Goal: Task Accomplishment & Management: Manage account settings

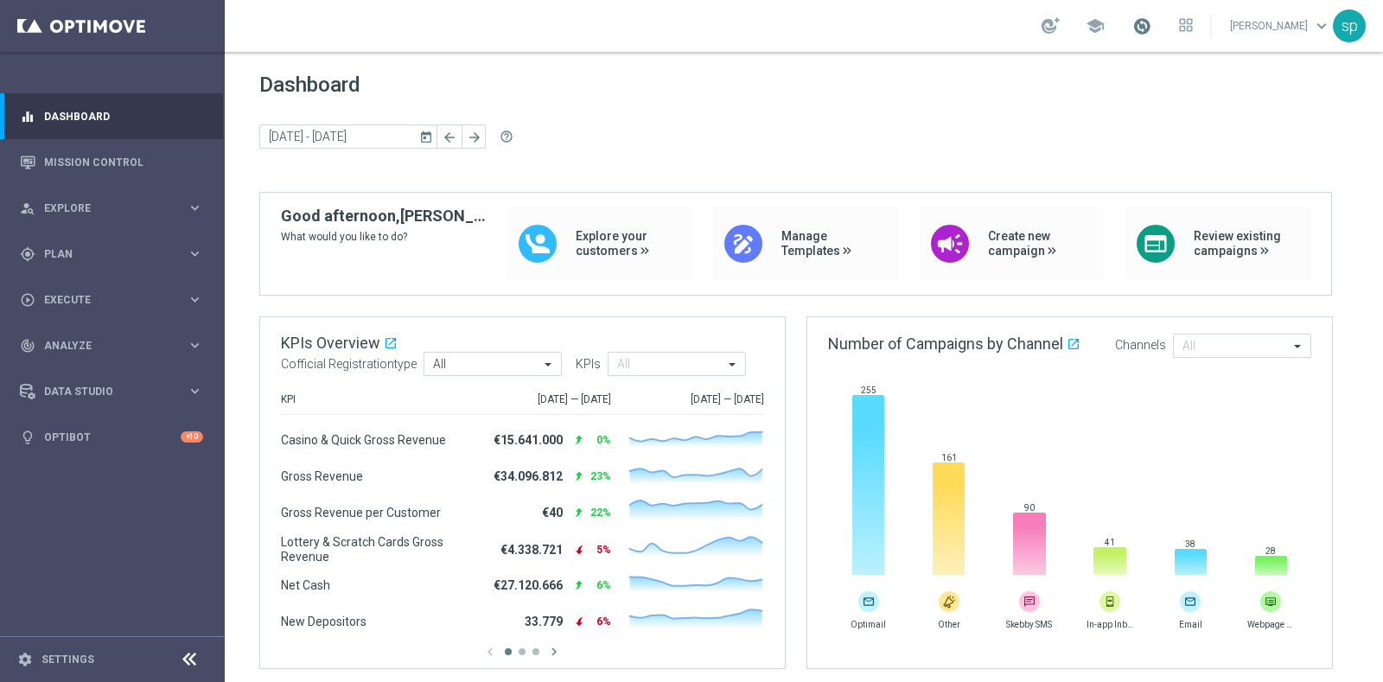
click at [1152, 30] on span at bounding box center [1142, 25] width 19 height 19
click at [602, 124] on div "[DATE] [DATE] - [DATE] arrow_back arrow_forward help_outline" at bounding box center [803, 137] width 1089 height 26
click at [54, 247] on div "gps_fixed Plan" at bounding box center [103, 254] width 167 height 16
click at [73, 283] on link "Target Groups" at bounding box center [112, 290] width 135 height 14
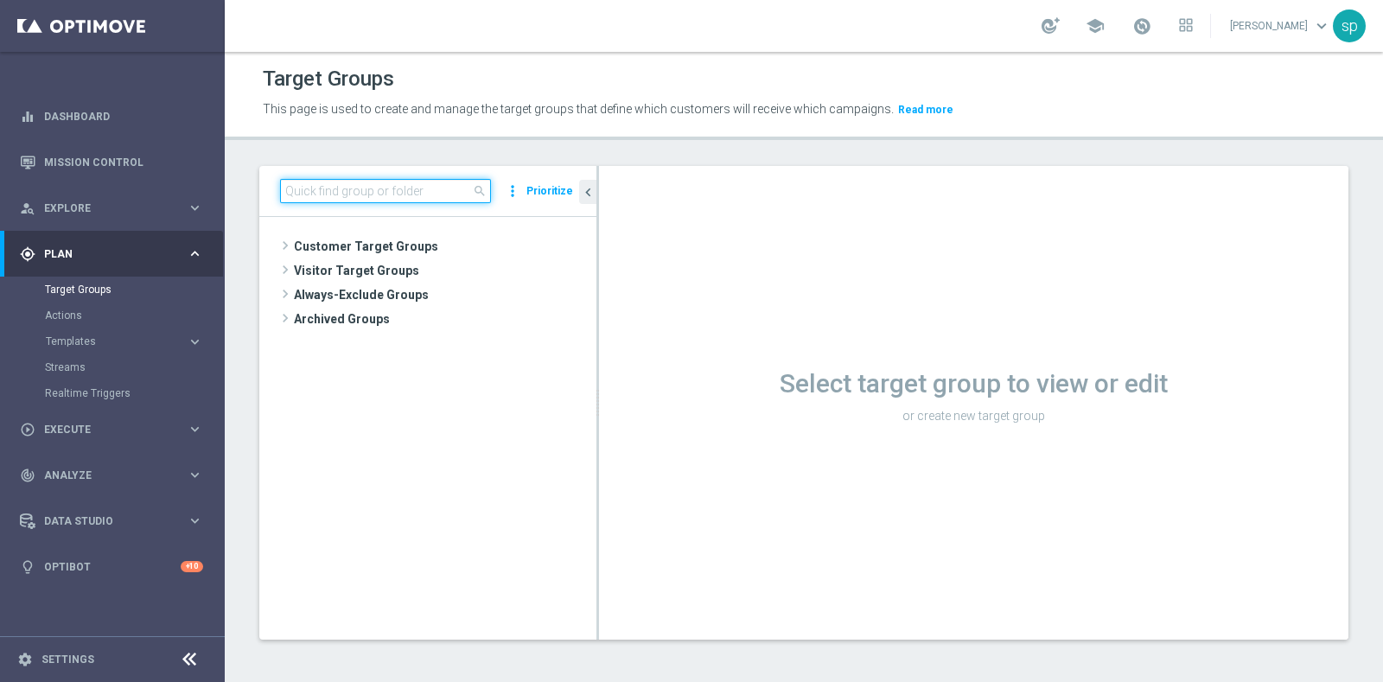
click at [339, 186] on input at bounding box center [385, 191] width 211 height 24
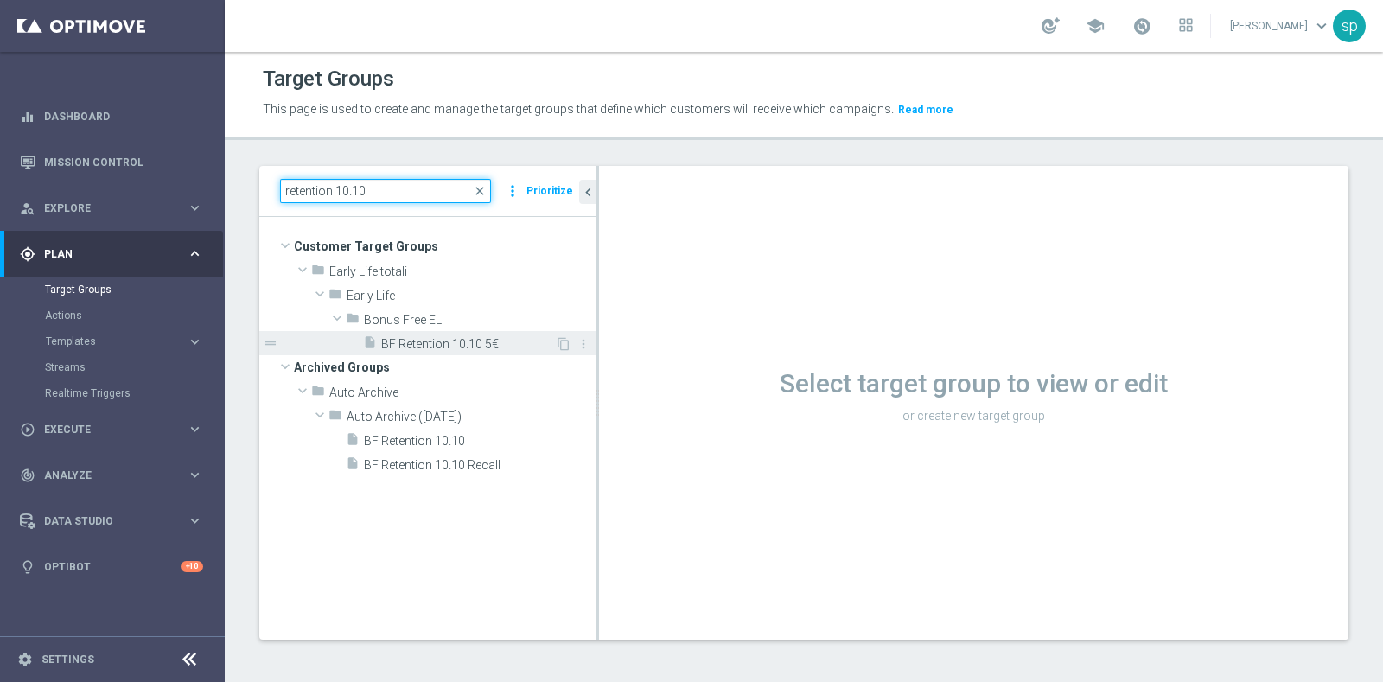
type input "retention 10.10"
click at [469, 338] on span "BF Retention 10.10 5€" at bounding box center [468, 344] width 174 height 15
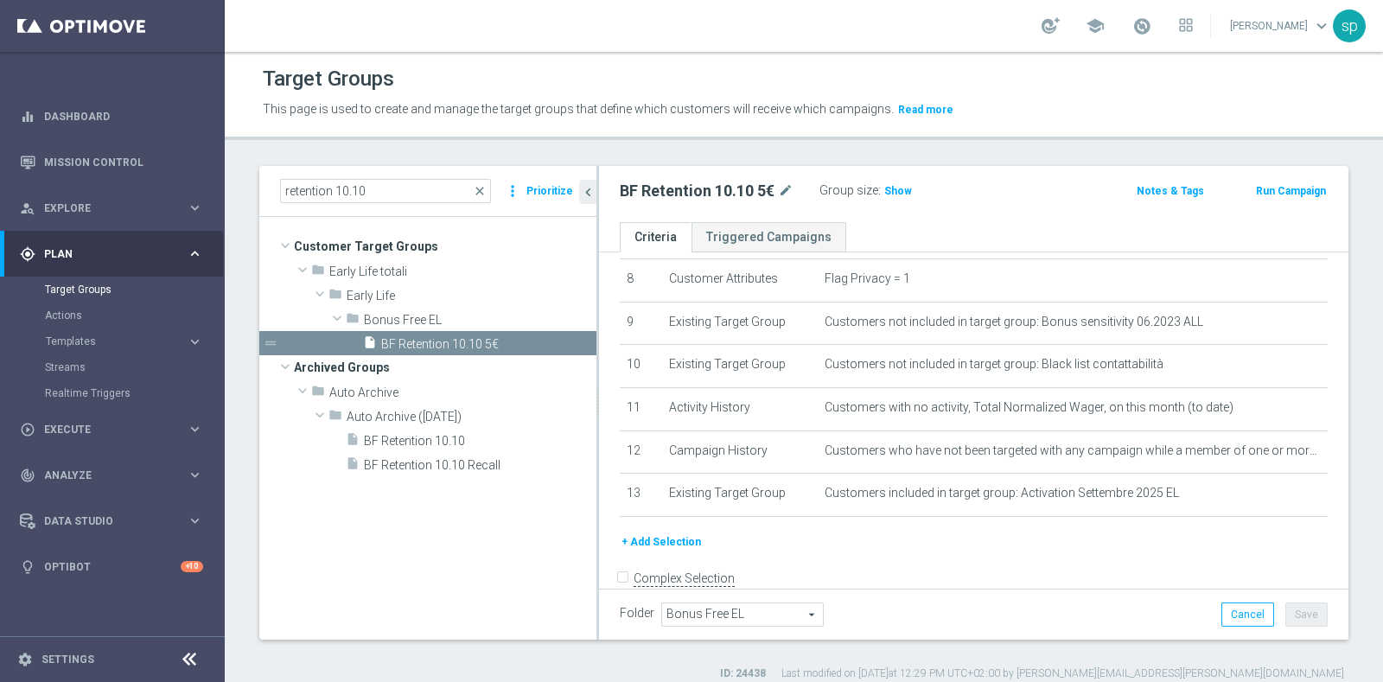
scroll to position [373, 0]
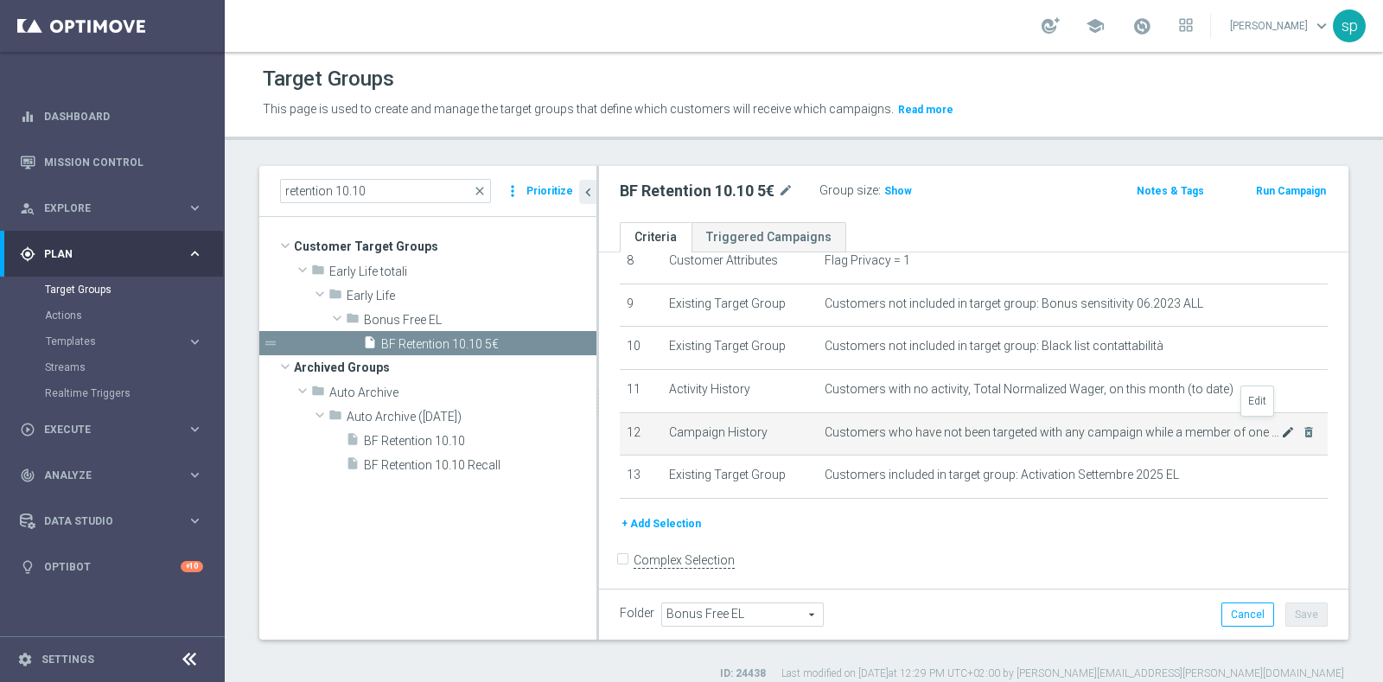
click at [1281, 425] on icon "mode_edit" at bounding box center [1288, 432] width 14 height 14
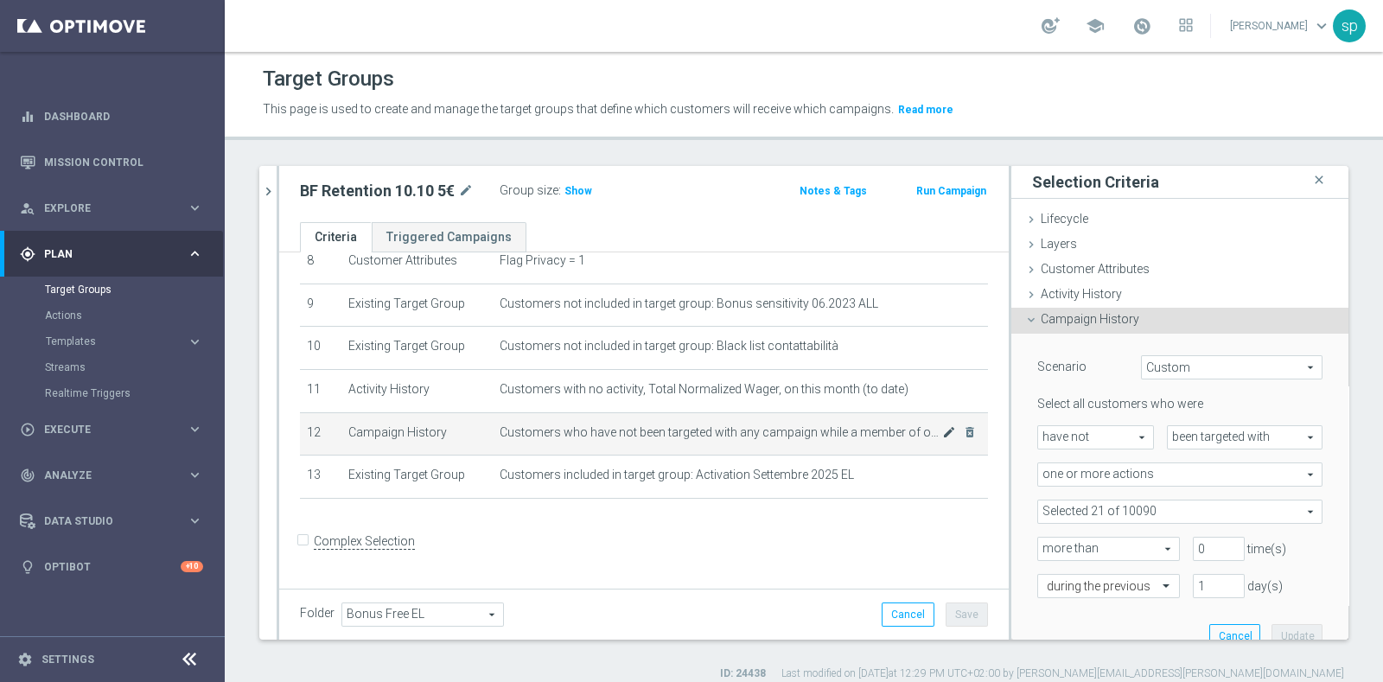
scroll to position [354, 0]
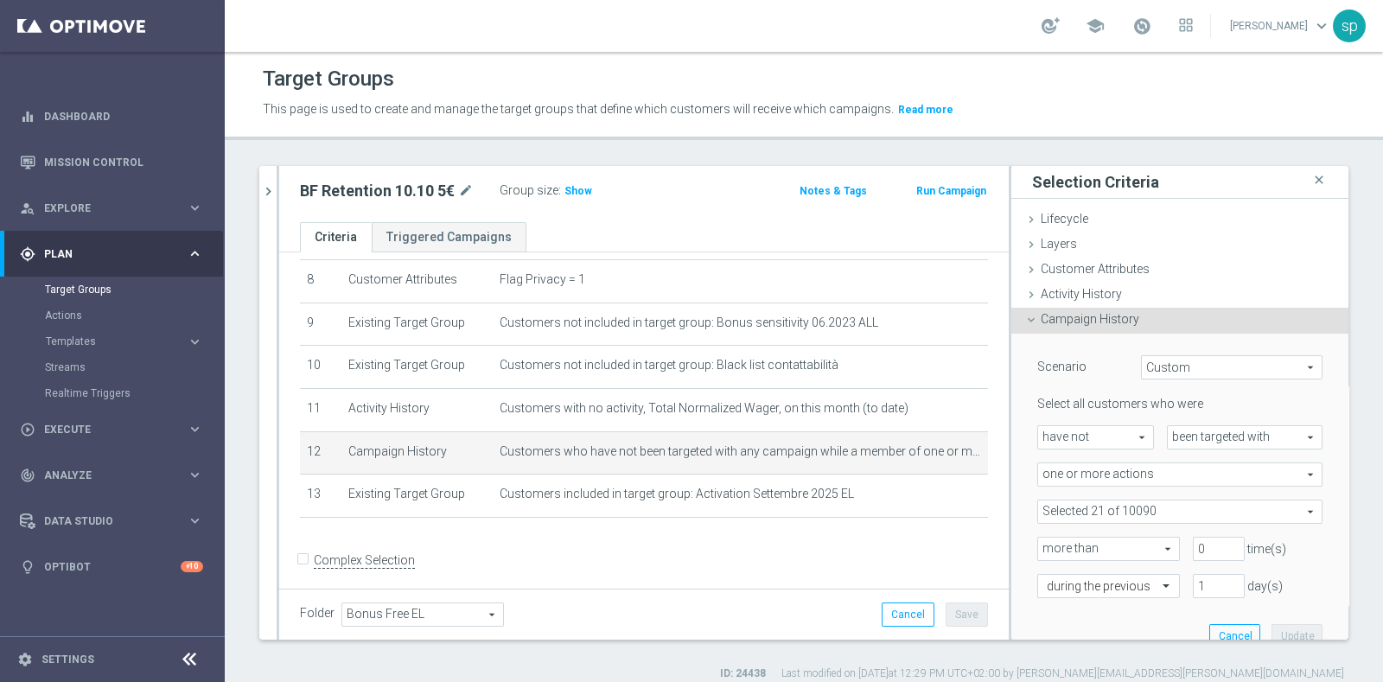
click at [1241, 501] on span at bounding box center [1180, 512] width 284 height 22
click at [1071, 540] on span "Show Selected" at bounding box center [1094, 546] width 64 height 12
click at [1056, 544] on input "Show Selected" at bounding box center [1049, 549] width 11 height 11
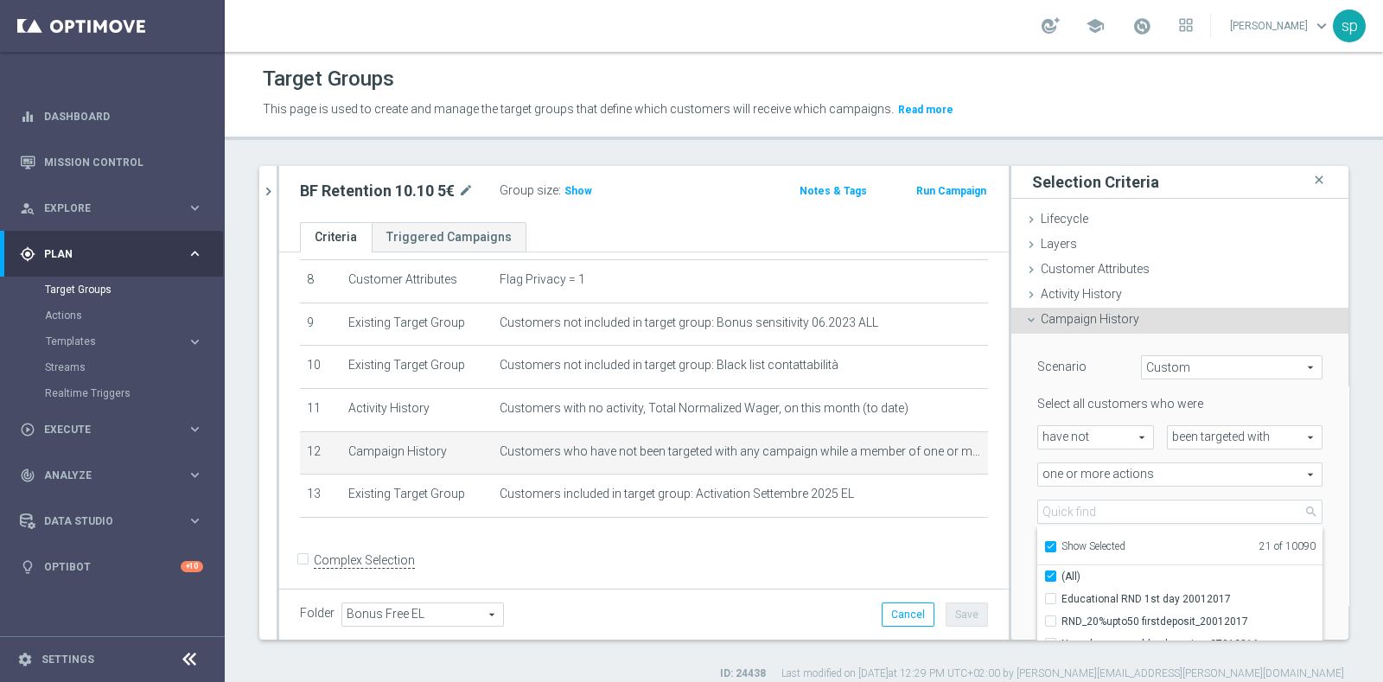
checkbox input "true"
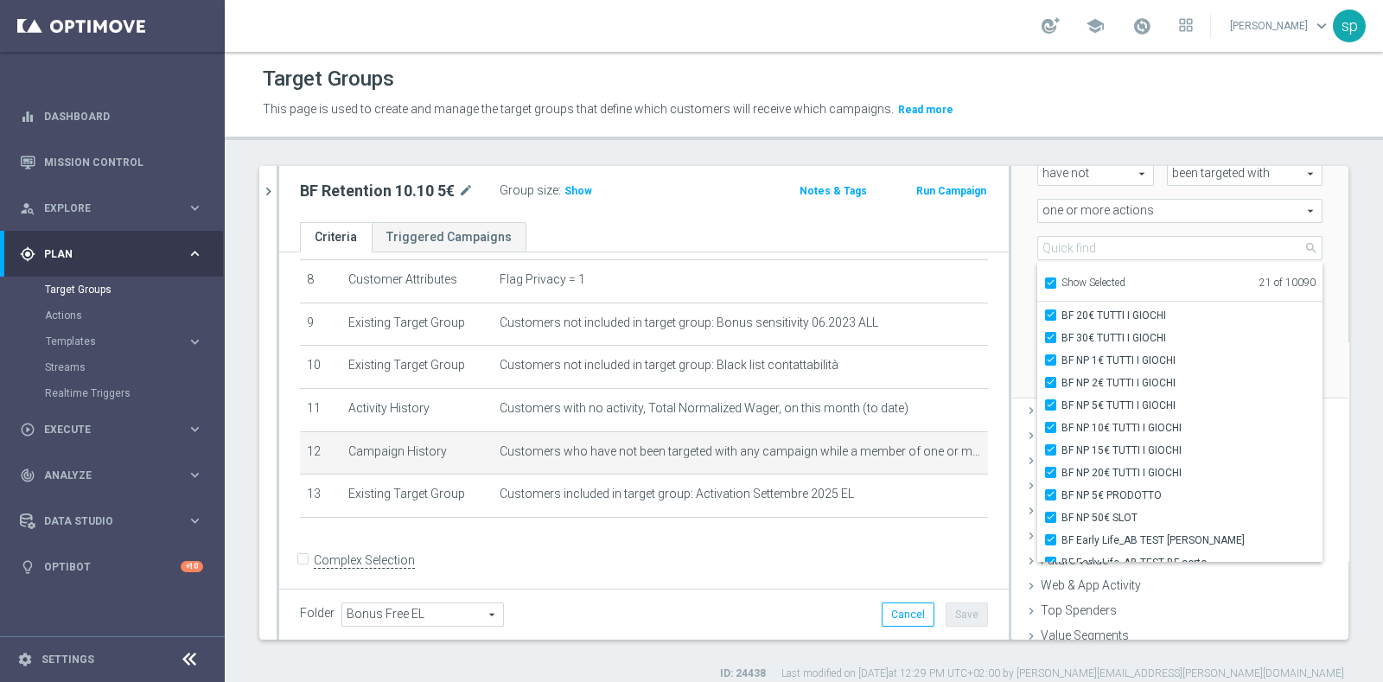
scroll to position [234, 0]
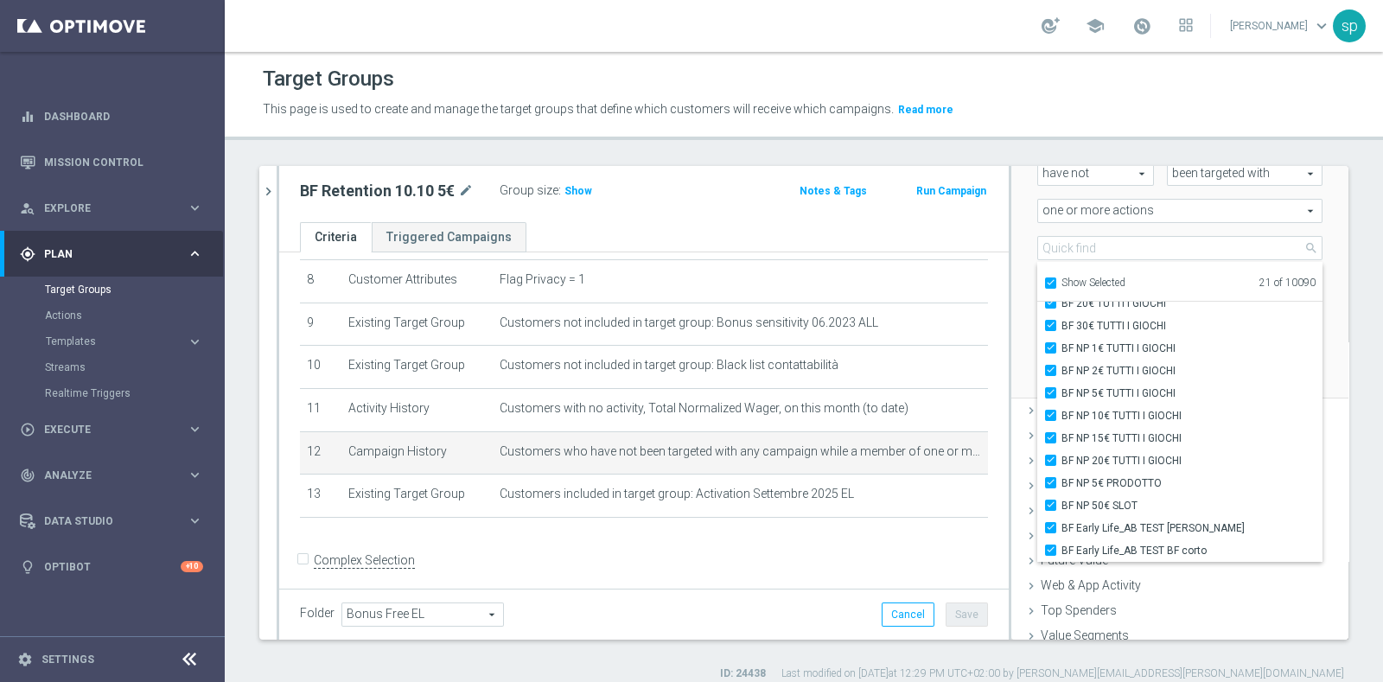
click at [1359, 444] on div "retention 10.10 close more_vert Prioritize Customer Target Groups library_add c…" at bounding box center [804, 423] width 1159 height 515
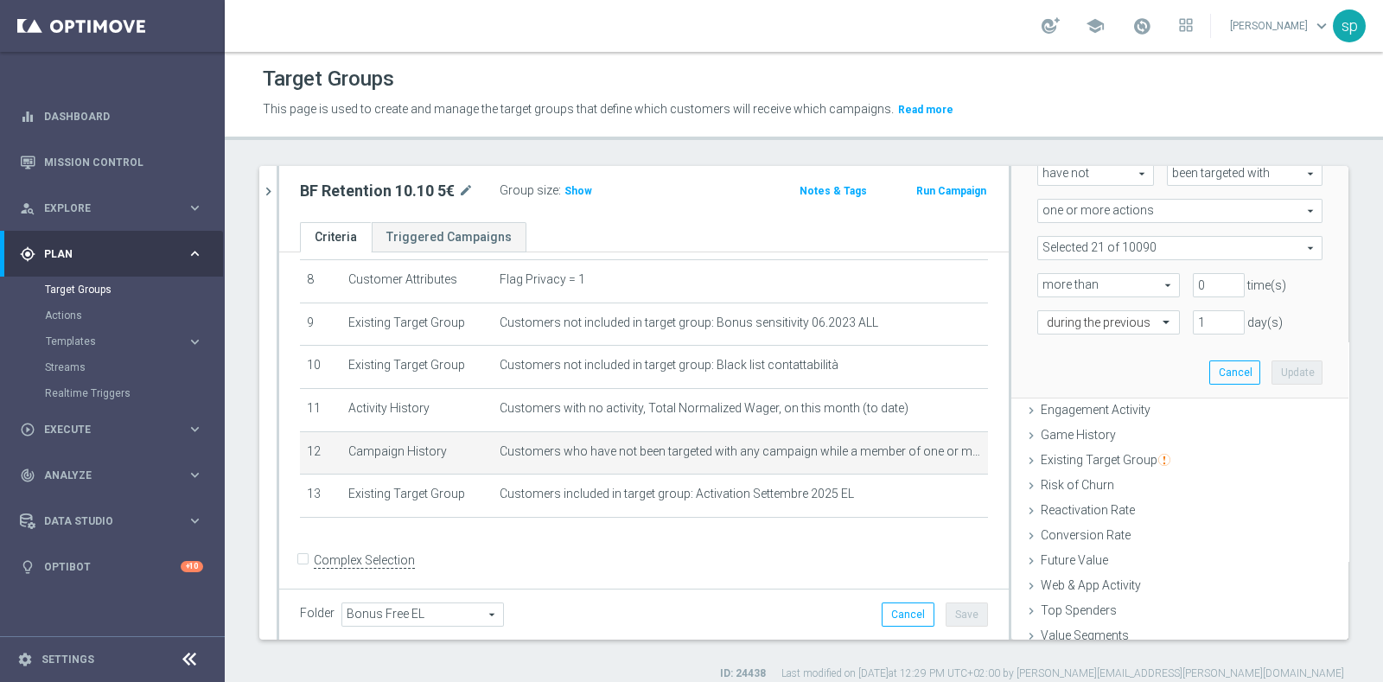
click at [1119, 248] on span at bounding box center [1180, 248] width 284 height 22
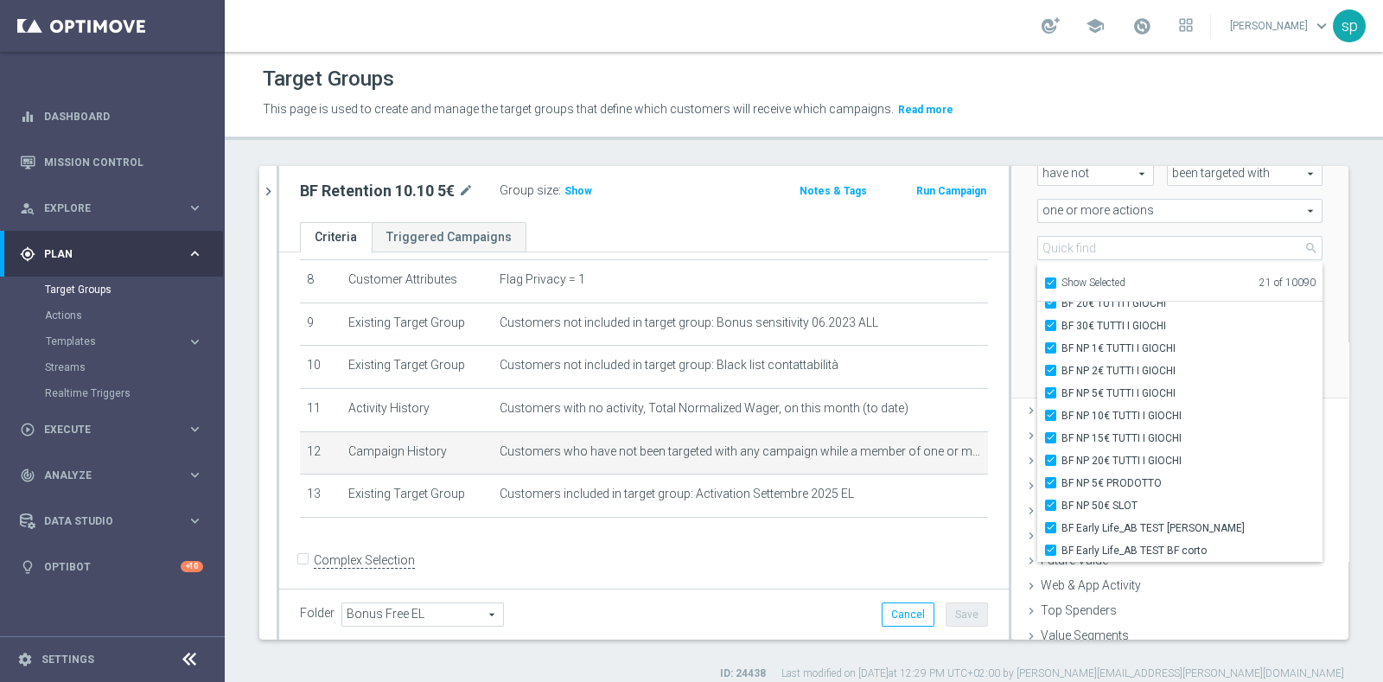
click at [978, 138] on header "Target Groups This page is used to create and manage the target groups that def…" at bounding box center [804, 96] width 1159 height 88
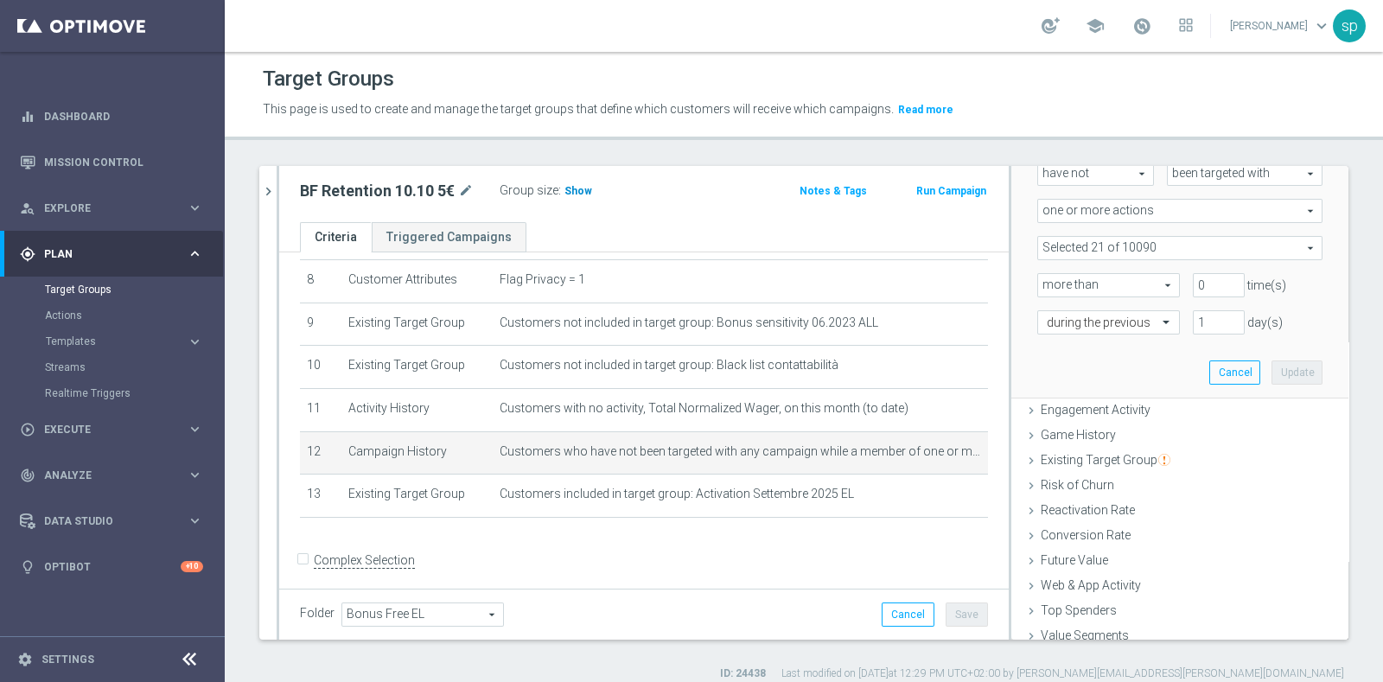
click at [584, 191] on span "Show" at bounding box center [579, 191] width 28 height 12
click at [78, 337] on span "Templates" at bounding box center [108, 341] width 124 height 10
click at [78, 365] on link "Optimail" at bounding box center [117, 368] width 126 height 14
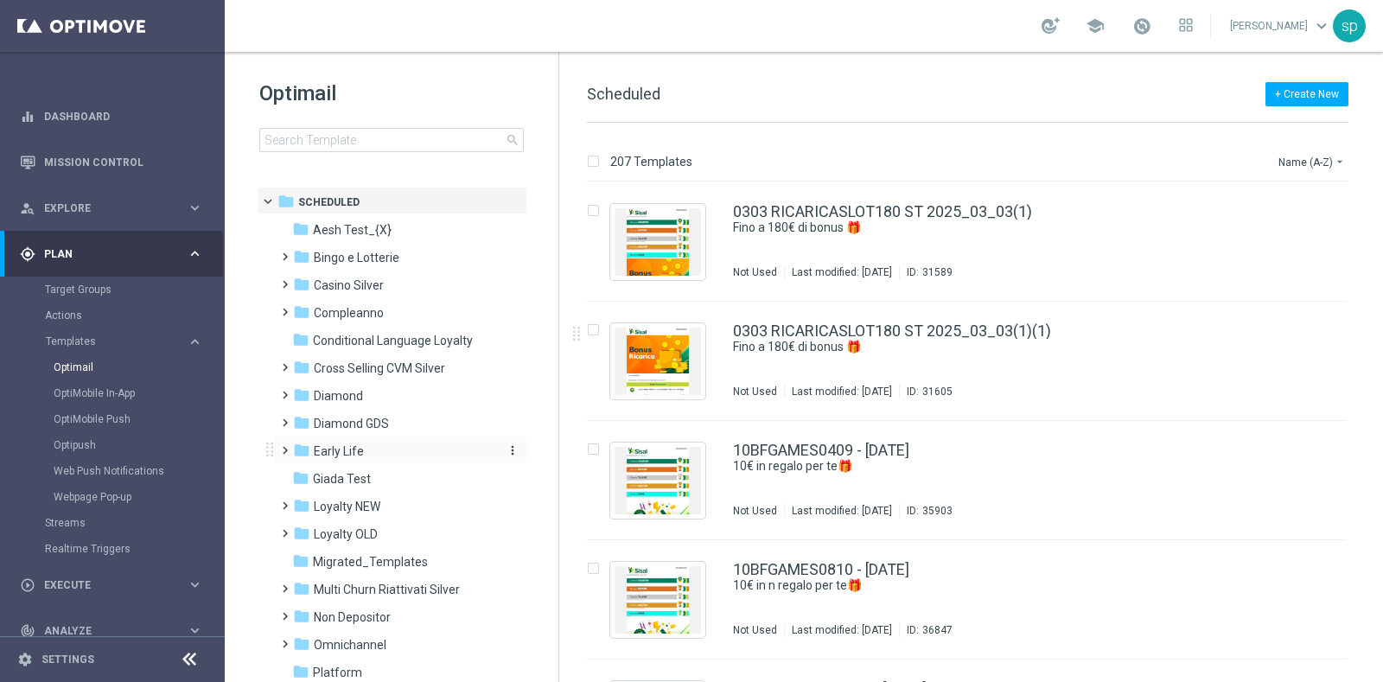
click at [316, 449] on span "Early Life" at bounding box center [339, 452] width 50 height 16
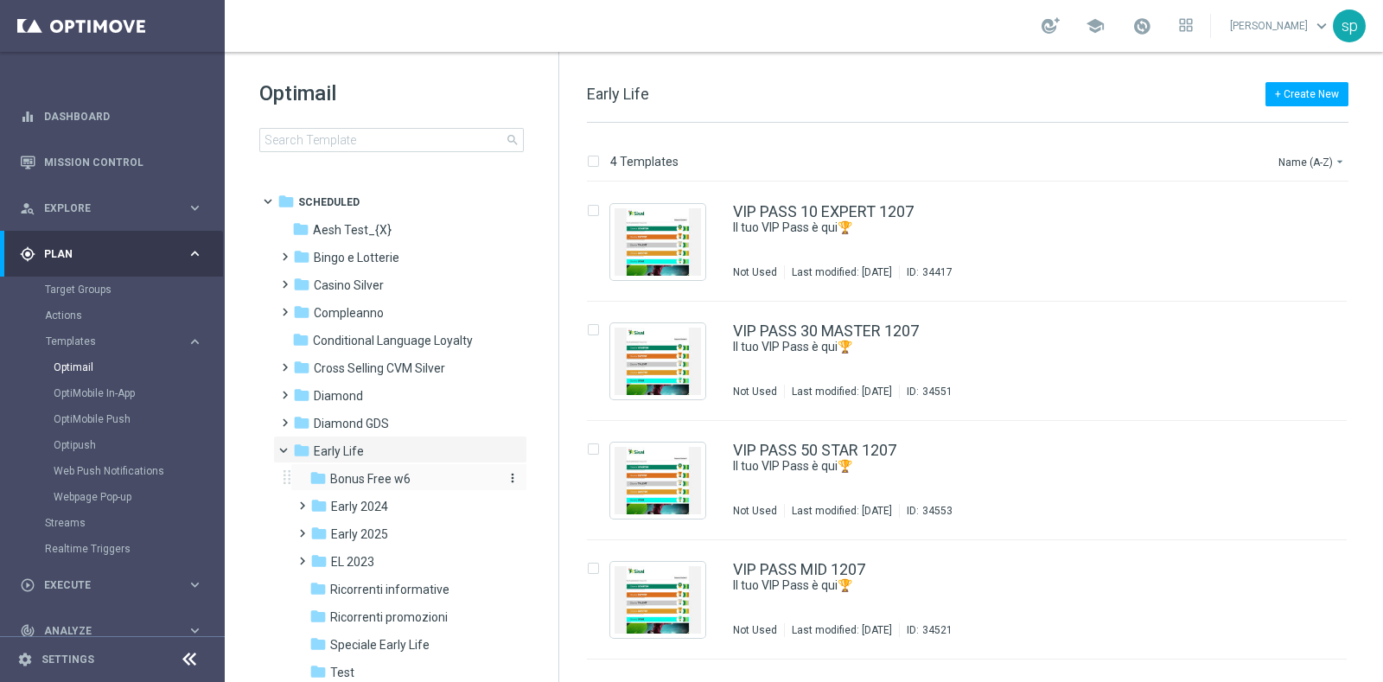
click at [354, 476] on span "Bonus Free w6" at bounding box center [370, 479] width 80 height 16
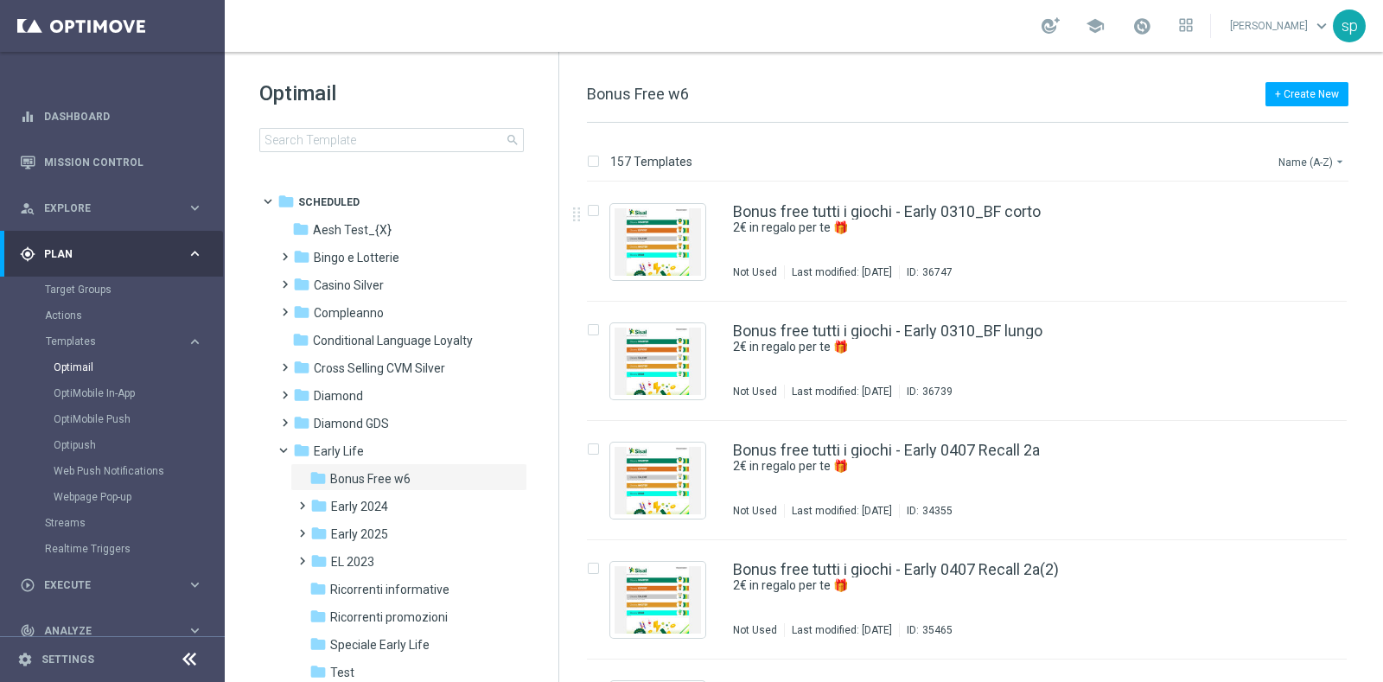
click at [1295, 154] on button "Name (A-Z) arrow_drop_down" at bounding box center [1313, 161] width 72 height 21
click at [1282, 190] on div "Name (A-Z)" at bounding box center [1282, 190] width 117 height 12
drag, startPoint x: 1377, startPoint y: 249, endPoint x: 1378, endPoint y: 269, distance: 19.9
click at [1378, 269] on div "insert_drive_file Bonus free tutti i giochi - Early 0310_BF corto 2€ in regalo …" at bounding box center [975, 432] width 810 height 500
click at [1299, 152] on button "Name (A-Z) arrow_drop_down" at bounding box center [1313, 161] width 72 height 21
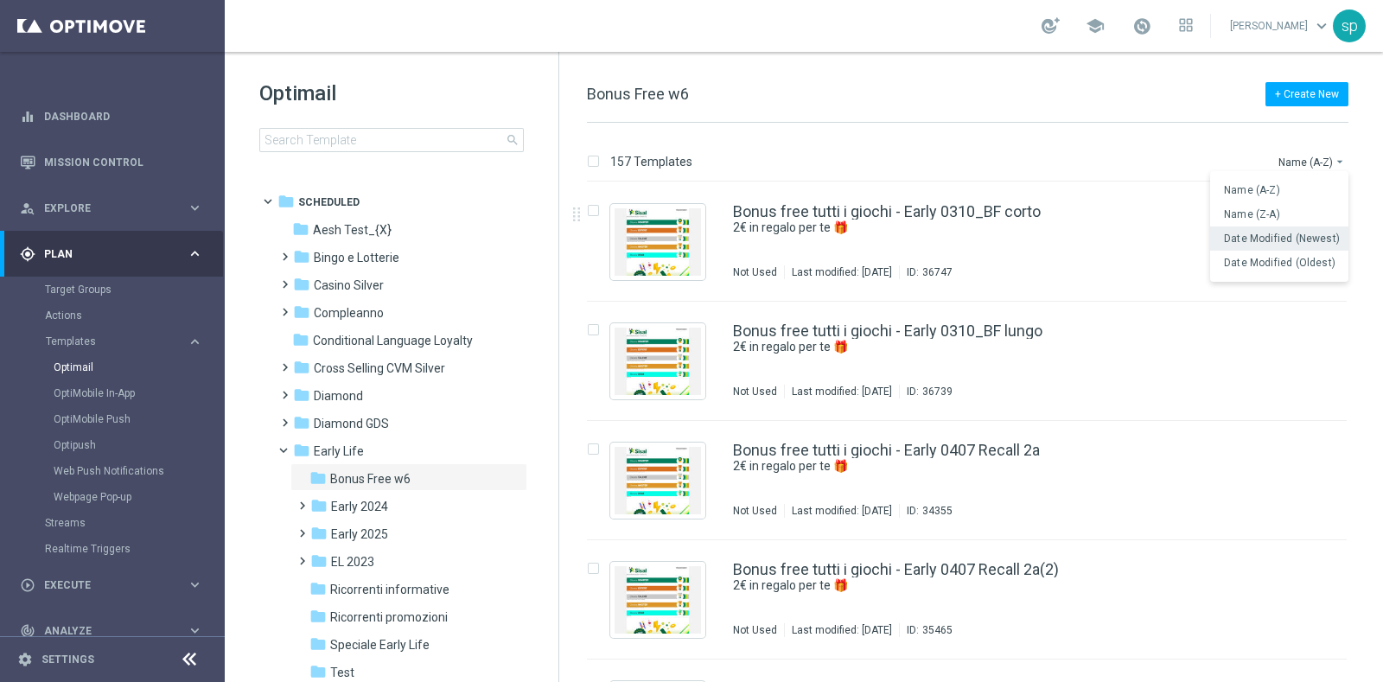
click at [1316, 237] on span "Date Modified (Newest)" at bounding box center [1282, 239] width 116 height 12
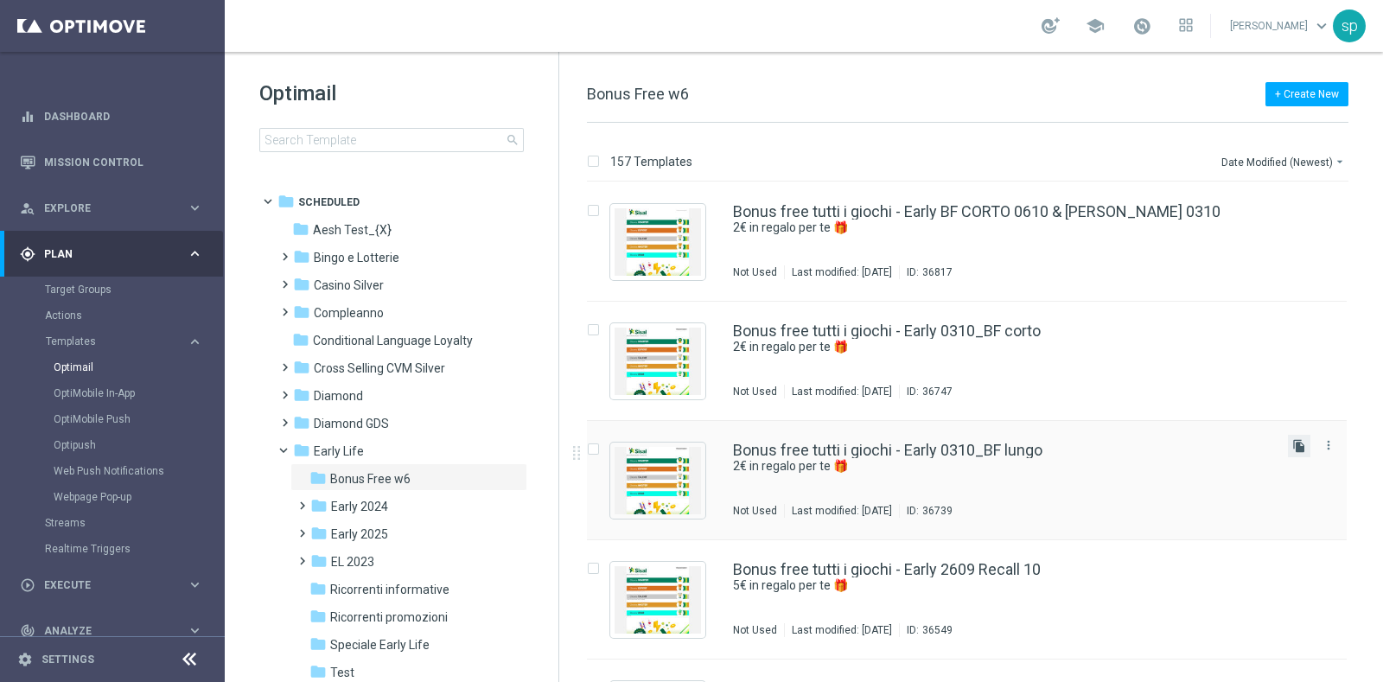
click at [1296, 440] on icon "file_copy" at bounding box center [1300, 446] width 14 height 14
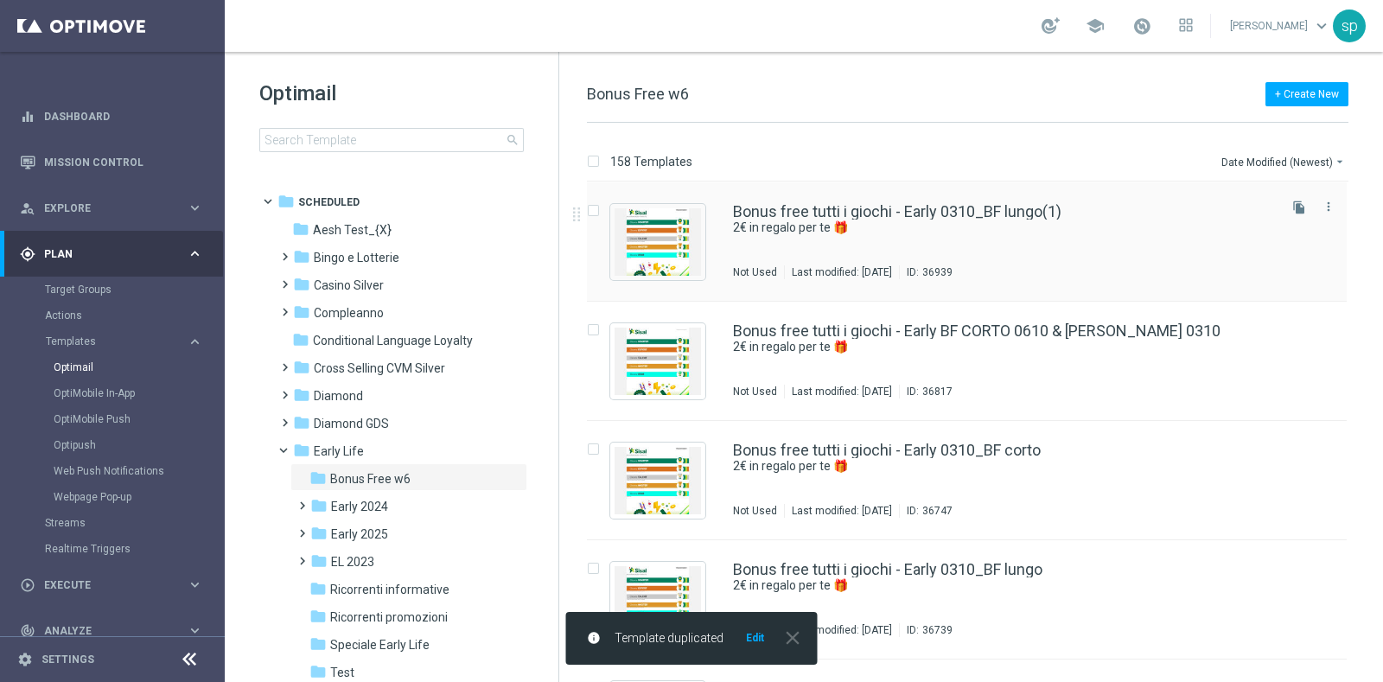
click at [976, 193] on div "Bonus free tutti i giochi - Early 0310_BF lungo(1) 2€ in regalo per te 🎁 Not Us…" at bounding box center [967, 241] width 760 height 119
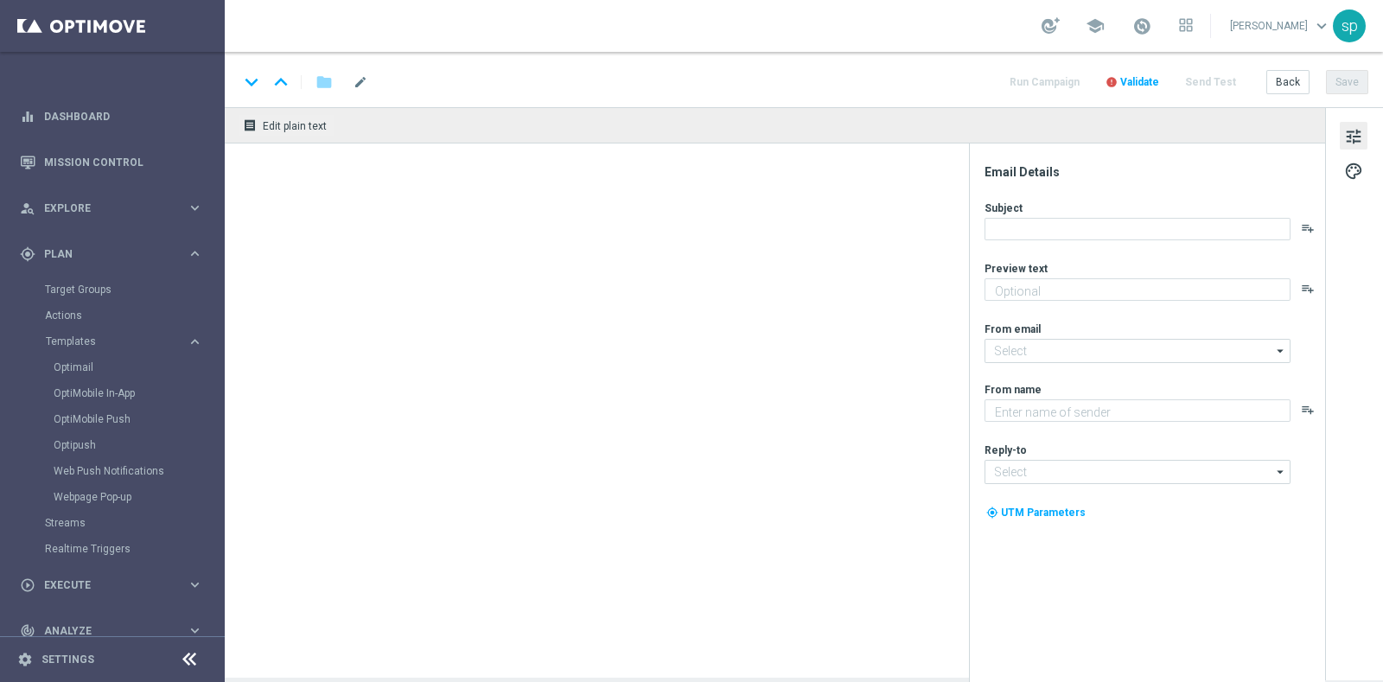
type textarea "2€ in regalo per te 🎁"
type input "[EMAIL_ADDRESS][DOMAIN_NAME]"
type textarea "Sisal"
type input "[EMAIL_ADDRESS][DOMAIN_NAME]"
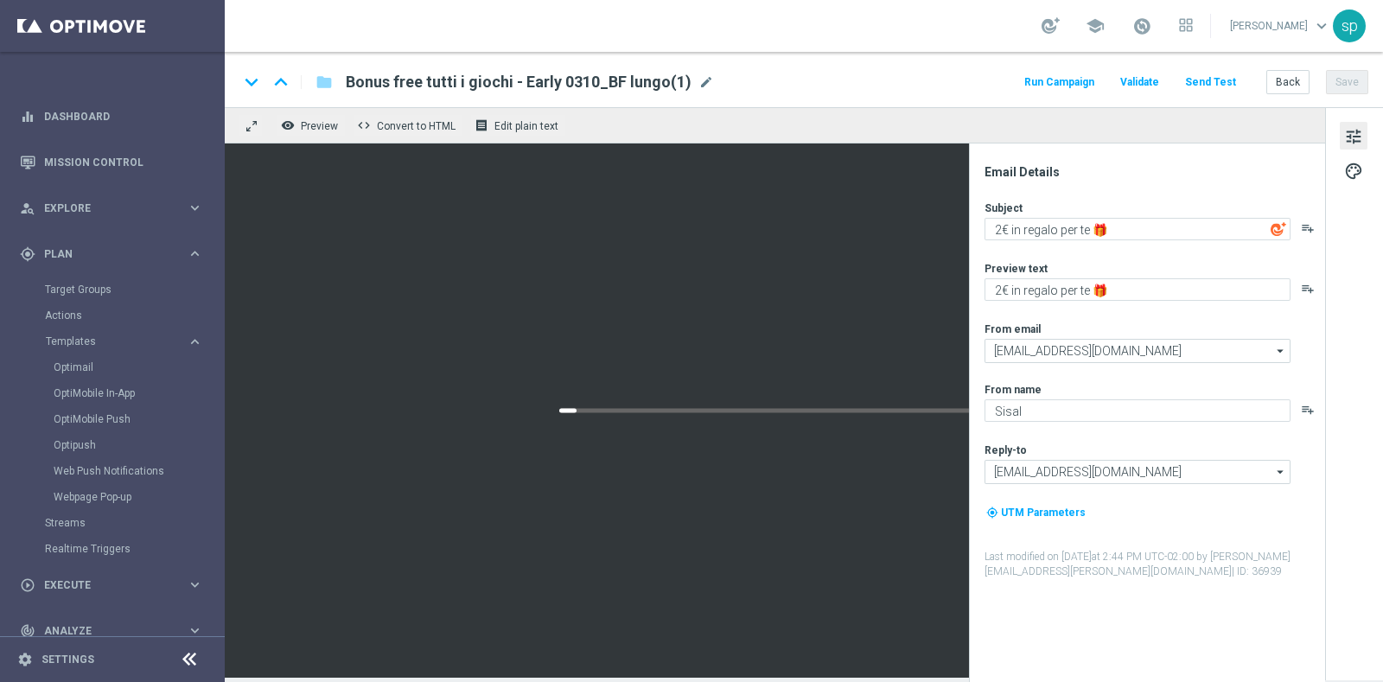
click at [580, 80] on span "Bonus free tutti i giochi - Early 0310_BF lungo(1)" at bounding box center [519, 82] width 346 height 21
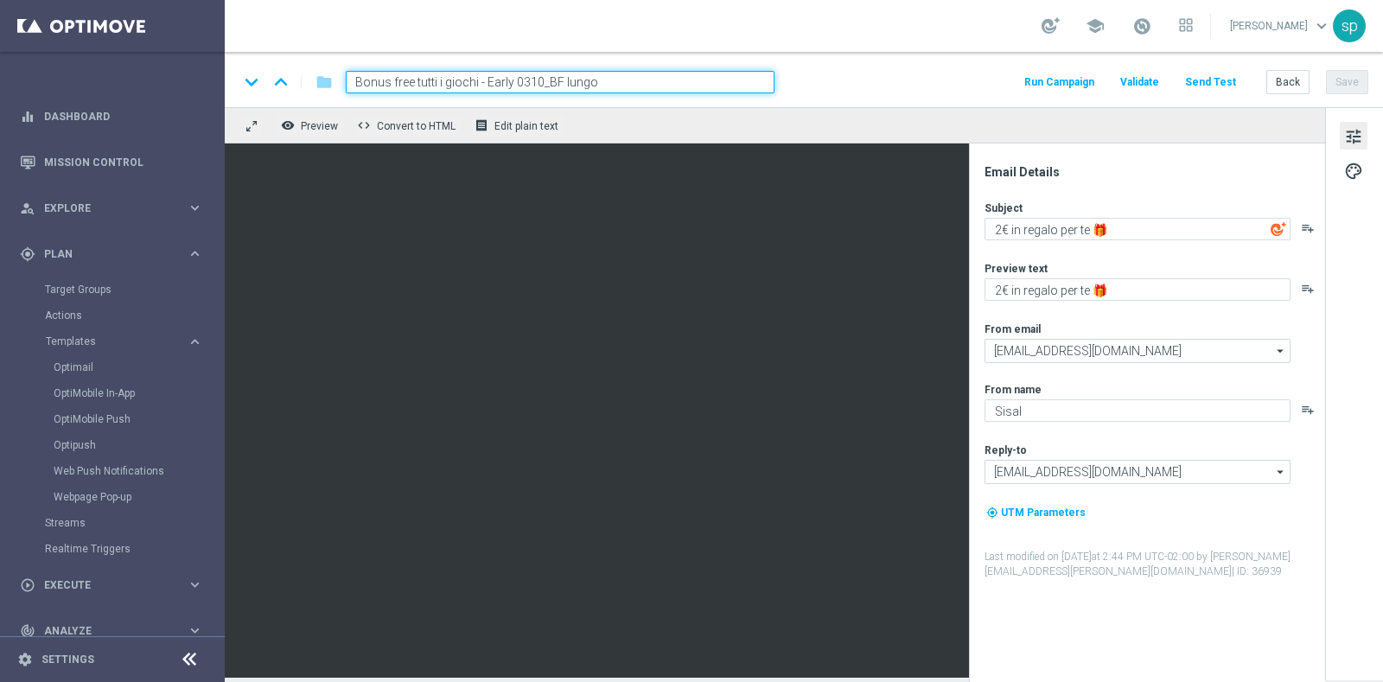
click at [529, 79] on input "Bonus free tutti i giochi - Early 0310_BF lungo" at bounding box center [560, 82] width 429 height 22
type input "Bonus free tutti i giochi - Early 1010_BF lungo"
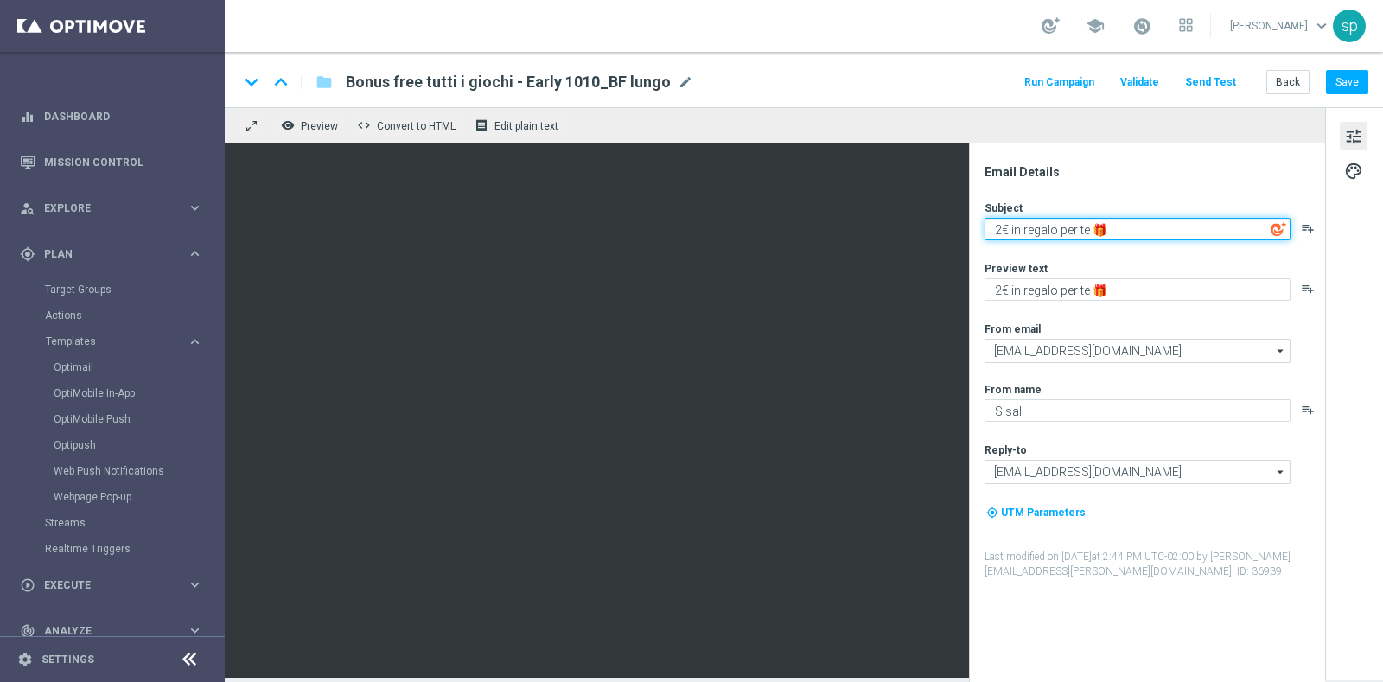
click at [1001, 233] on textarea "2€ in regalo per te 🎁" at bounding box center [1138, 229] width 306 height 22
type textarea "5€ in regalo per te 🎁"
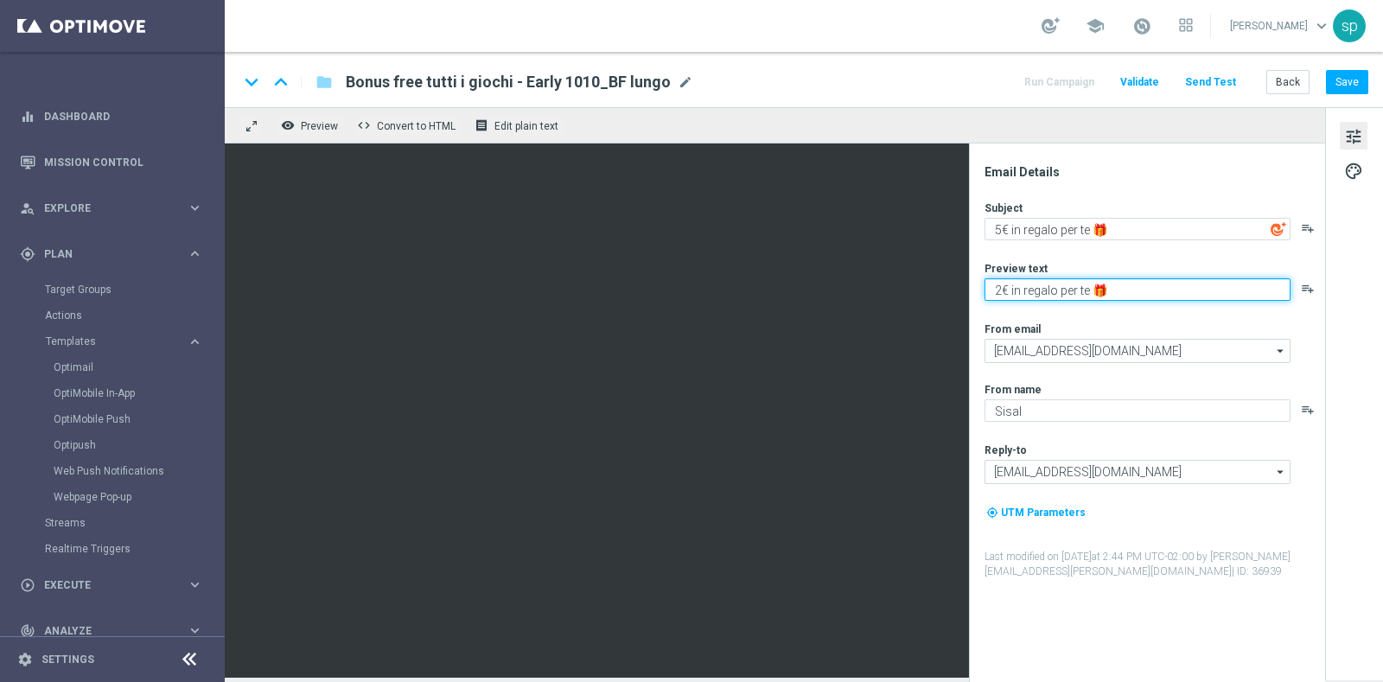
click at [1004, 281] on textarea "2€ in regalo per te 🎁" at bounding box center [1138, 289] width 306 height 22
type textarea "5€ in regalo per te 🎁"
click at [971, 243] on div "Email Details Subject 5€ in regalo per te 🎁 playlist_add Preview text 5€ in reg…" at bounding box center [1147, 413] width 356 height 539
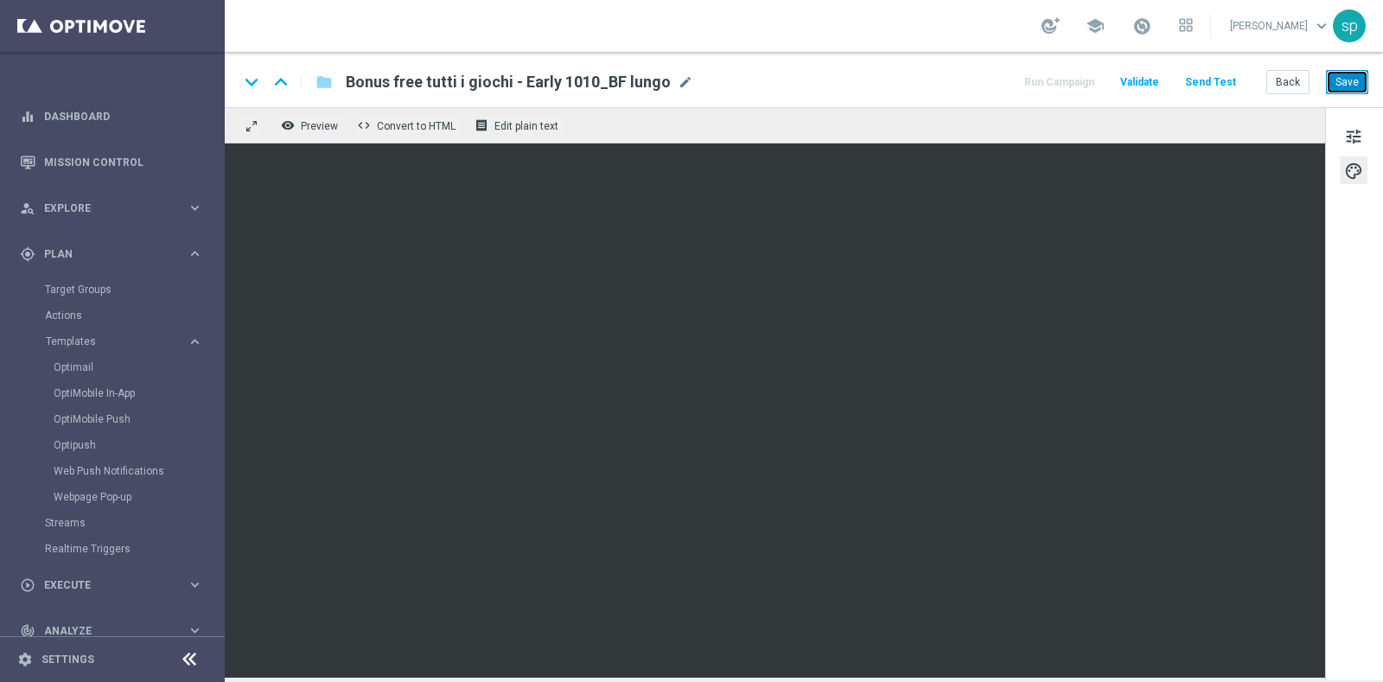
click at [1352, 86] on button "Save" at bounding box center [1347, 82] width 42 height 24
click at [1346, 81] on button "Save" at bounding box center [1347, 82] width 42 height 24
click at [1348, 79] on button "Save" at bounding box center [1347, 82] width 42 height 24
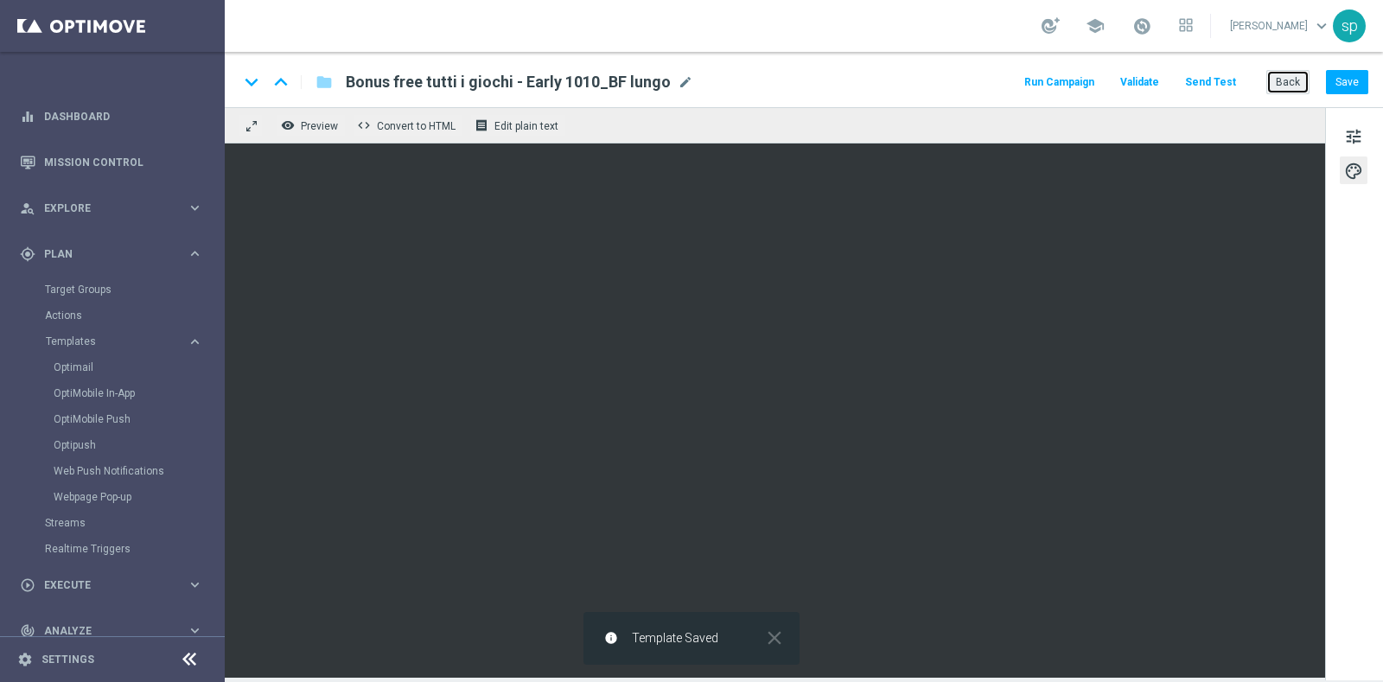
click at [1288, 78] on button "Back" at bounding box center [1288, 82] width 43 height 24
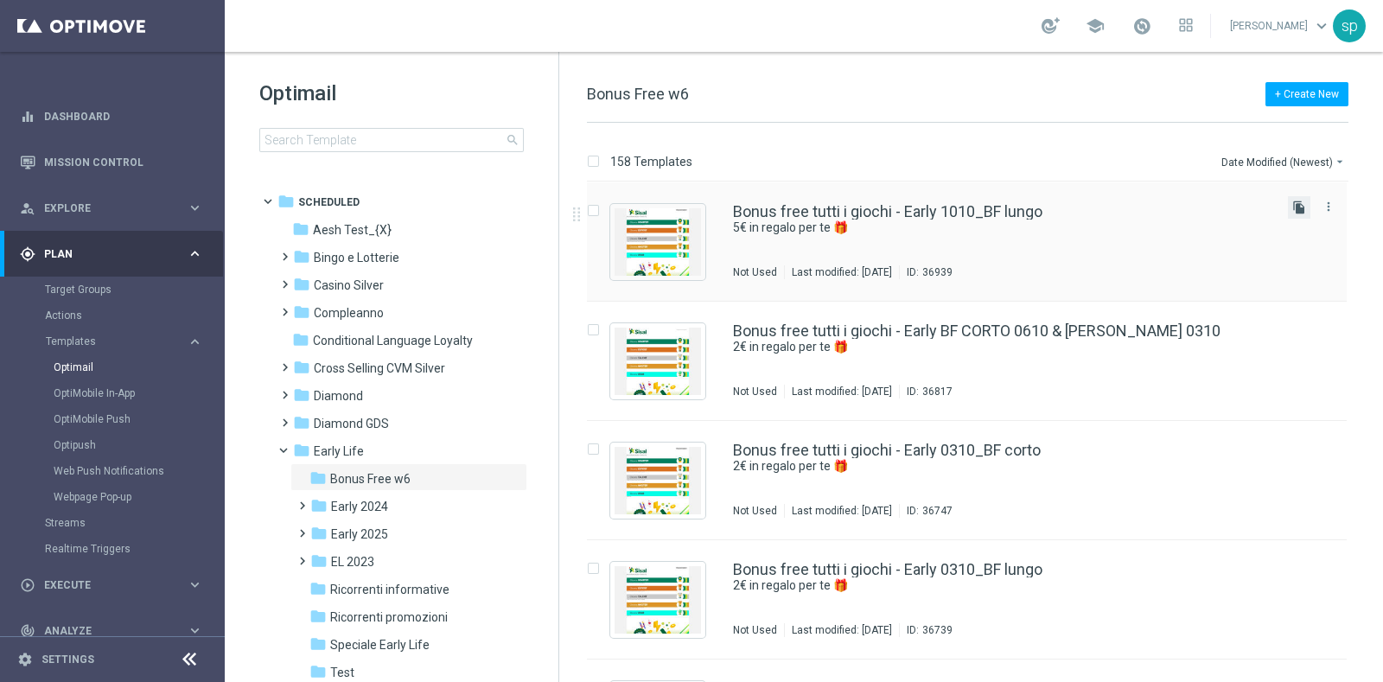
click at [1293, 202] on icon "file_copy" at bounding box center [1300, 208] width 14 height 14
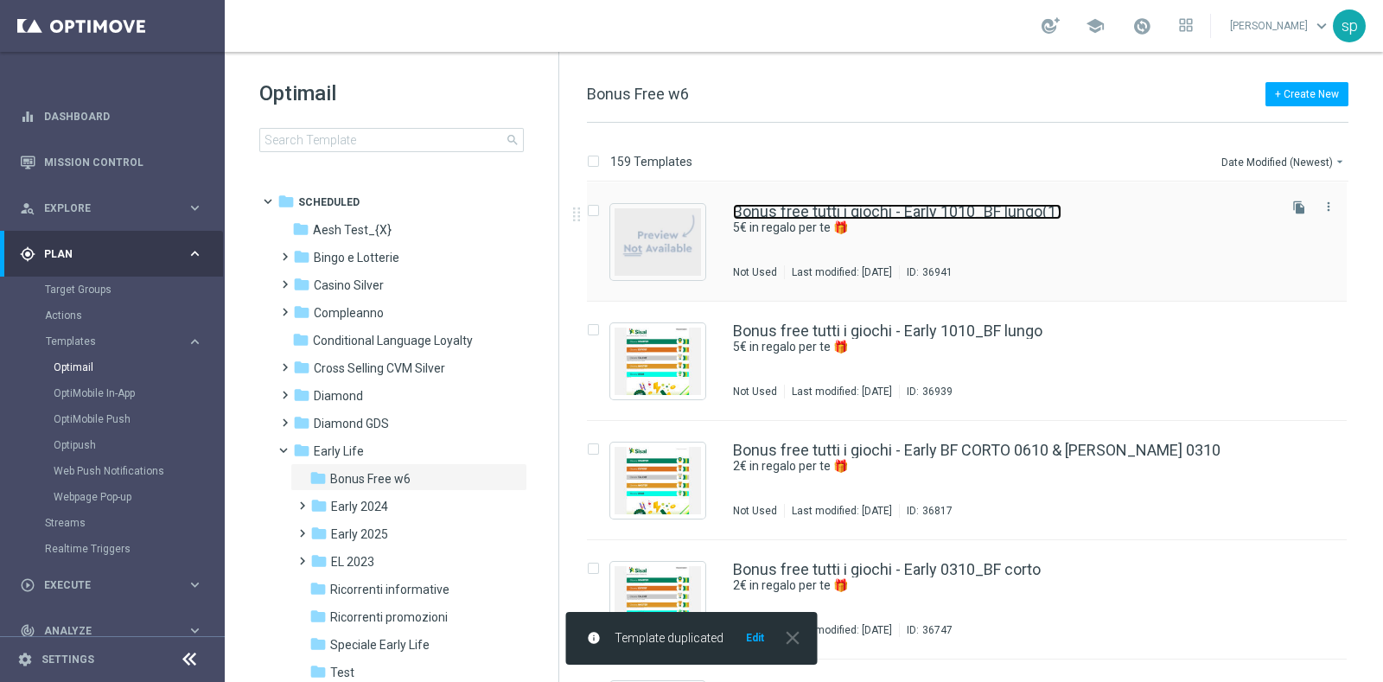
click at [994, 214] on link "Bonus free tutti i giochi - Early 1010_BF lungo(1)" at bounding box center [897, 212] width 329 height 16
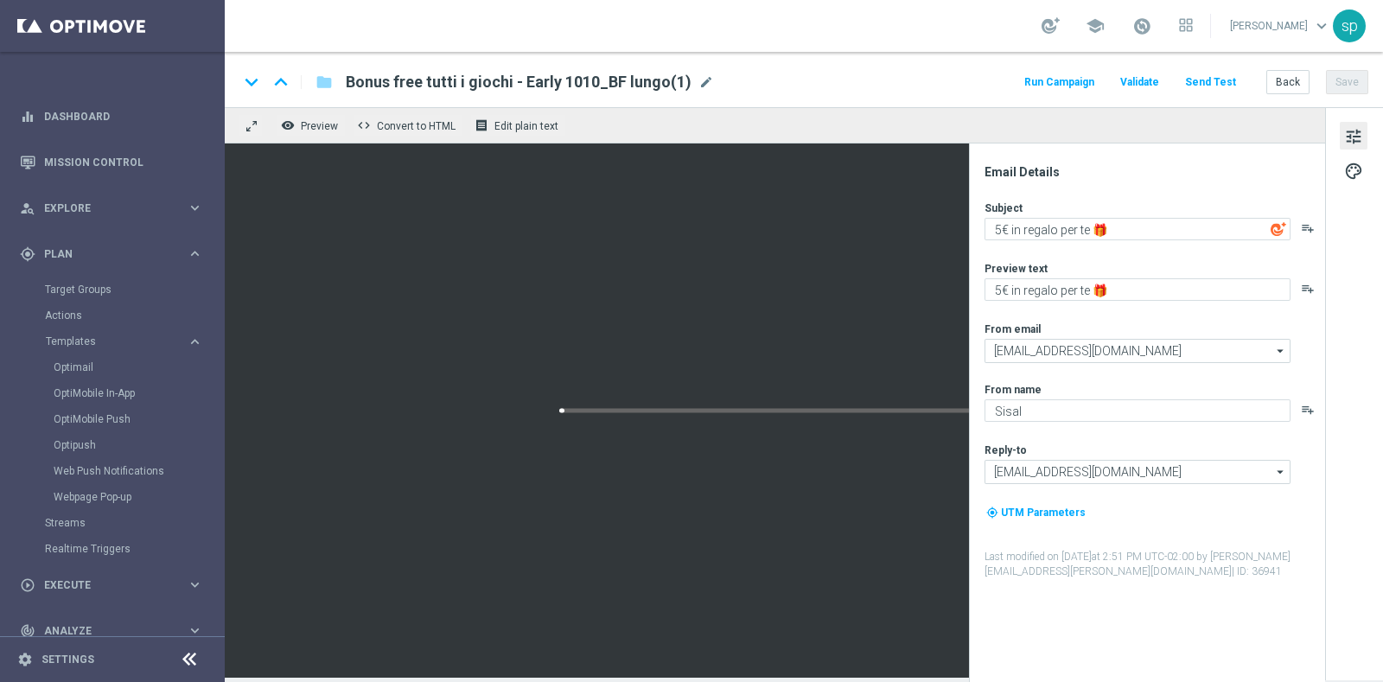
click at [709, 82] on div "keyboard_arrow_down keyboard_arrow_up folder Bonus free tutti i giochi - Early …" at bounding box center [804, 82] width 1130 height 22
click at [702, 82] on span "mode_edit" at bounding box center [707, 82] width 16 height 16
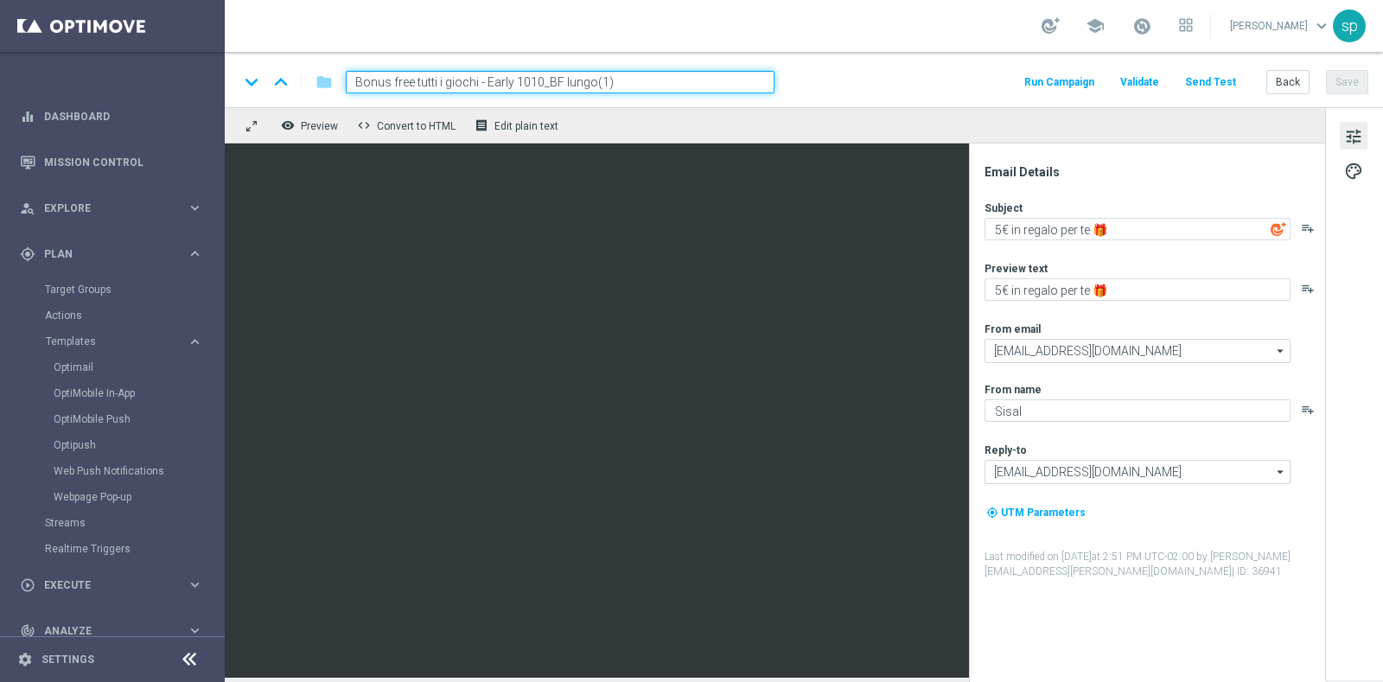
drag, startPoint x: 584, startPoint y: 80, endPoint x: 739, endPoint y: 94, distance: 155.4
click at [739, 94] on div "keyboard_arrow_down keyboard_arrow_up folder Bonus free tutti i giochi - Early …" at bounding box center [804, 79] width 1159 height 55
type input "Bonus free tutti i giochi - Early 1010_BF corto"
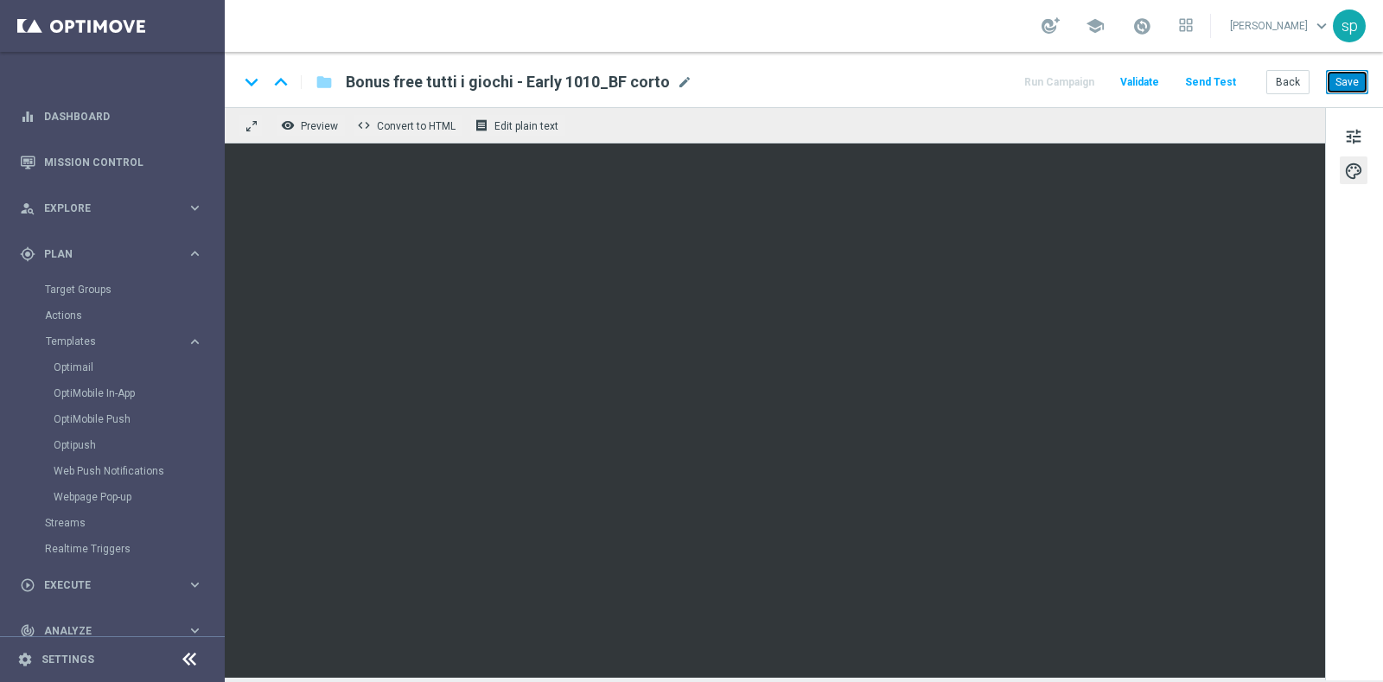
click at [1351, 80] on button "Save" at bounding box center [1347, 82] width 42 height 24
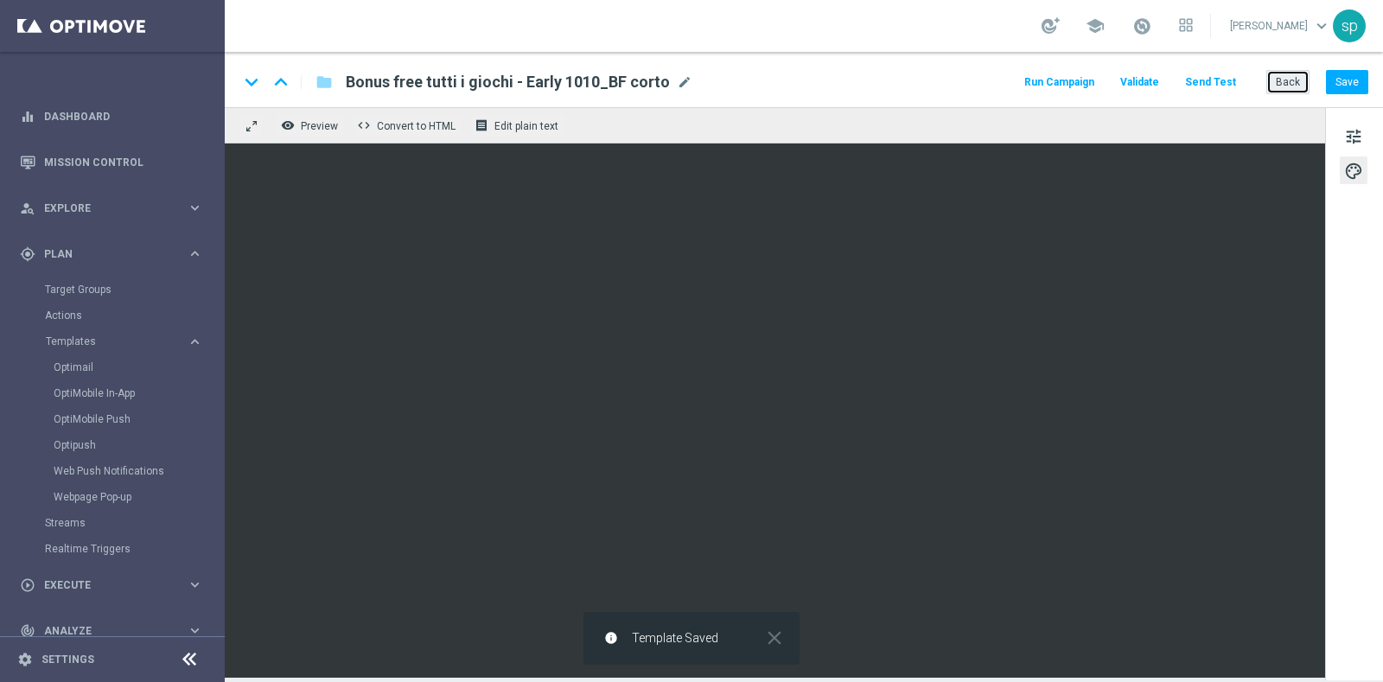
click at [1284, 80] on button "Back" at bounding box center [1288, 82] width 43 height 24
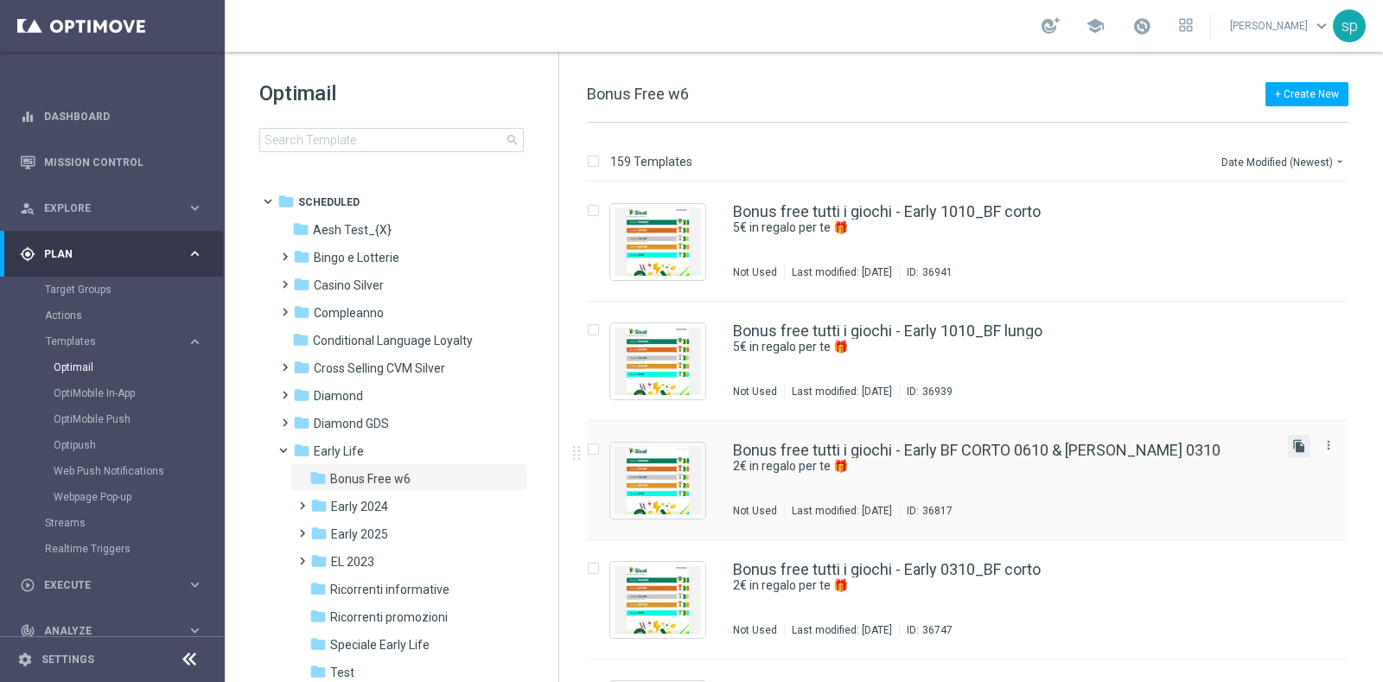
click at [1301, 447] on icon "file_copy" at bounding box center [1300, 446] width 14 height 14
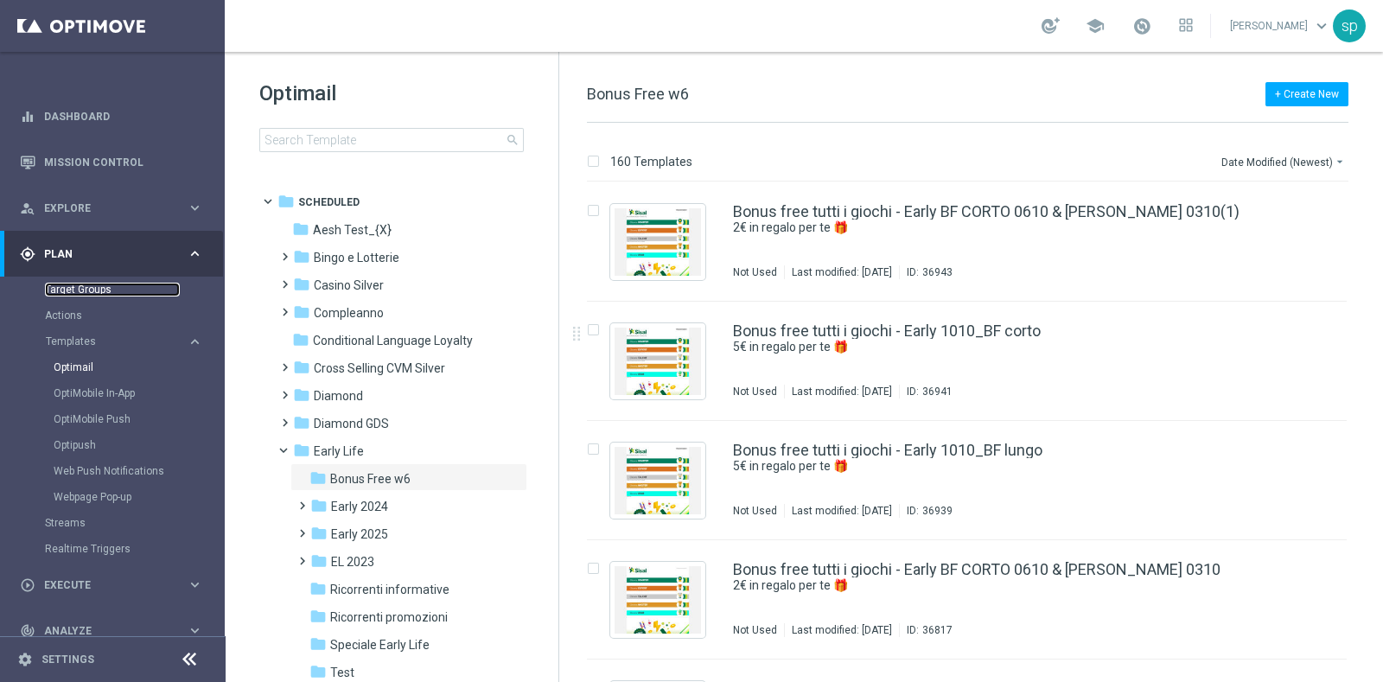
click at [94, 290] on link "Target Groups" at bounding box center [112, 290] width 135 height 14
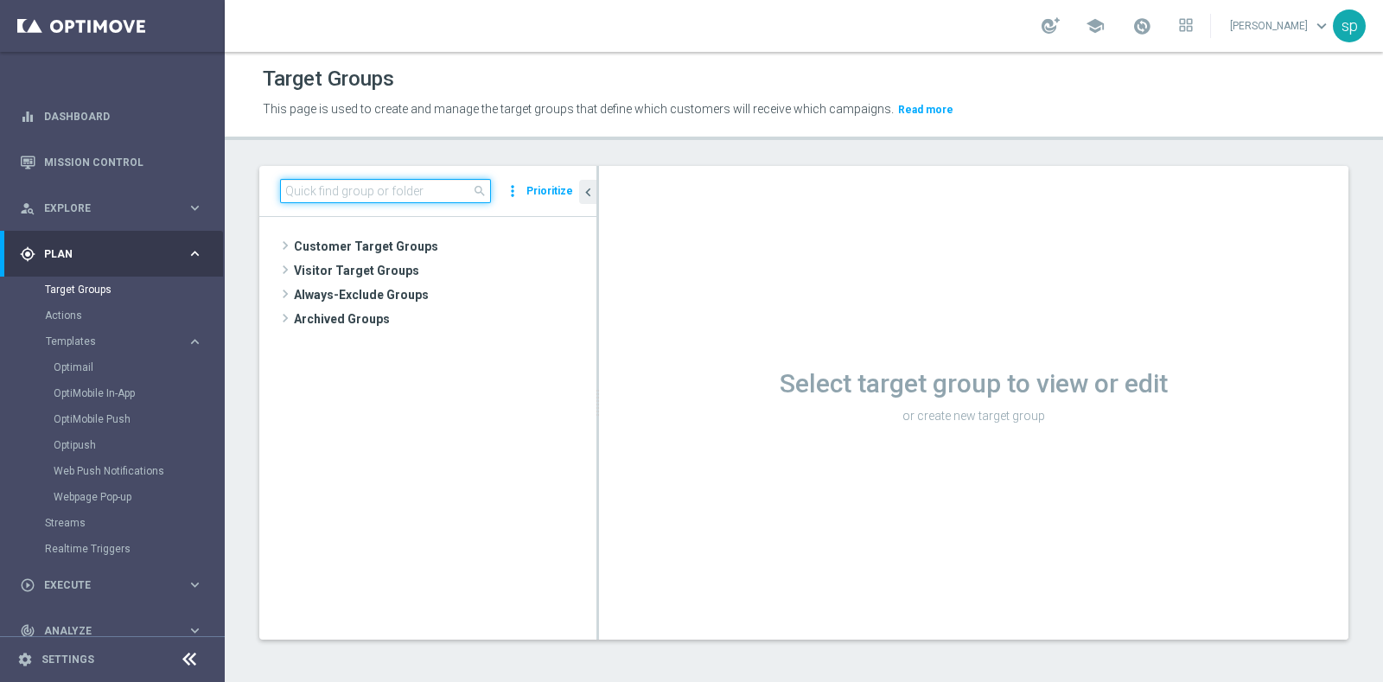
click at [372, 188] on input at bounding box center [385, 191] width 211 height 24
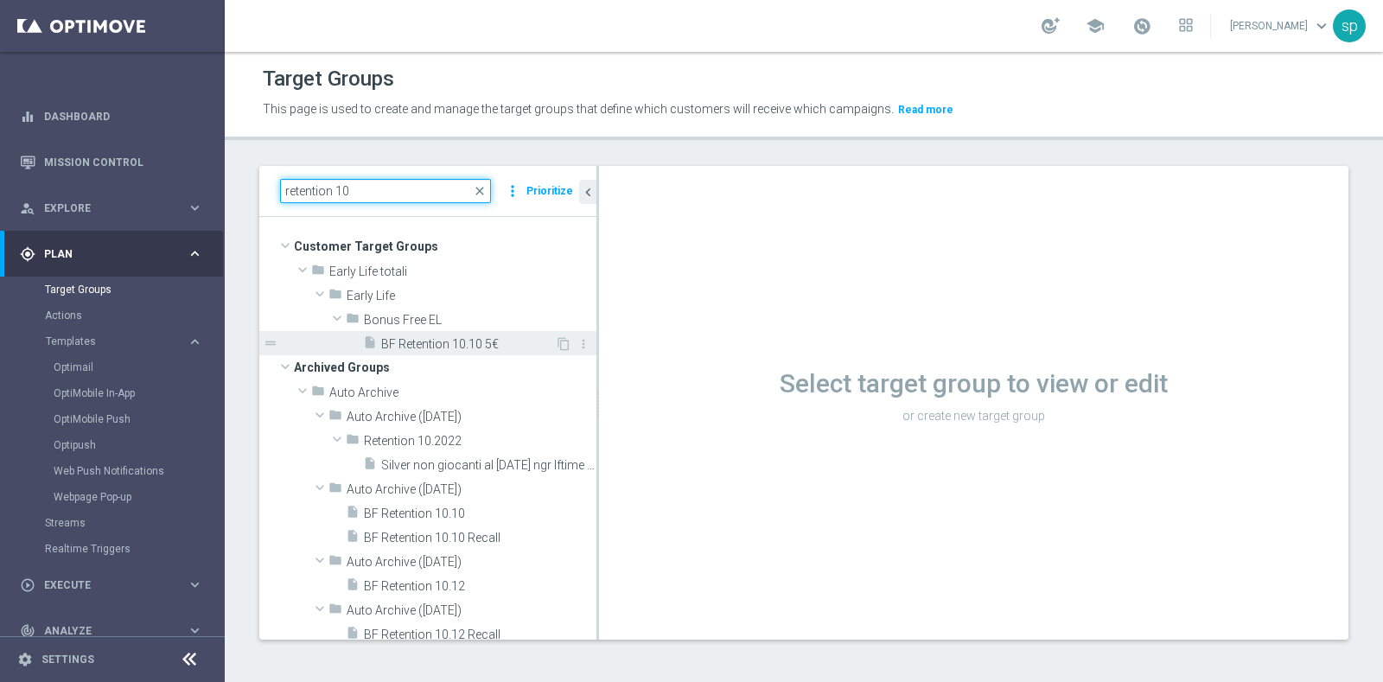
type input "retention 10"
click at [476, 347] on span "BF Retention 10.10 5€" at bounding box center [468, 344] width 174 height 15
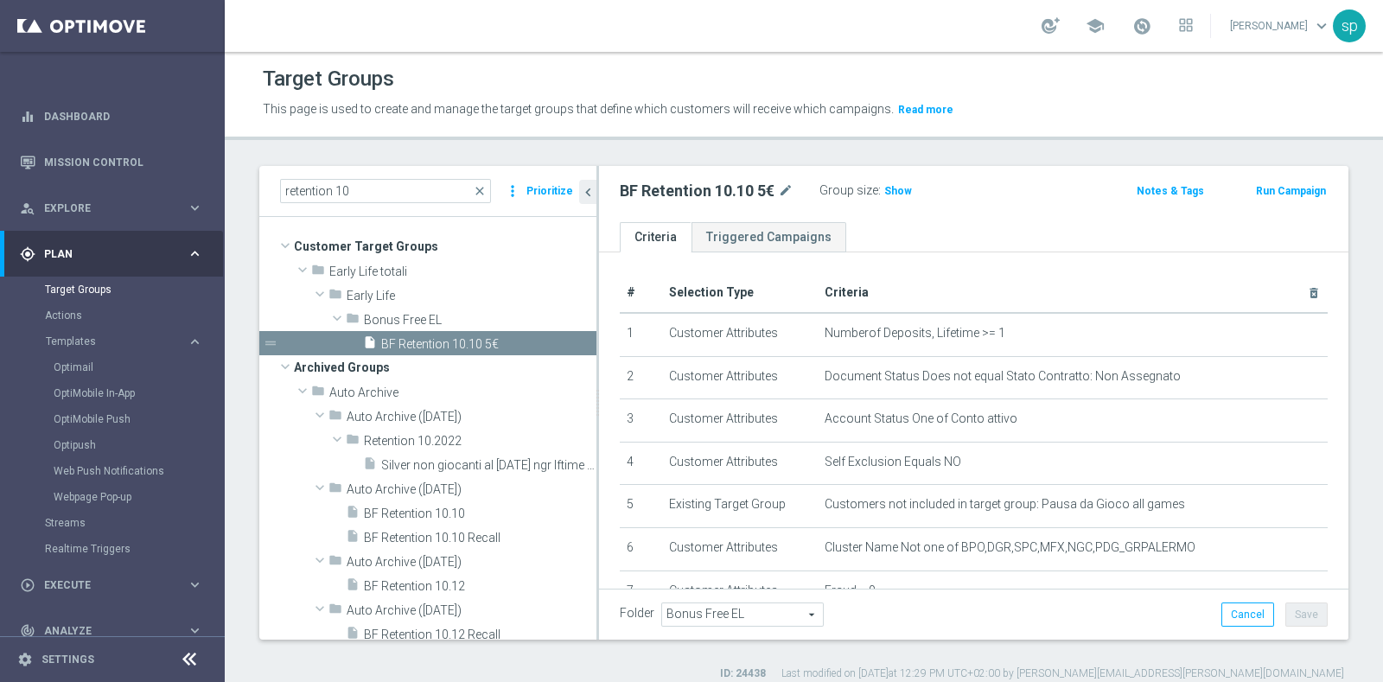
click at [1271, 188] on button "Run Campaign" at bounding box center [1290, 191] width 73 height 19
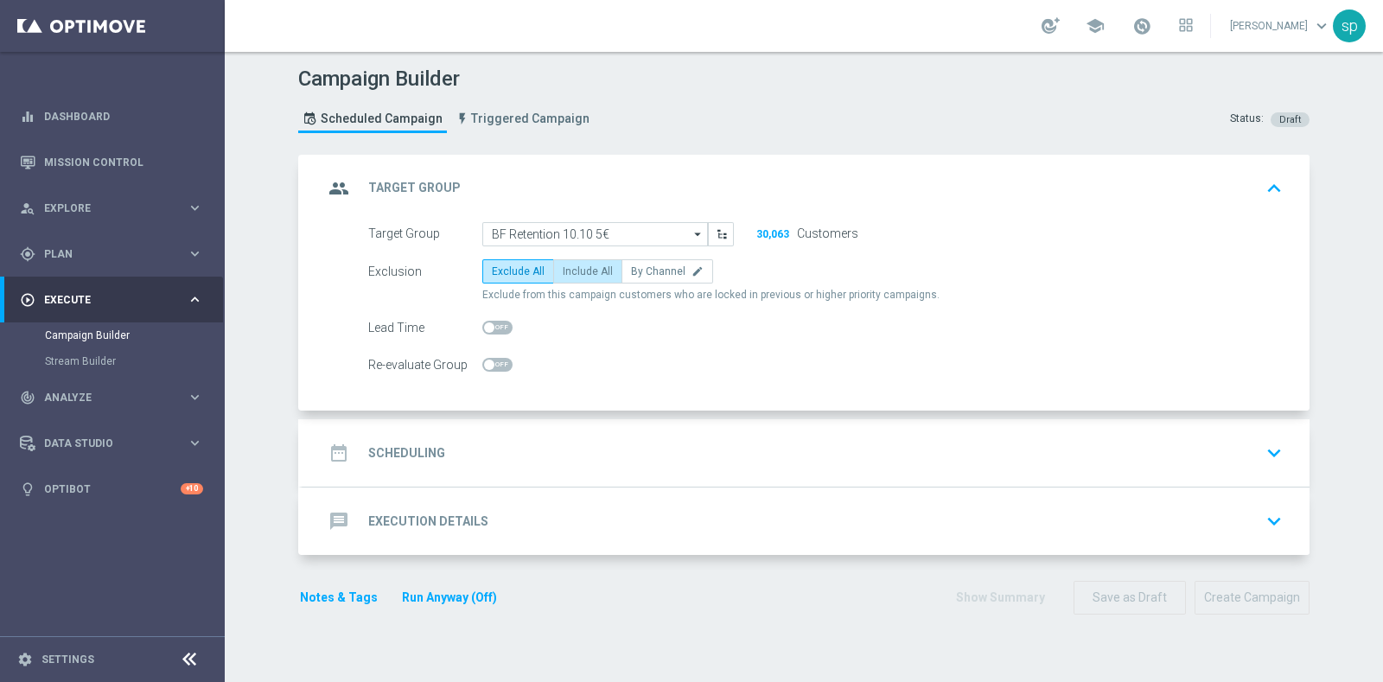
click at [578, 268] on span "Include All" at bounding box center [588, 271] width 50 height 12
click at [574, 269] on input "Include All" at bounding box center [568, 274] width 11 height 11
radio input "true"
click at [412, 458] on h2 "Scheduling" at bounding box center [406, 453] width 77 height 16
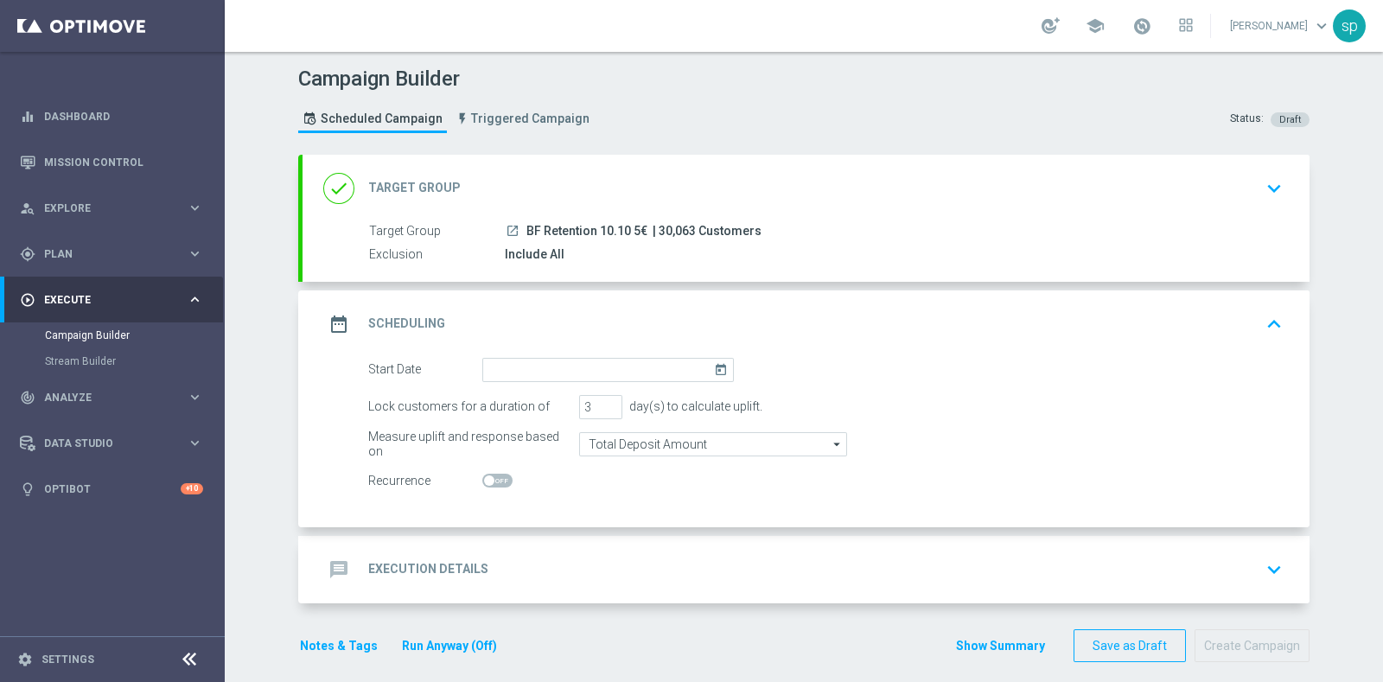
click at [714, 371] on icon "today" at bounding box center [724, 367] width 20 height 19
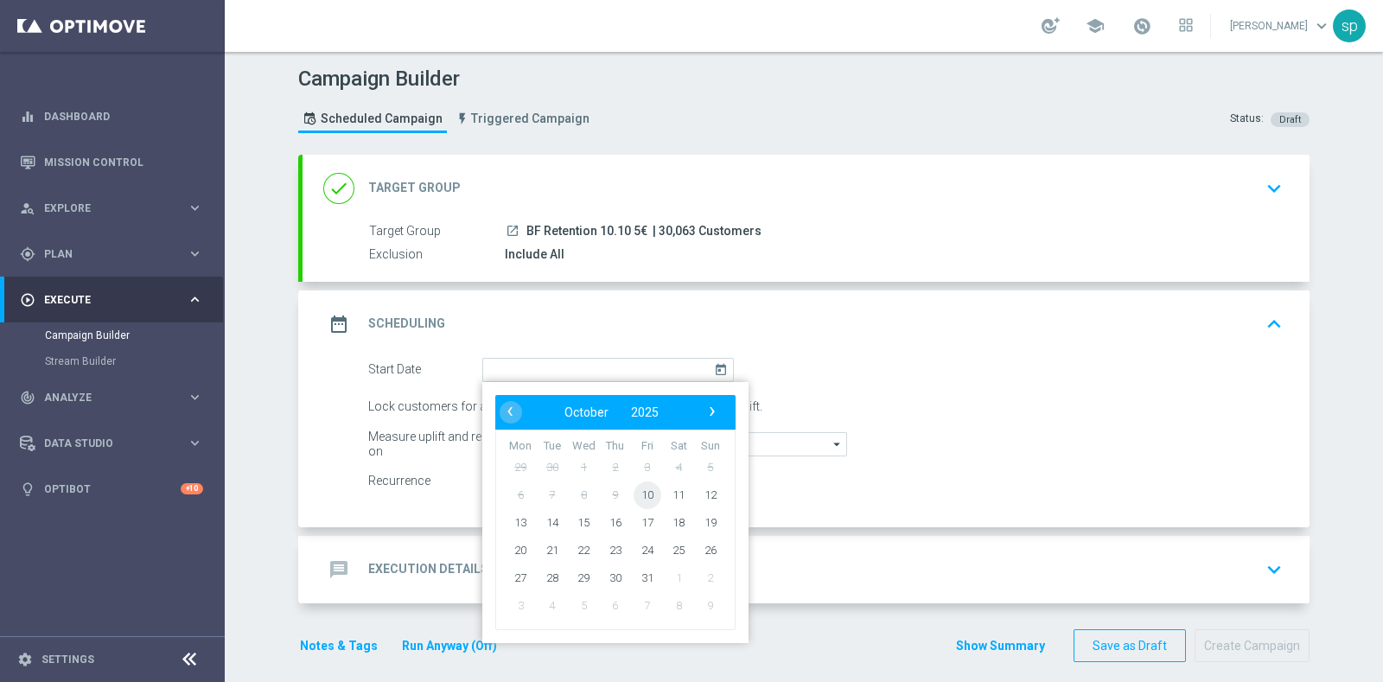
click at [645, 494] on span "10" at bounding box center [648, 495] width 28 height 28
type input "[DATE]"
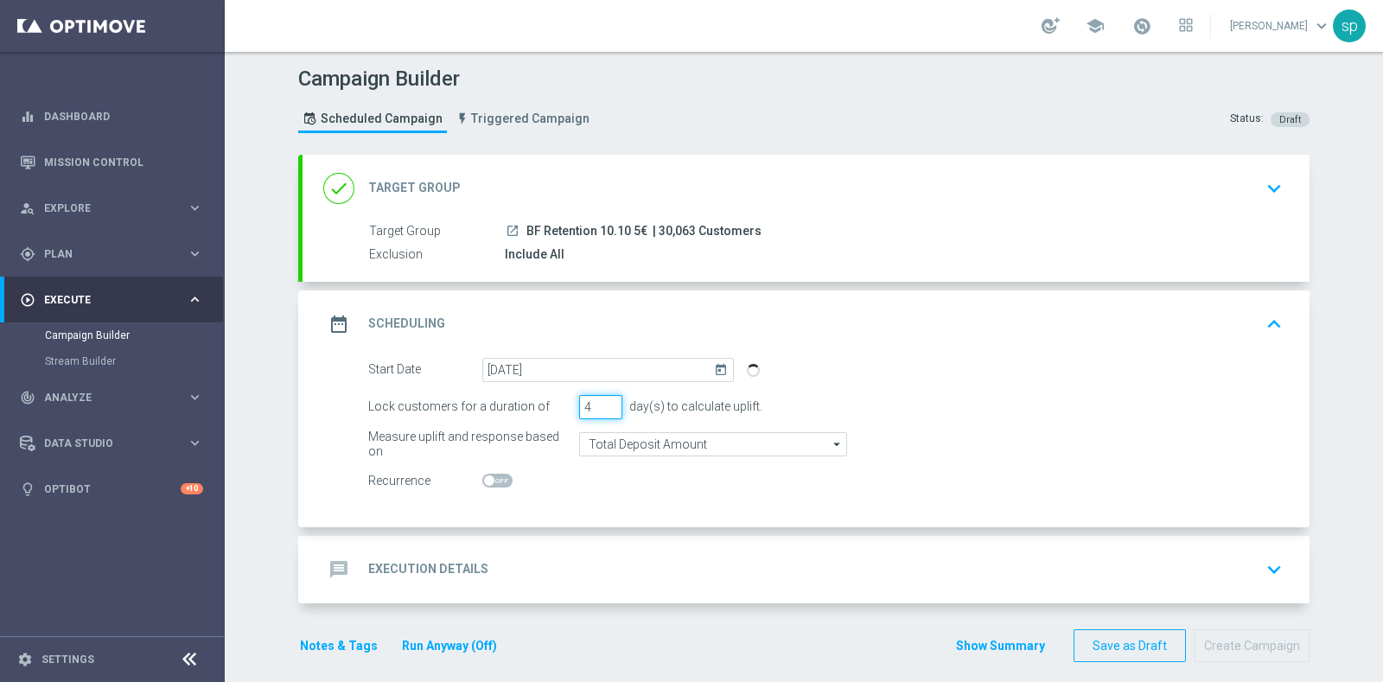
click at [597, 400] on input "4" at bounding box center [600, 407] width 43 height 24
click at [599, 406] on input "3" at bounding box center [600, 407] width 43 height 24
click at [599, 406] on input "2" at bounding box center [600, 407] width 43 height 24
type input "1"
click at [599, 408] on input "1" at bounding box center [600, 407] width 43 height 24
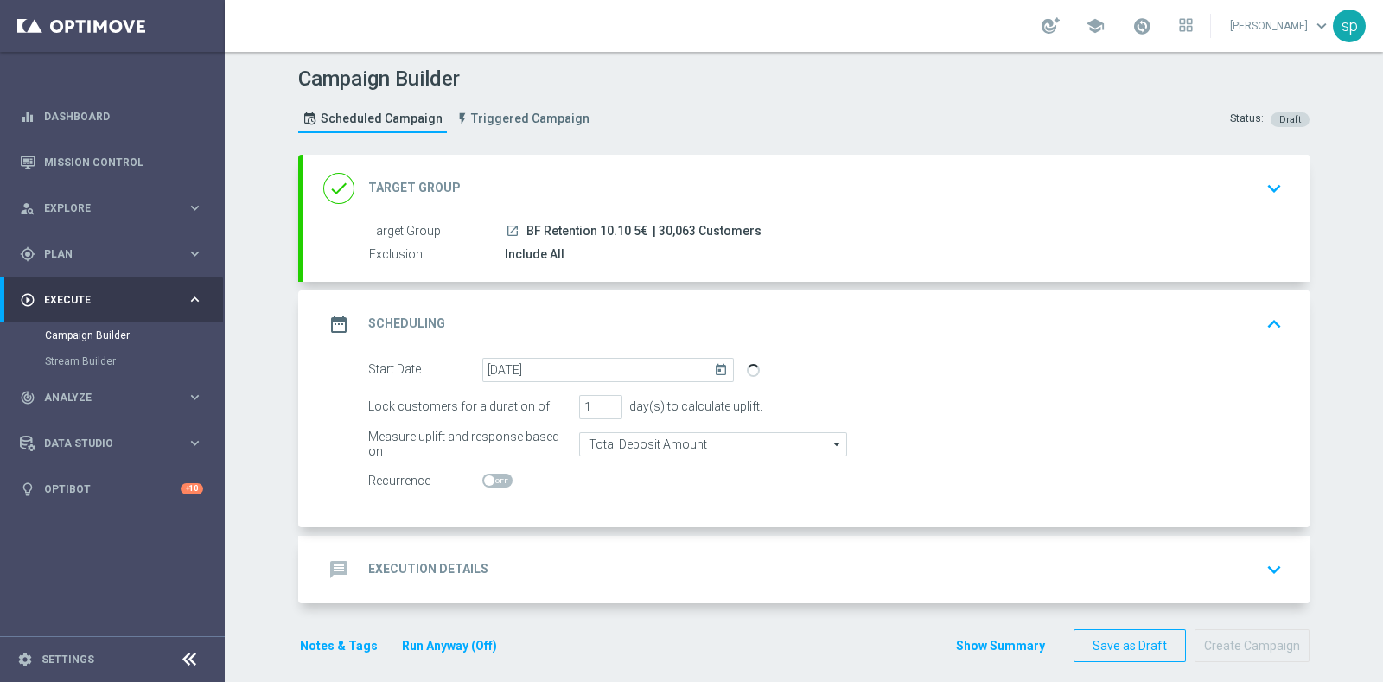
click at [427, 561] on h2 "Execution Details" at bounding box center [428, 569] width 120 height 16
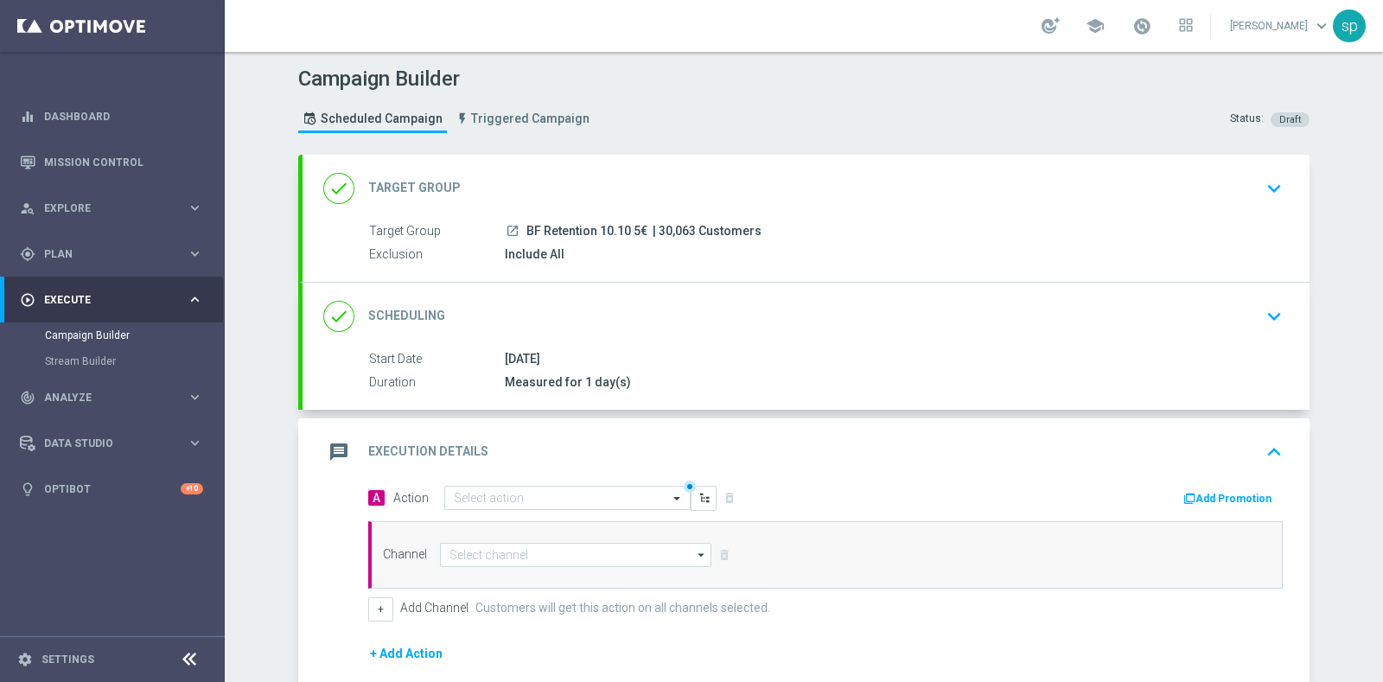
scroll to position [208, 0]
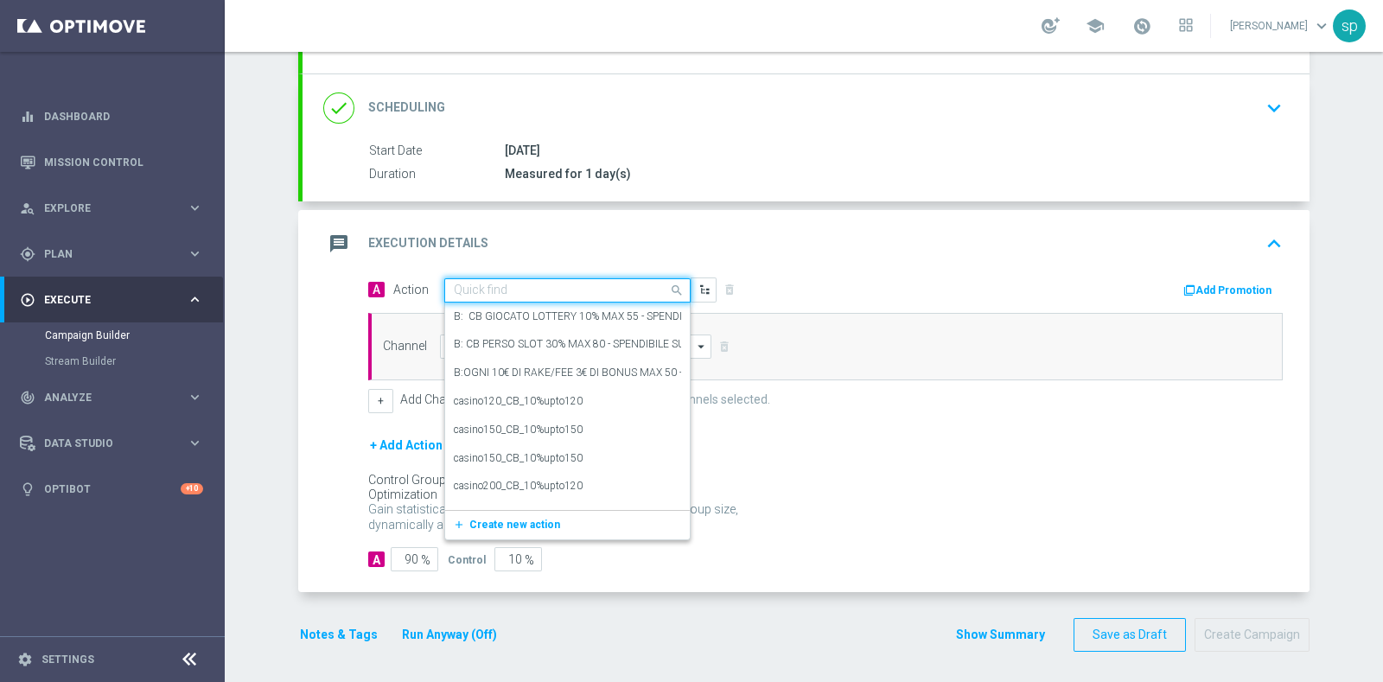
click at [513, 290] on input "text" at bounding box center [550, 291] width 193 height 15
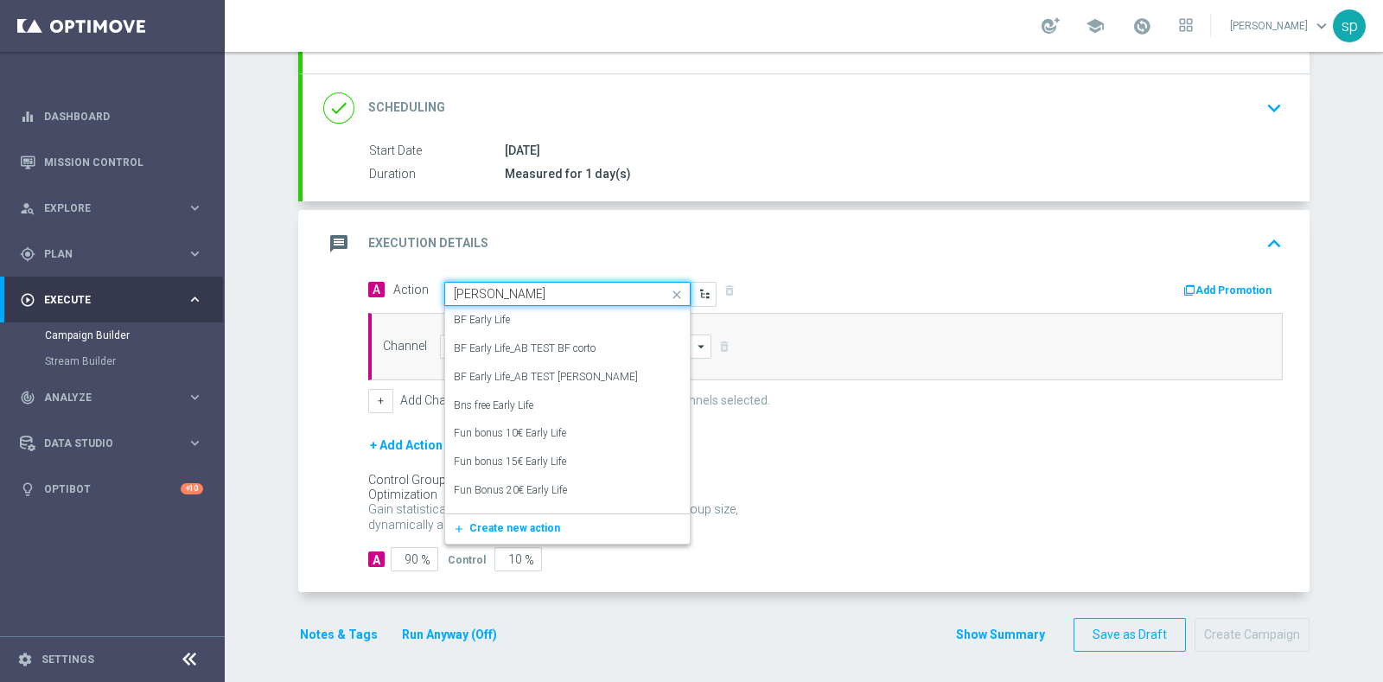
type input "early"
click at [588, 368] on div "BF Early Life_AB TEST [PERSON_NAME] edit" at bounding box center [567, 377] width 227 height 29
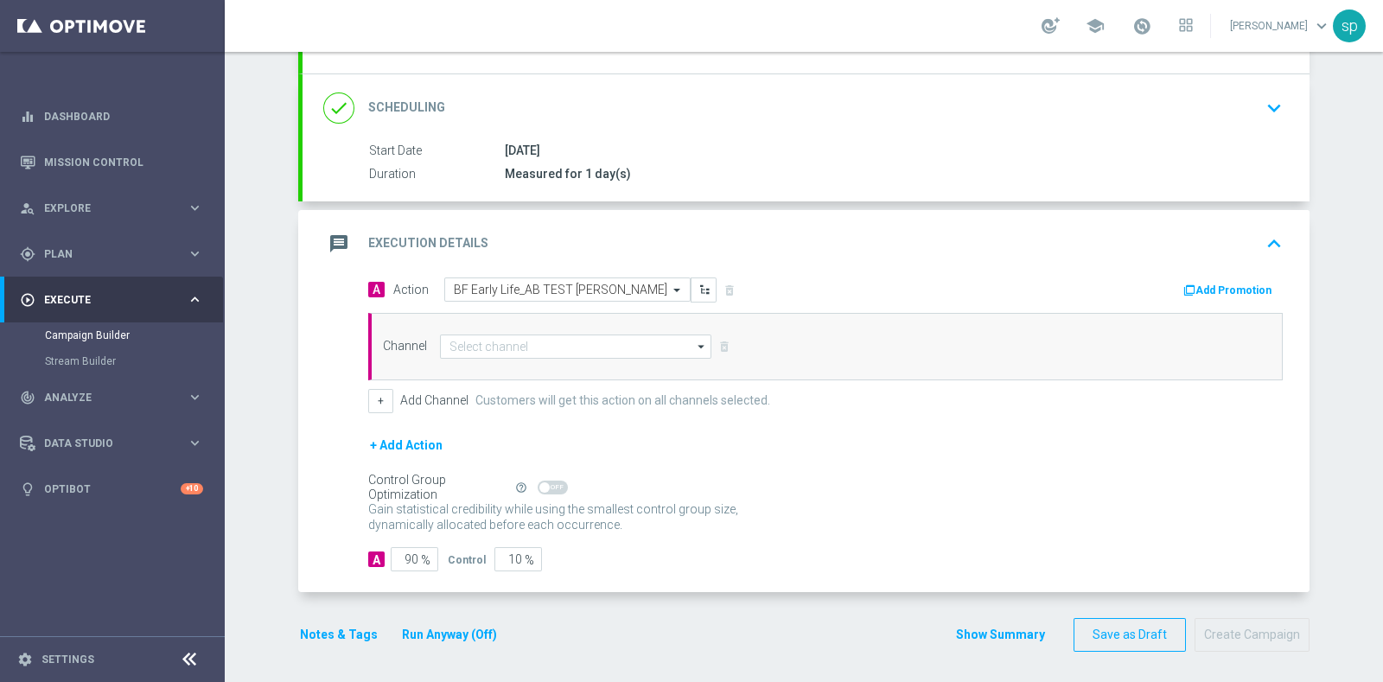
click at [1228, 292] on button "Add Promotion" at bounding box center [1230, 290] width 96 height 19
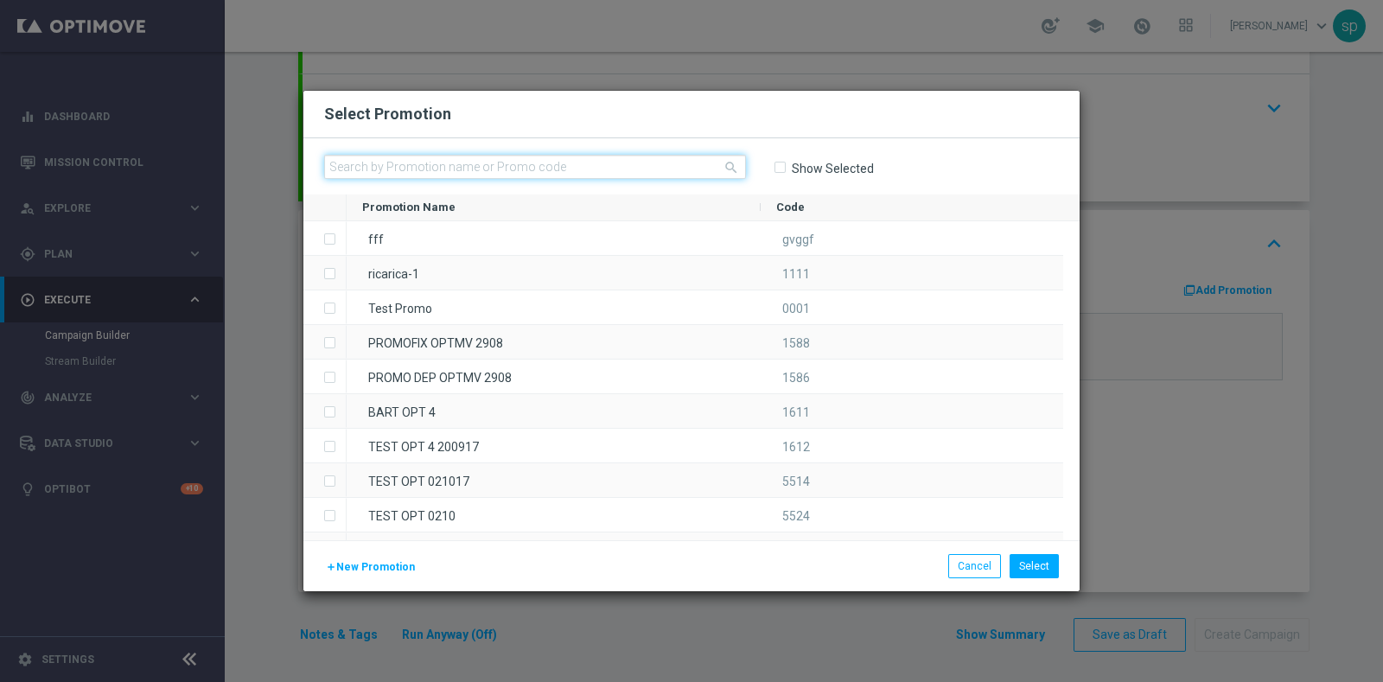
click at [495, 165] on input "text" at bounding box center [535, 167] width 422 height 24
paste input "240846"
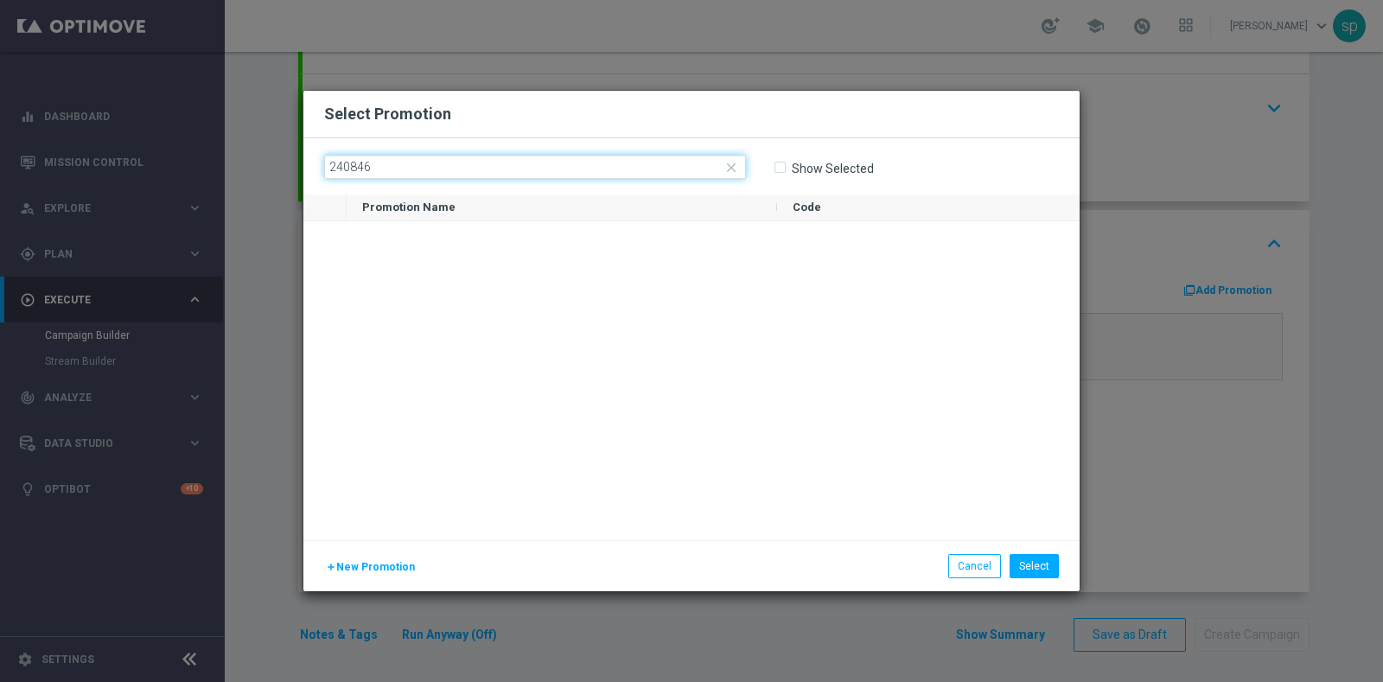
type input "240846"
drag, startPoint x: 497, startPoint y: 157, endPoint x: 2, endPoint y: 123, distance: 496.6
click at [2, 123] on modal-container "Select Promotion close 240846 Show Selected Drag here to set row groups Drag he…" at bounding box center [691, 341] width 1383 height 682
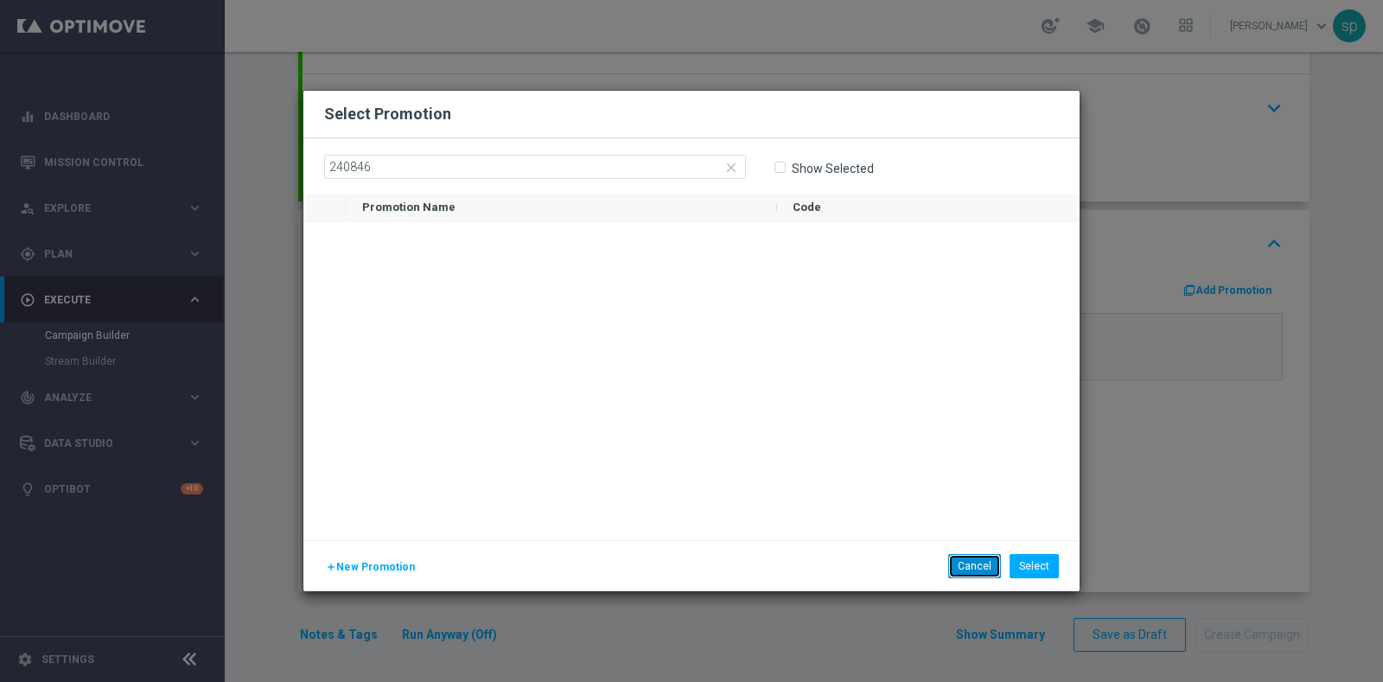
click at [989, 564] on button "Cancel" at bounding box center [974, 566] width 53 height 24
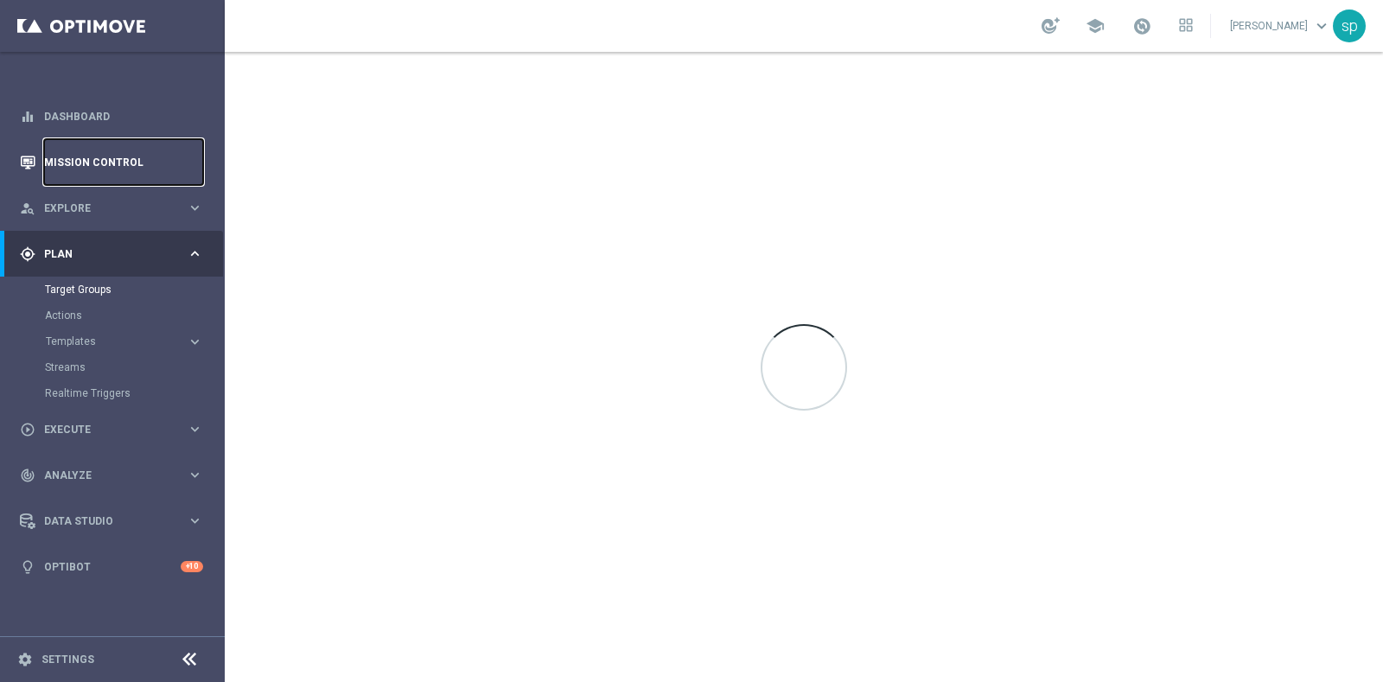
click at [121, 155] on link "Mission Control" at bounding box center [123, 162] width 159 height 46
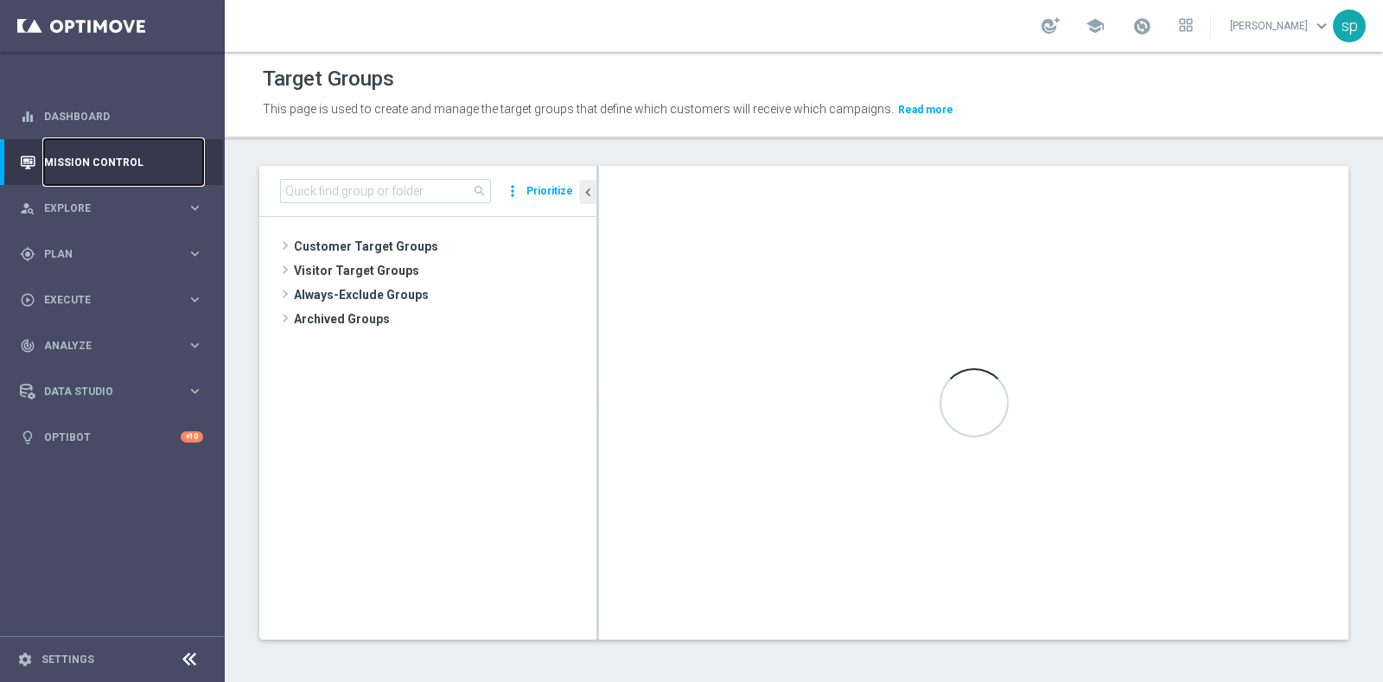
click at [99, 153] on link "Mission Control" at bounding box center [123, 162] width 159 height 46
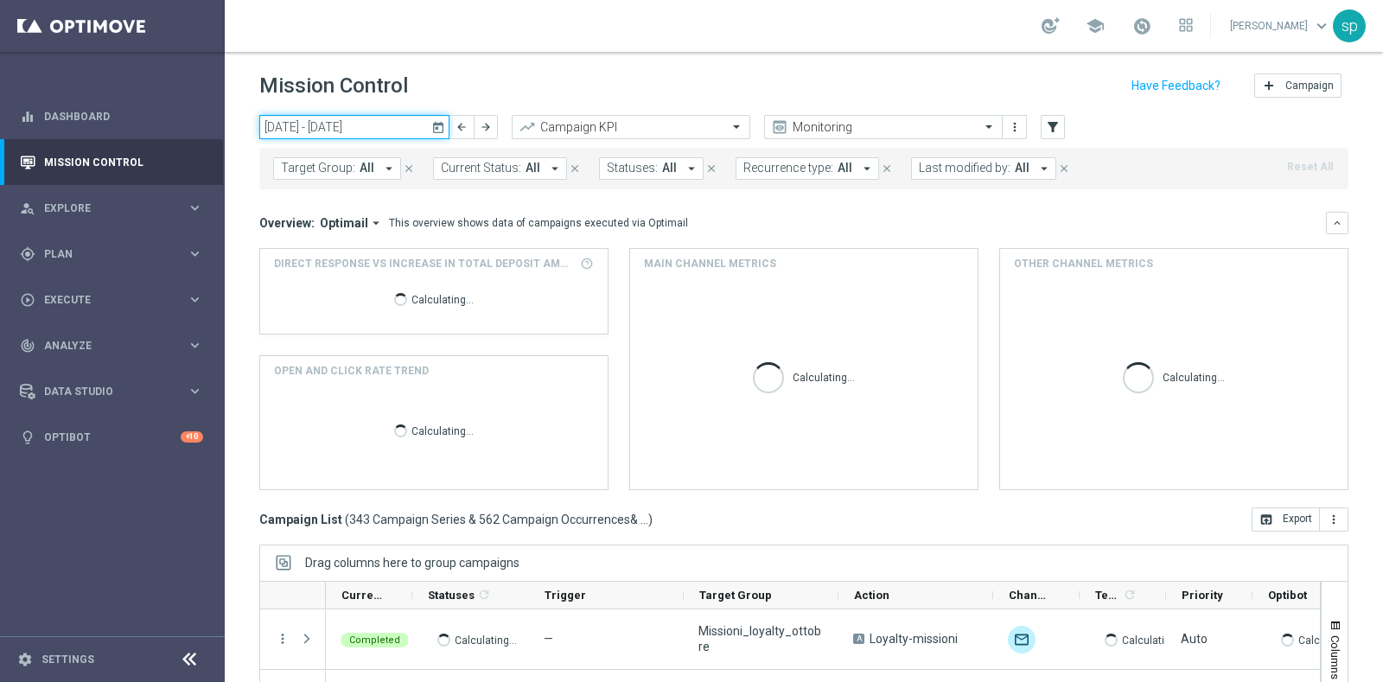
click at [335, 125] on input "06 Oct 2025 - 12 Oct 2025" at bounding box center [354, 127] width 190 height 24
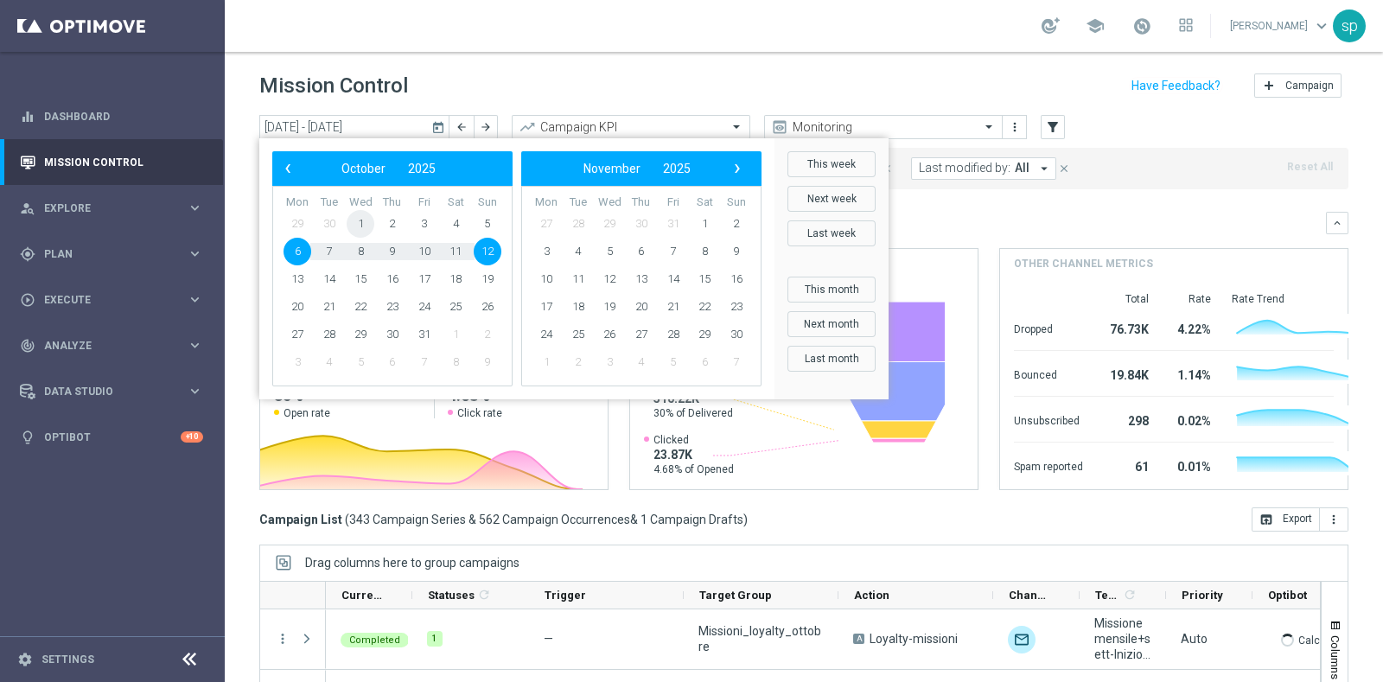
click at [362, 230] on span "1" at bounding box center [361, 224] width 28 height 28
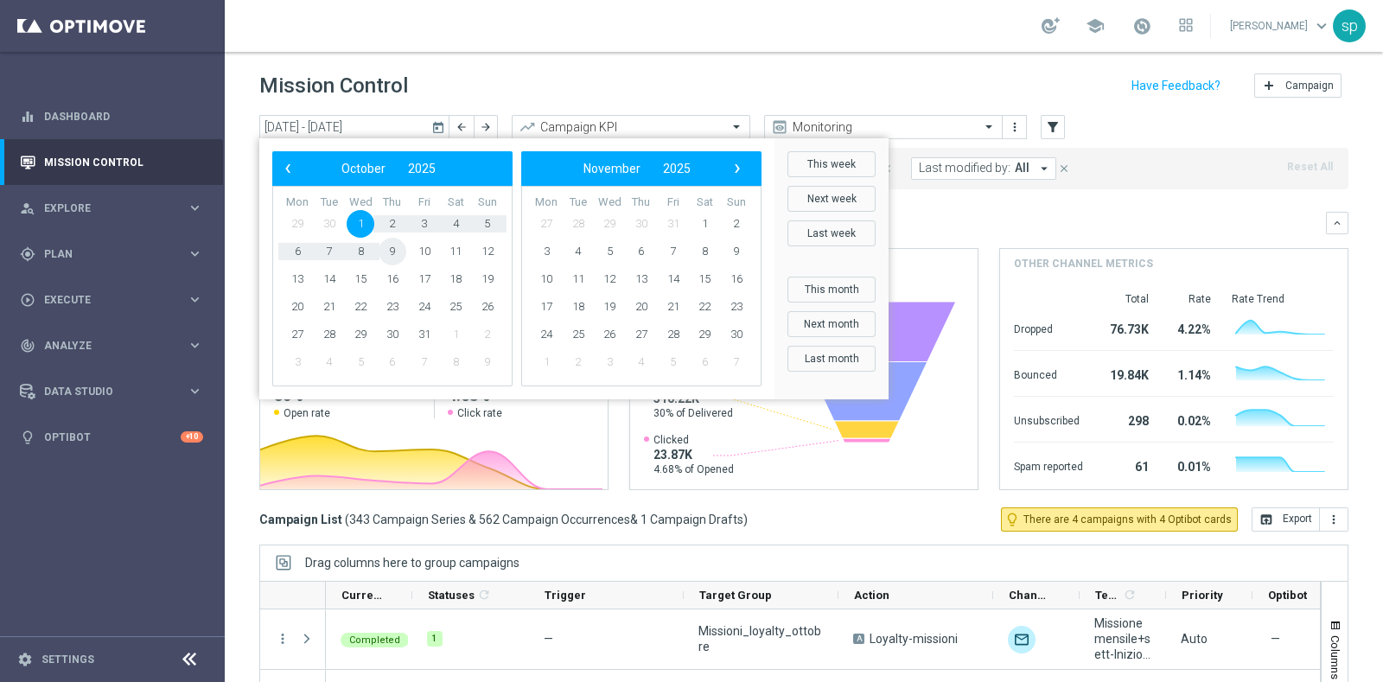
click at [395, 252] on span "9" at bounding box center [393, 252] width 28 height 28
type input "01 Oct 2025 - 09 Oct 2025"
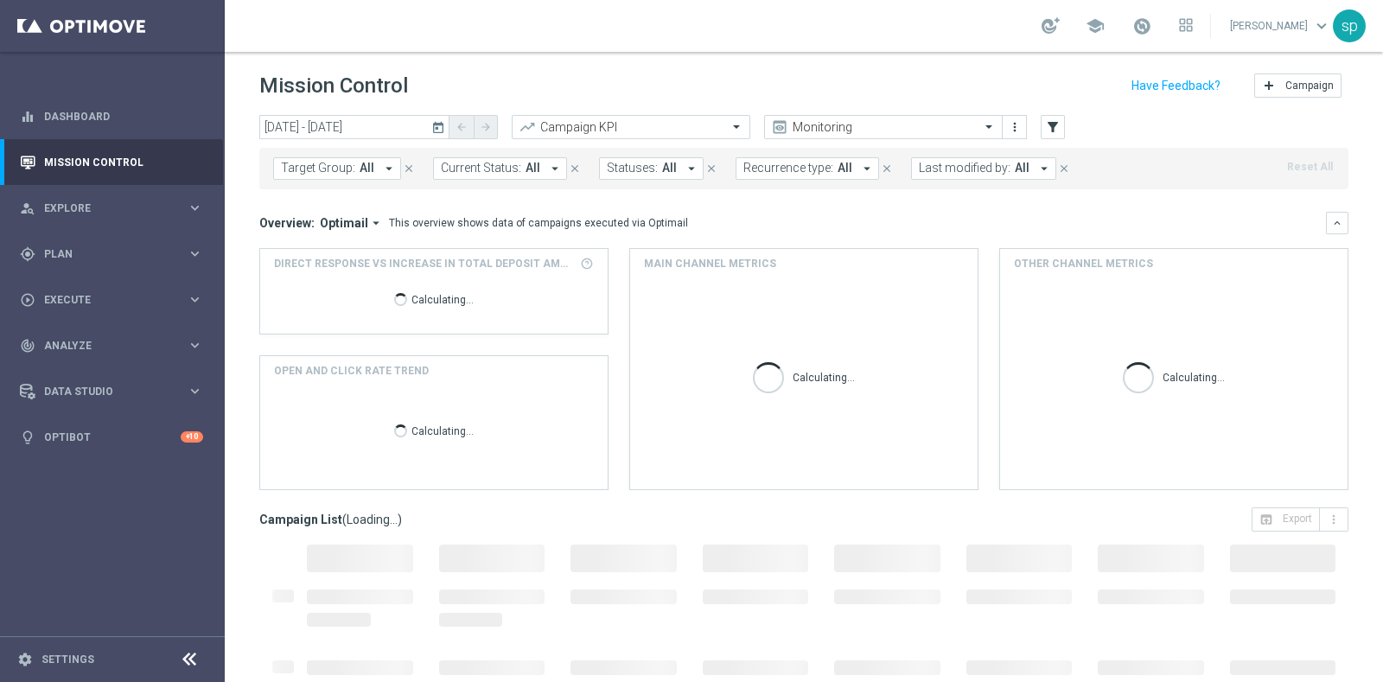
click at [965, 161] on span "Last modified by:" at bounding box center [965, 168] width 92 height 15
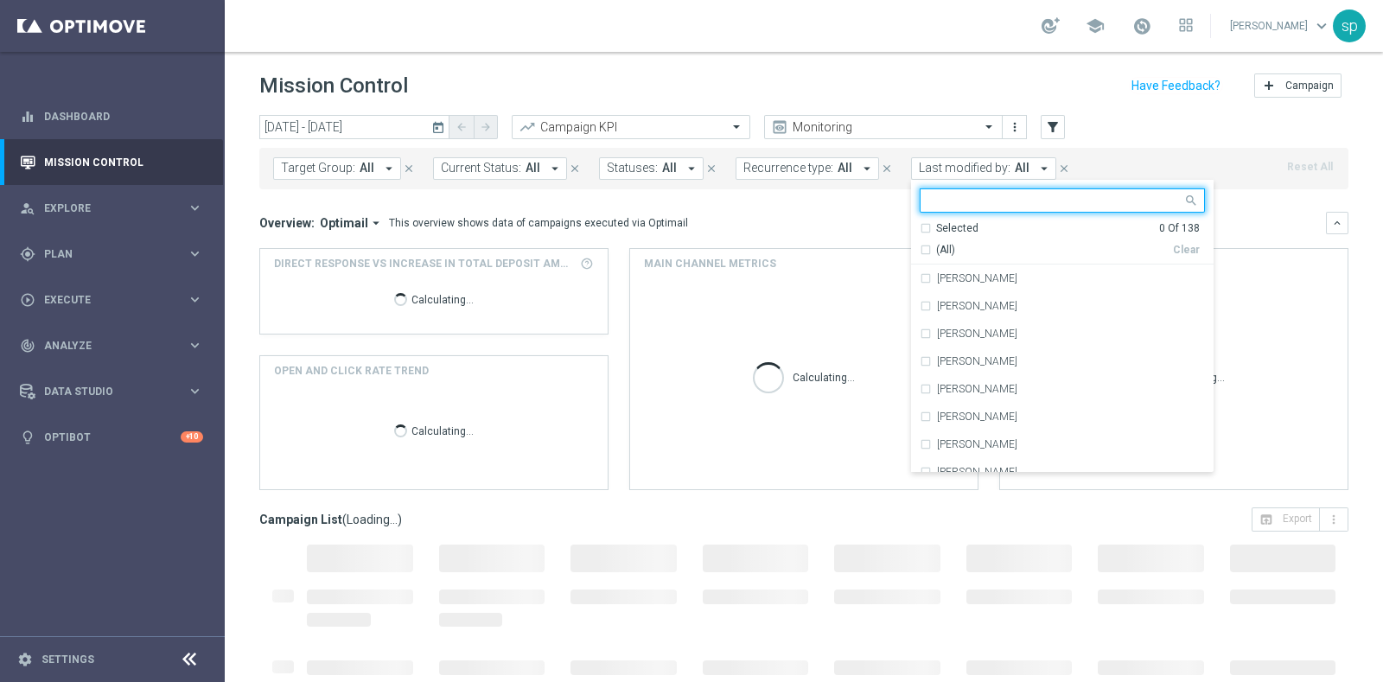
type input "s"
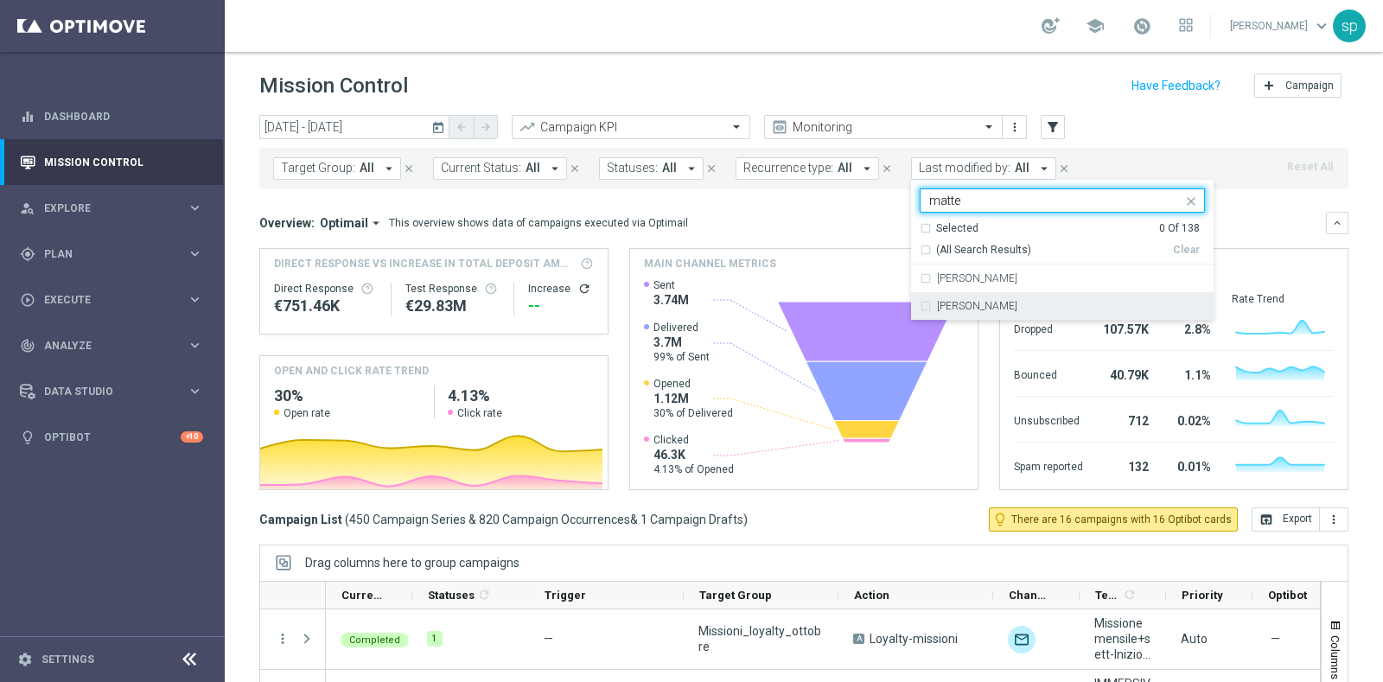
click at [972, 315] on div "Matteo Turri" at bounding box center [1062, 306] width 285 height 28
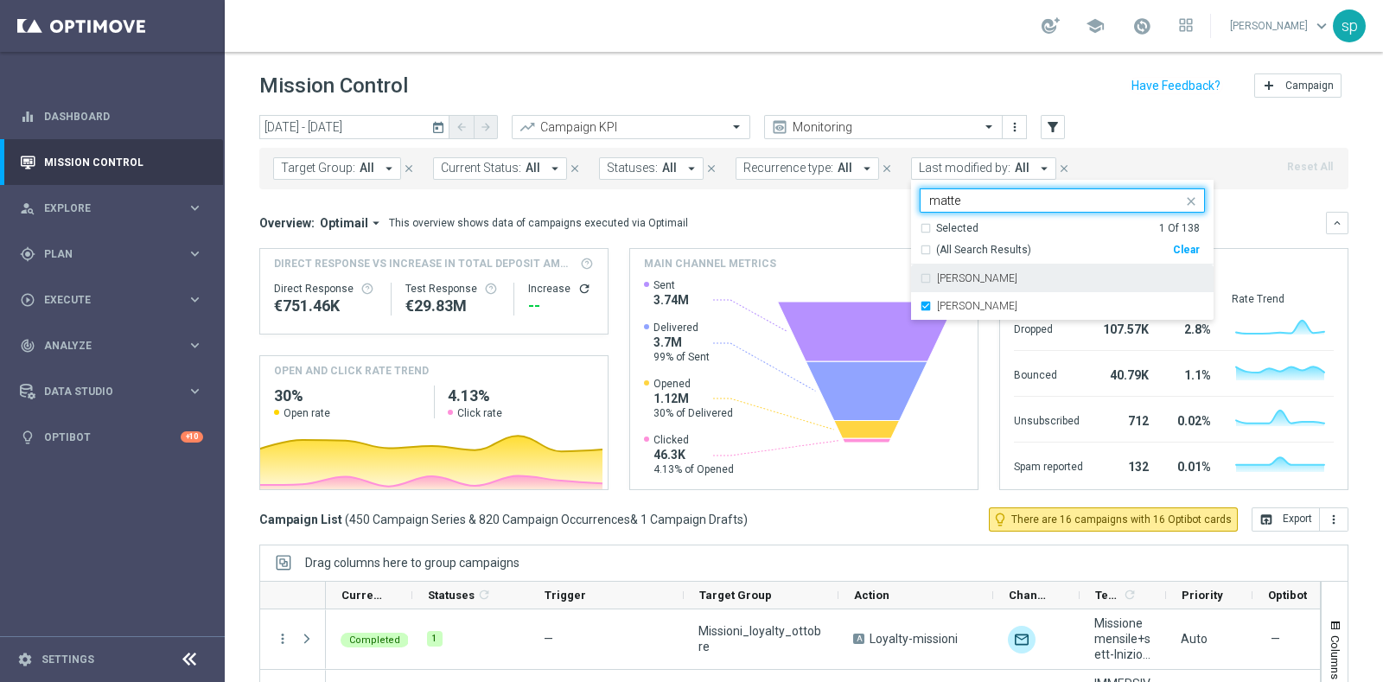
click at [953, 203] on input "matte" at bounding box center [1055, 201] width 253 height 15
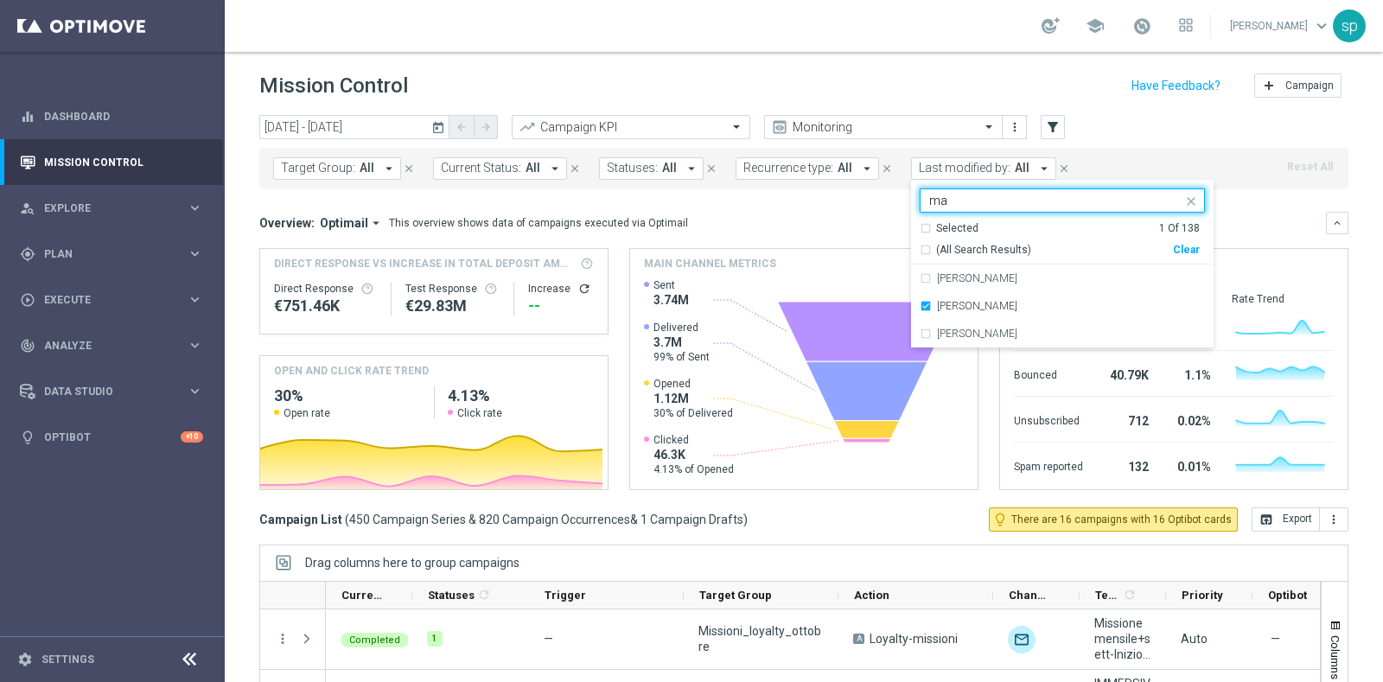
type input "m"
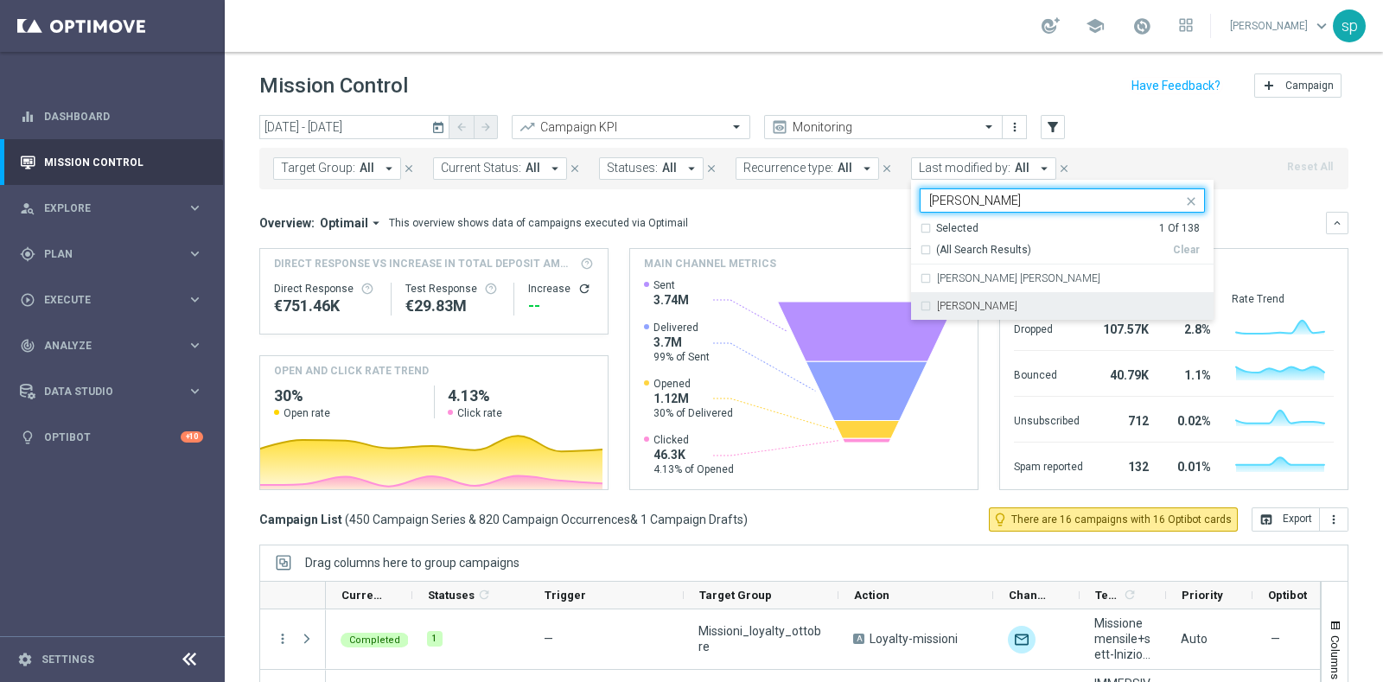
click at [1018, 305] on label "mariafrancesca visciano" at bounding box center [977, 306] width 80 height 10
type input "maria"
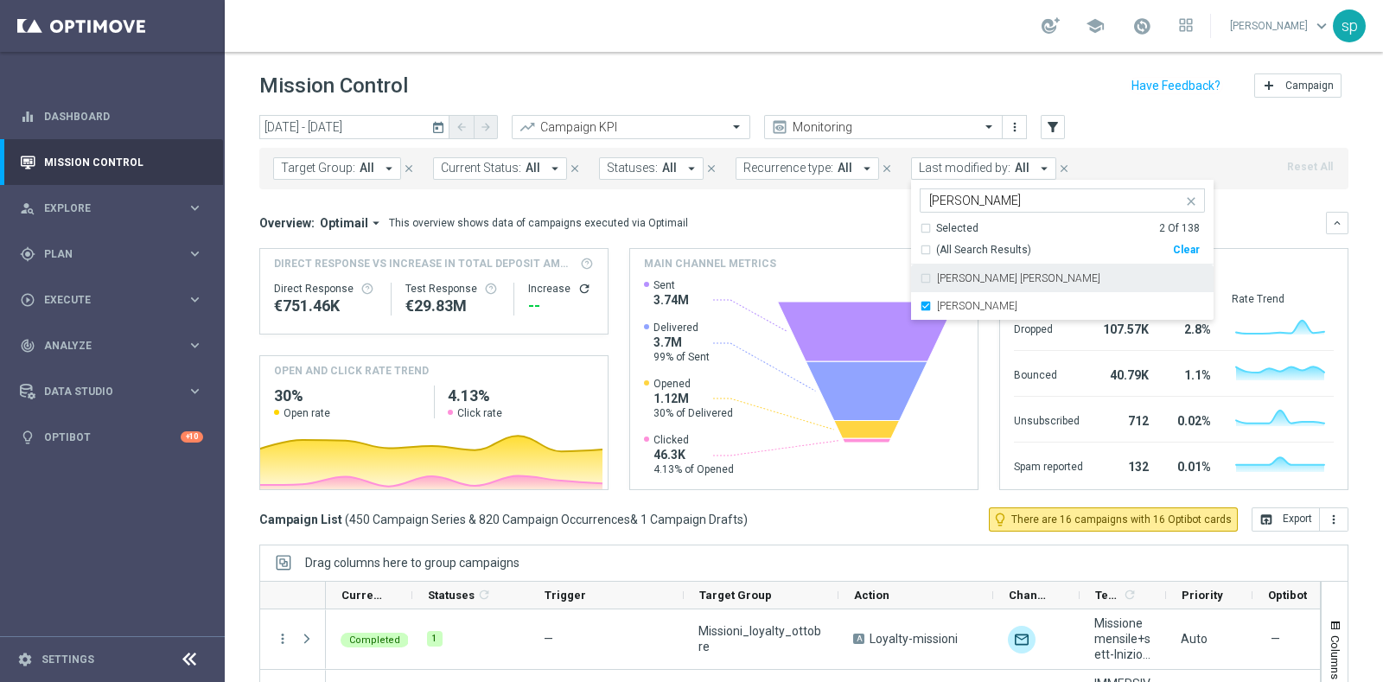
click at [824, 212] on div "Overview: Optimail arrow_drop_down This overview shows data of campaigns execut…" at bounding box center [803, 223] width 1089 height 22
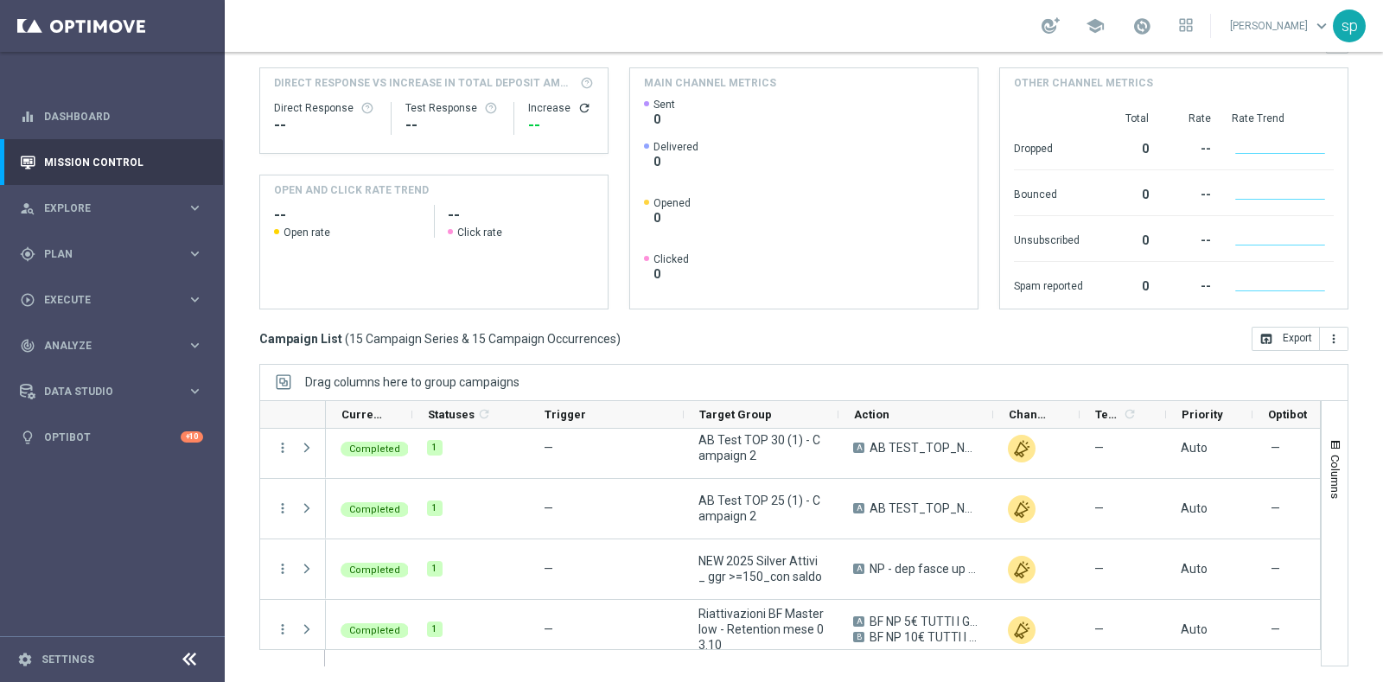
scroll to position [686, 0]
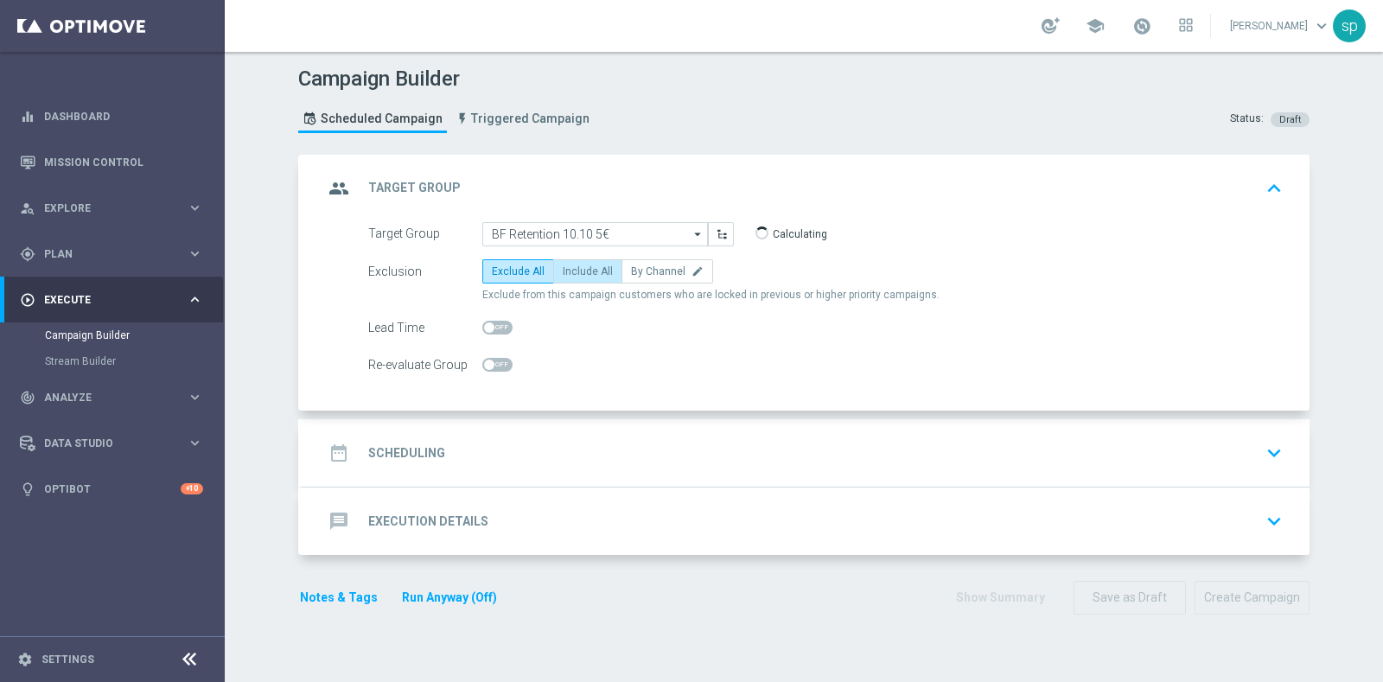
click at [599, 265] on span "Include All" at bounding box center [588, 271] width 50 height 12
click at [574, 269] on input "Include All" at bounding box center [568, 274] width 11 height 11
radio input "true"
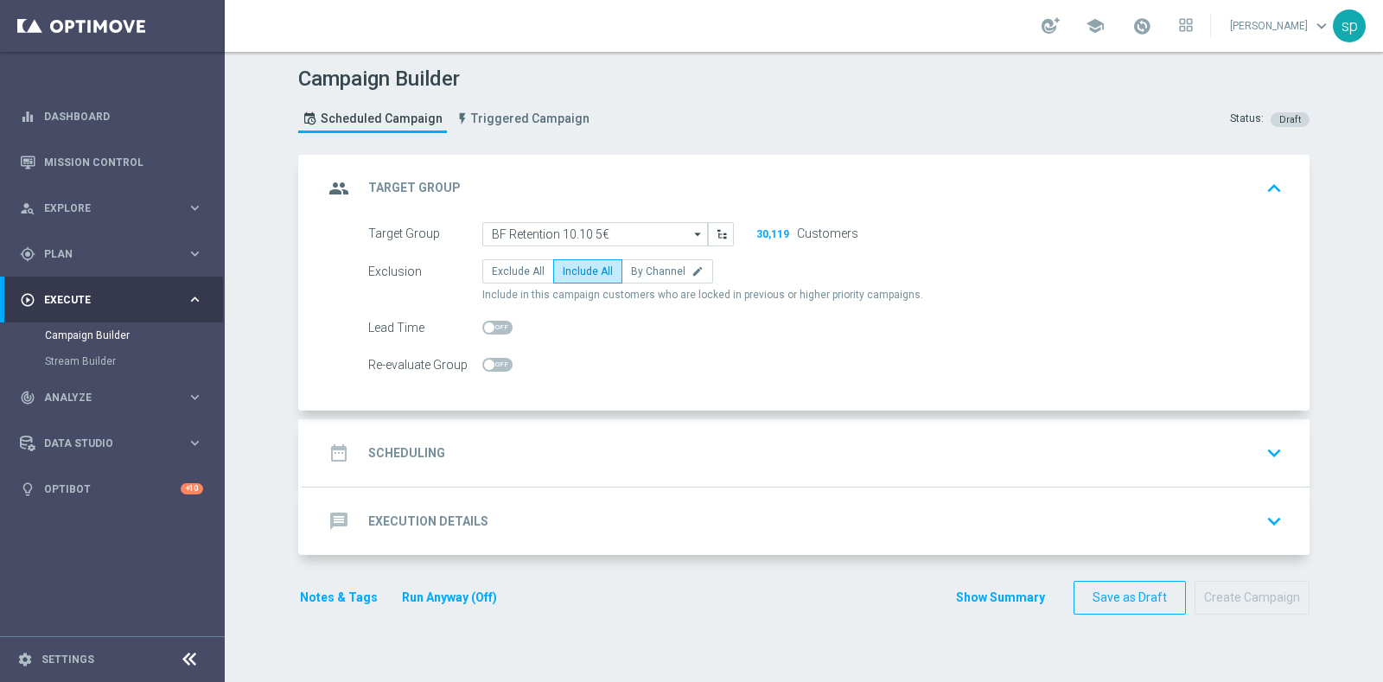
click at [419, 439] on div "date_range Scheduling" at bounding box center [384, 452] width 122 height 31
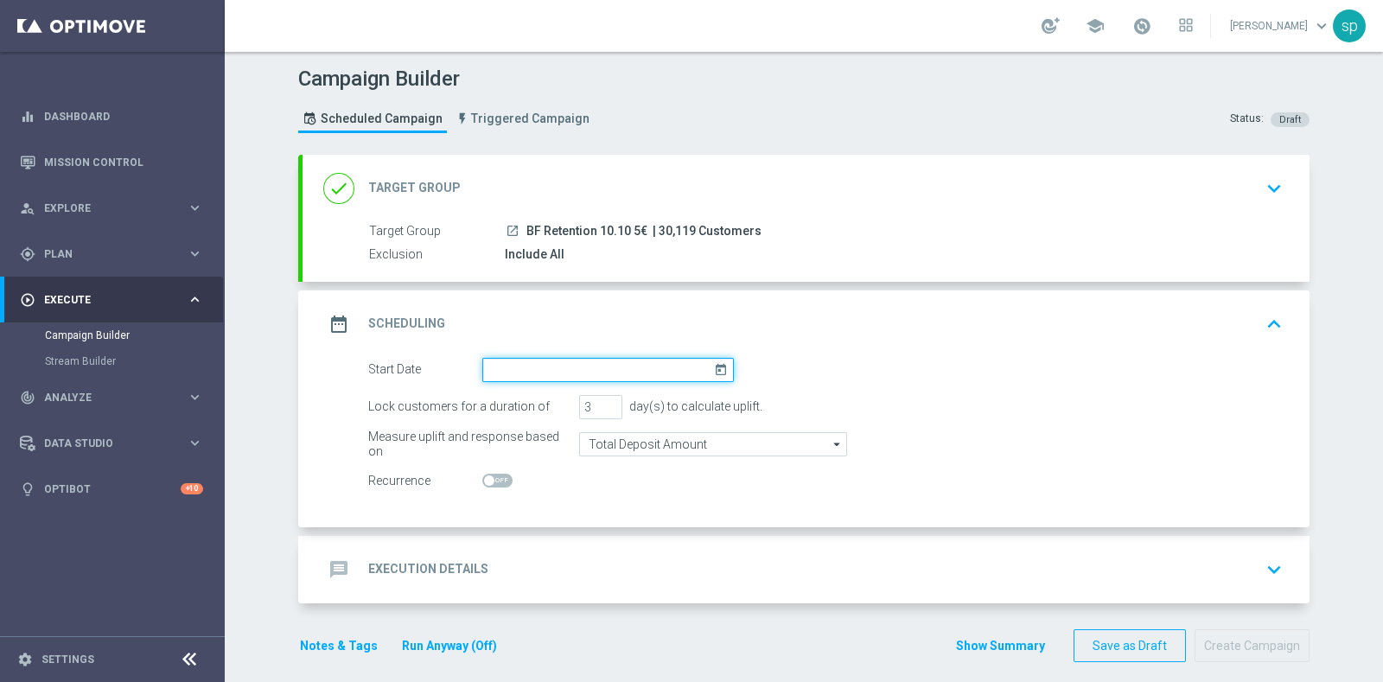
click at [596, 358] on input at bounding box center [608, 370] width 252 height 24
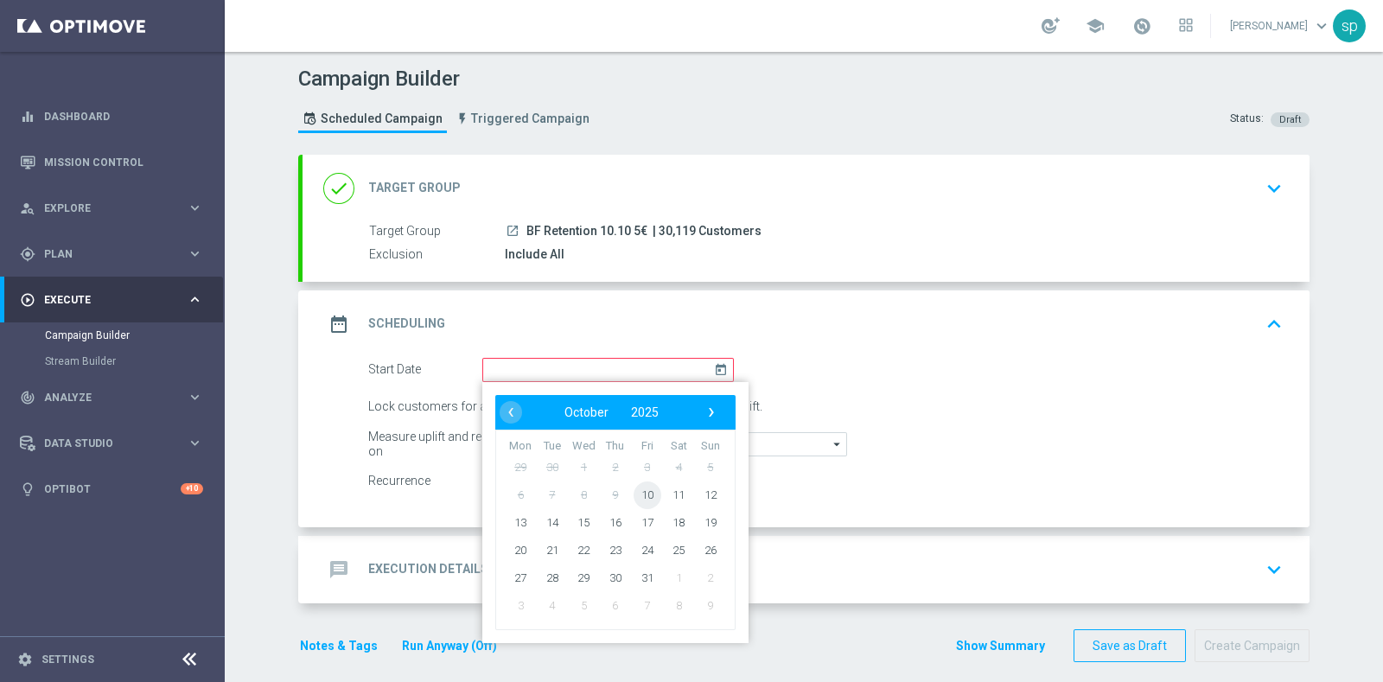
click at [643, 491] on span "10" at bounding box center [648, 495] width 28 height 28
type input "10 Oct 2025"
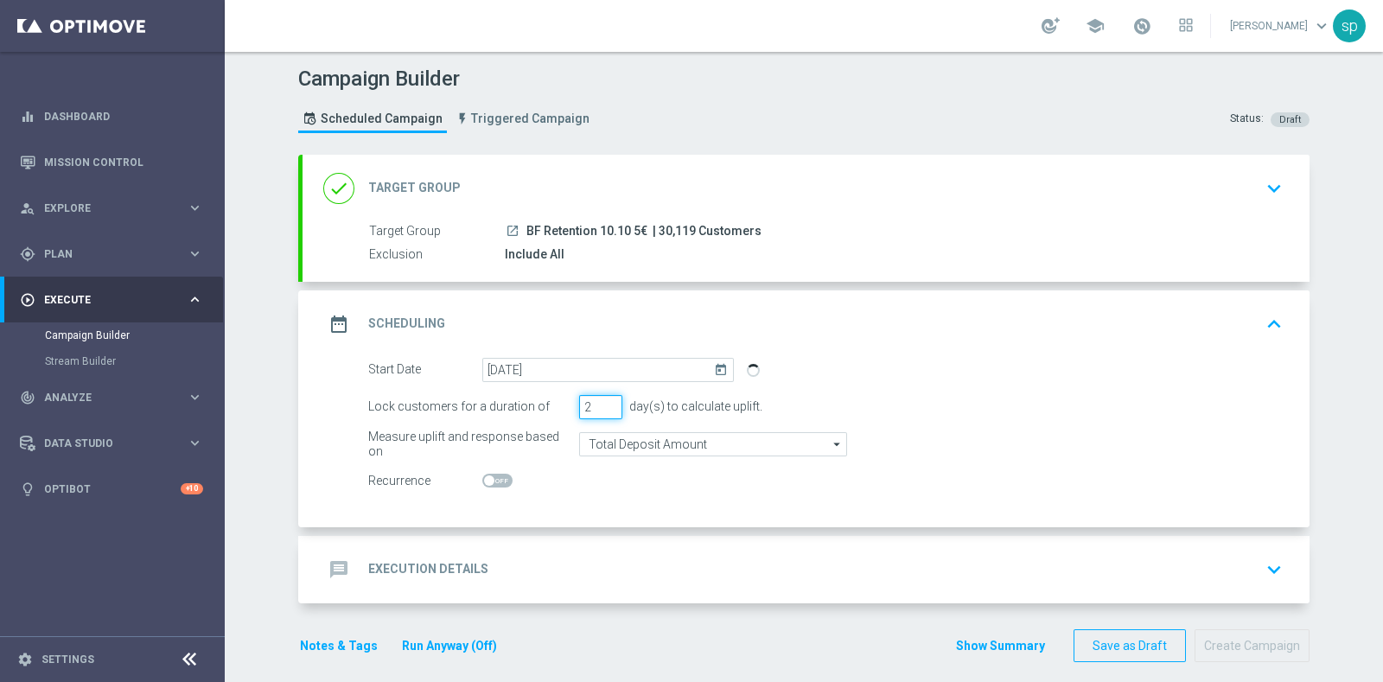
click at [606, 412] on input "2" at bounding box center [600, 407] width 43 height 24
type input "1"
click at [606, 412] on input "1" at bounding box center [600, 407] width 43 height 24
click at [473, 565] on h2 "Execution Details" at bounding box center [428, 569] width 120 height 16
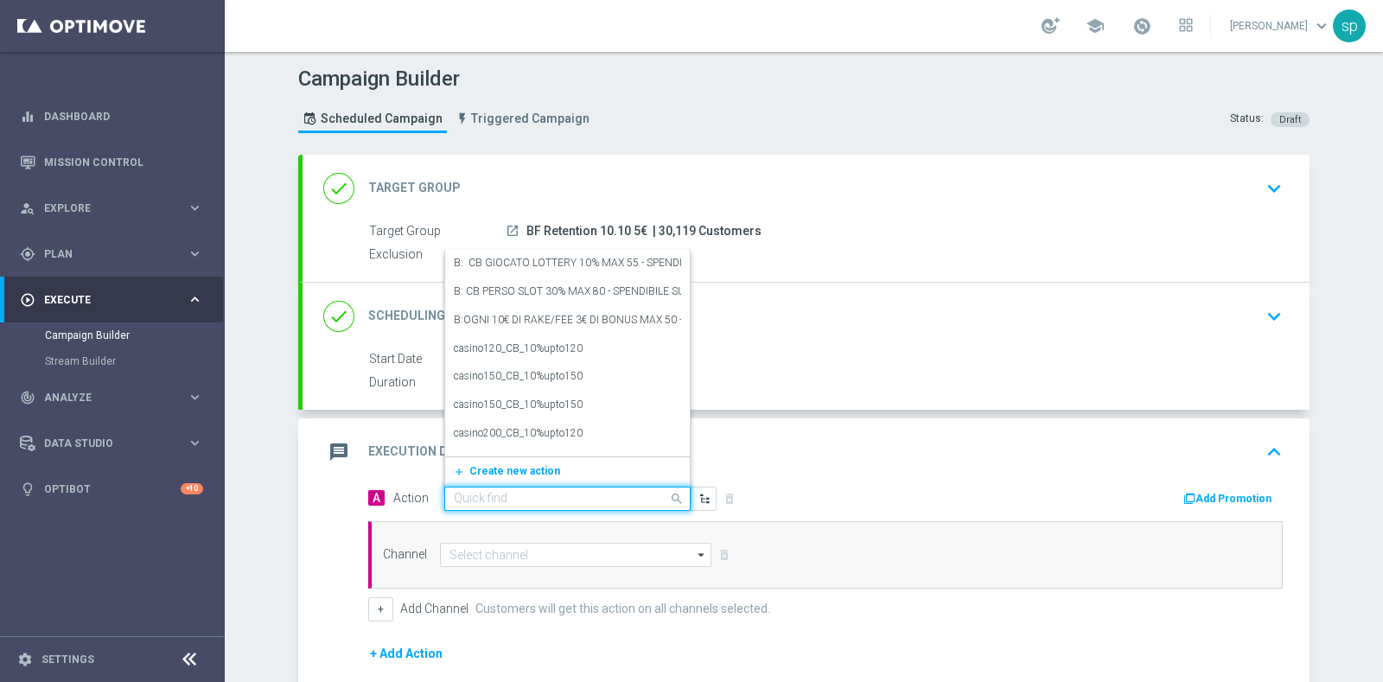
click at [564, 492] on input "text" at bounding box center [550, 499] width 193 height 15
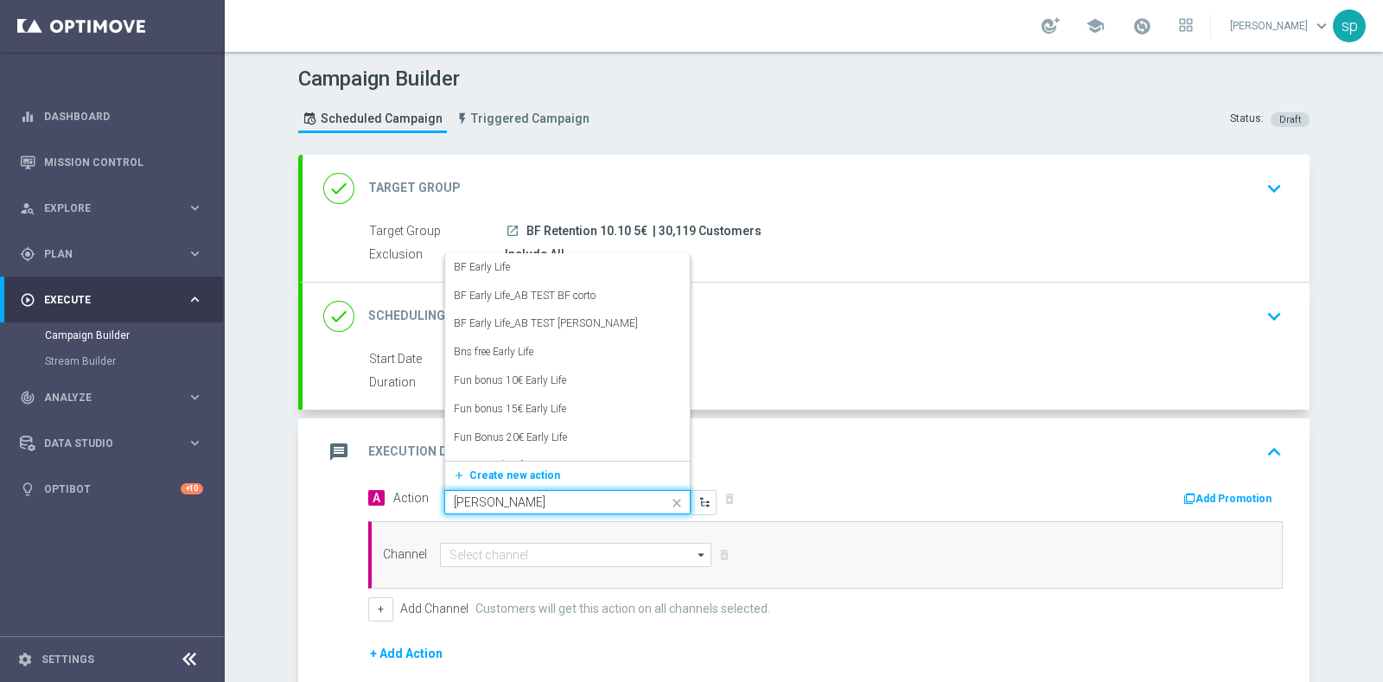
type input "early"
click at [607, 319] on div "BF Early Life_AB TEST [PERSON_NAME] edit" at bounding box center [567, 324] width 227 height 29
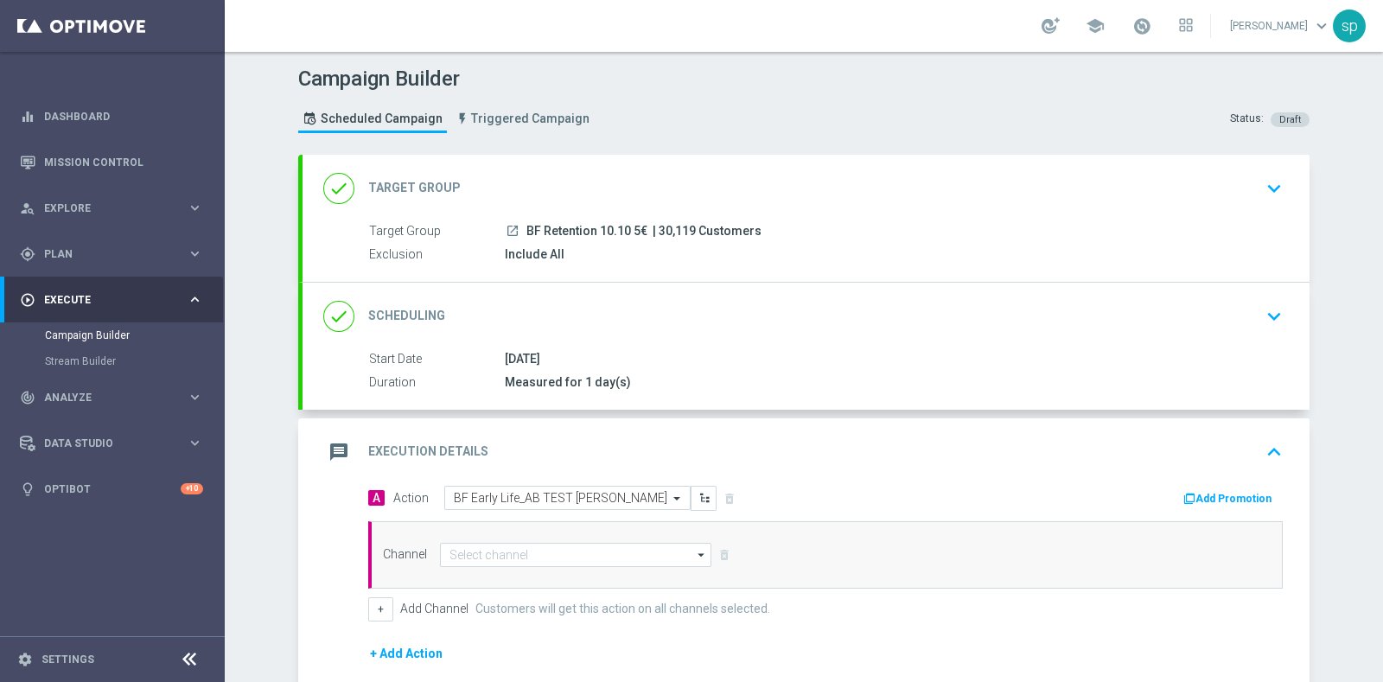
click at [1232, 486] on div "Add Promotion" at bounding box center [1061, 497] width 470 height 22
click at [1237, 501] on button "Add Promotion" at bounding box center [1230, 498] width 96 height 19
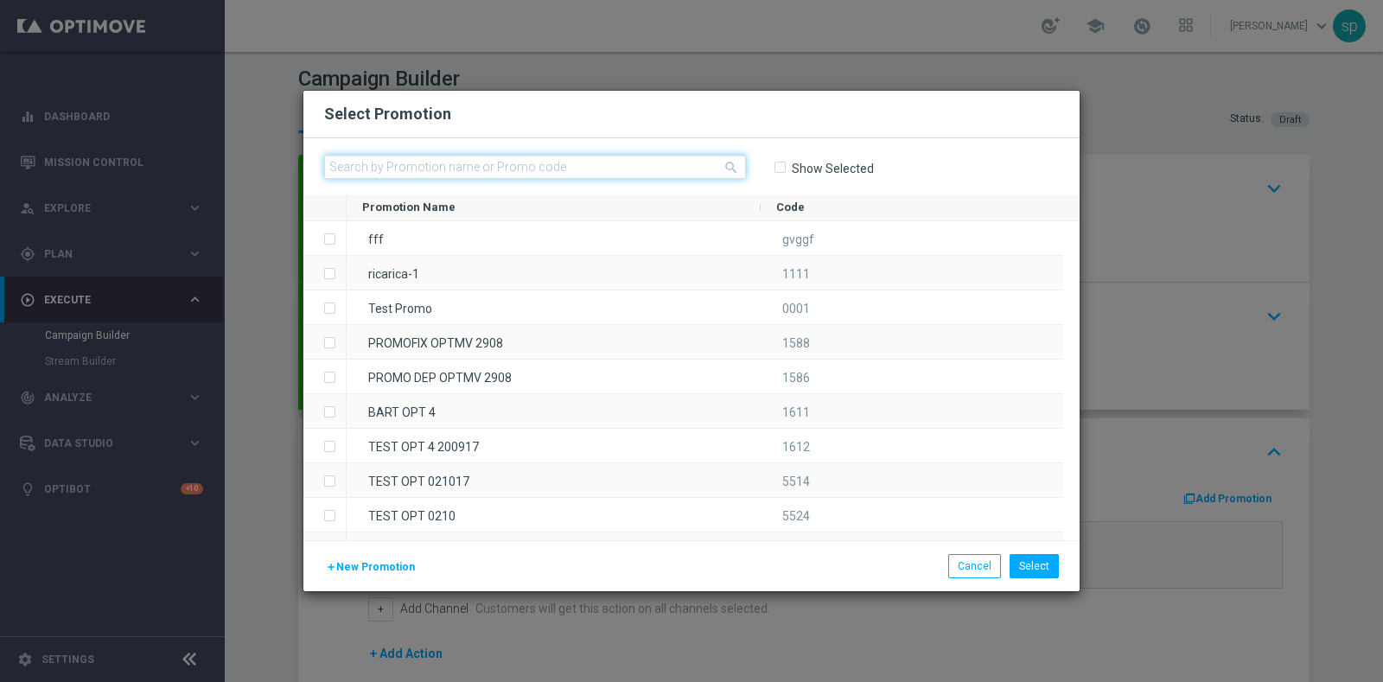
click at [583, 168] on input "text" at bounding box center [535, 167] width 422 height 24
paste input "240846"
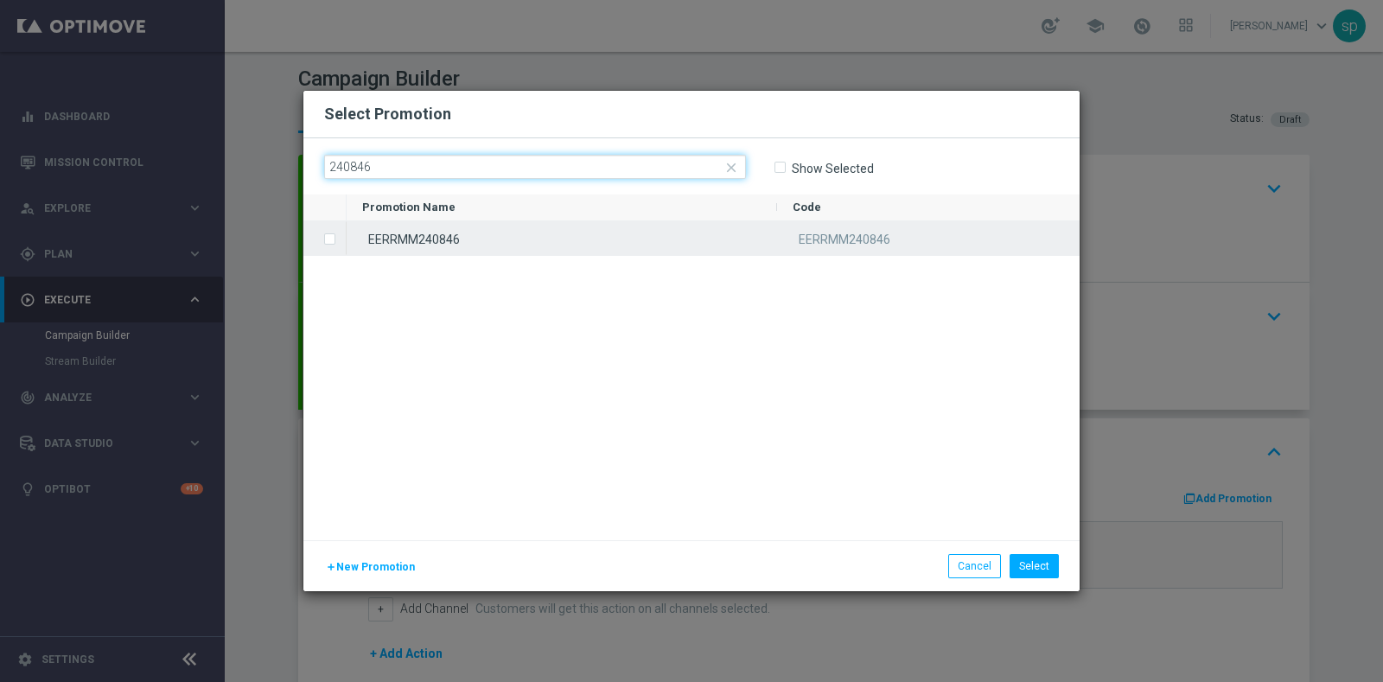
type input "240846"
click at [582, 241] on div "EERRMM240846" at bounding box center [562, 238] width 431 height 34
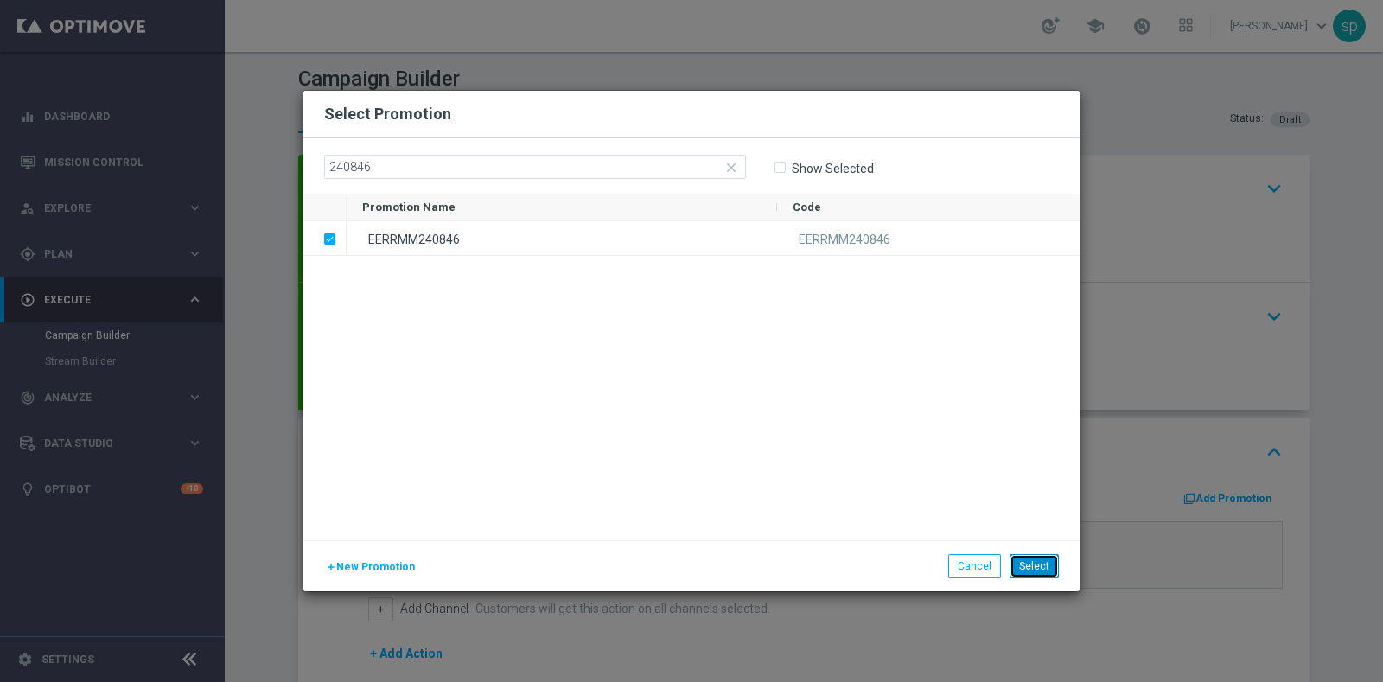
click at [1041, 564] on button "Select" at bounding box center [1034, 566] width 49 height 24
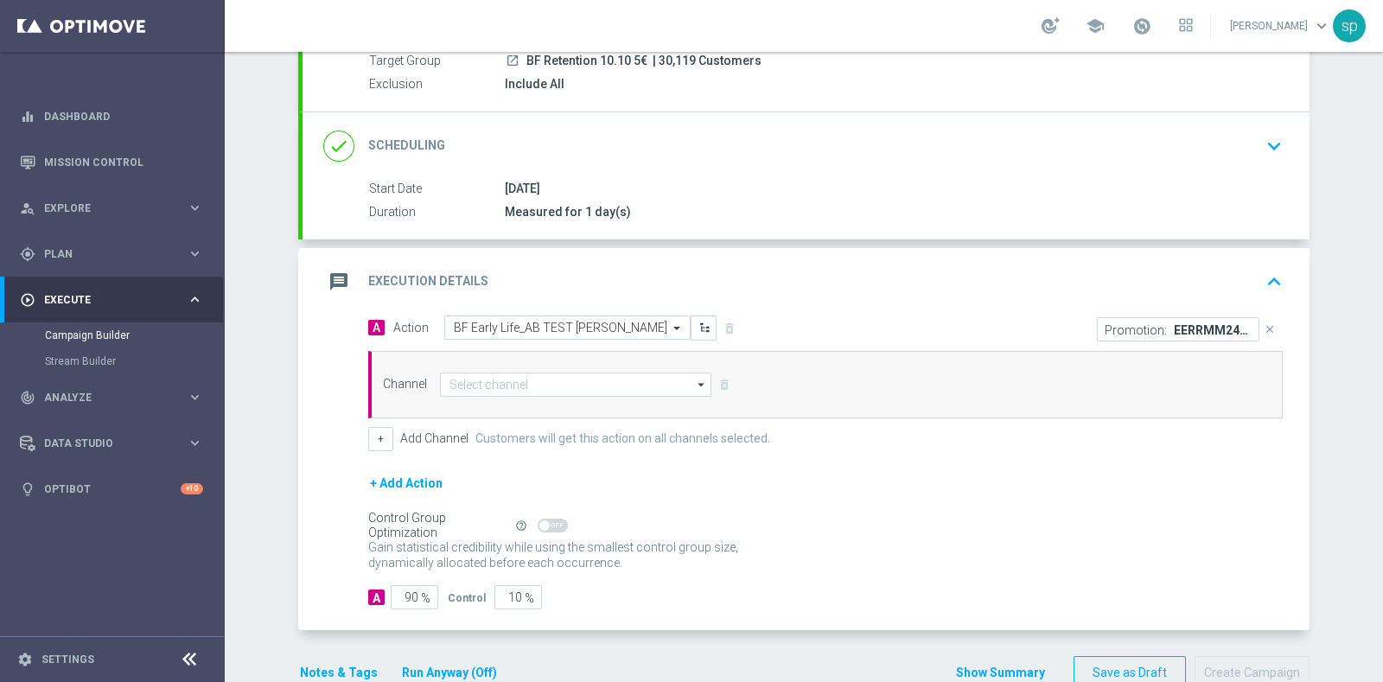
scroll to position [197, 0]
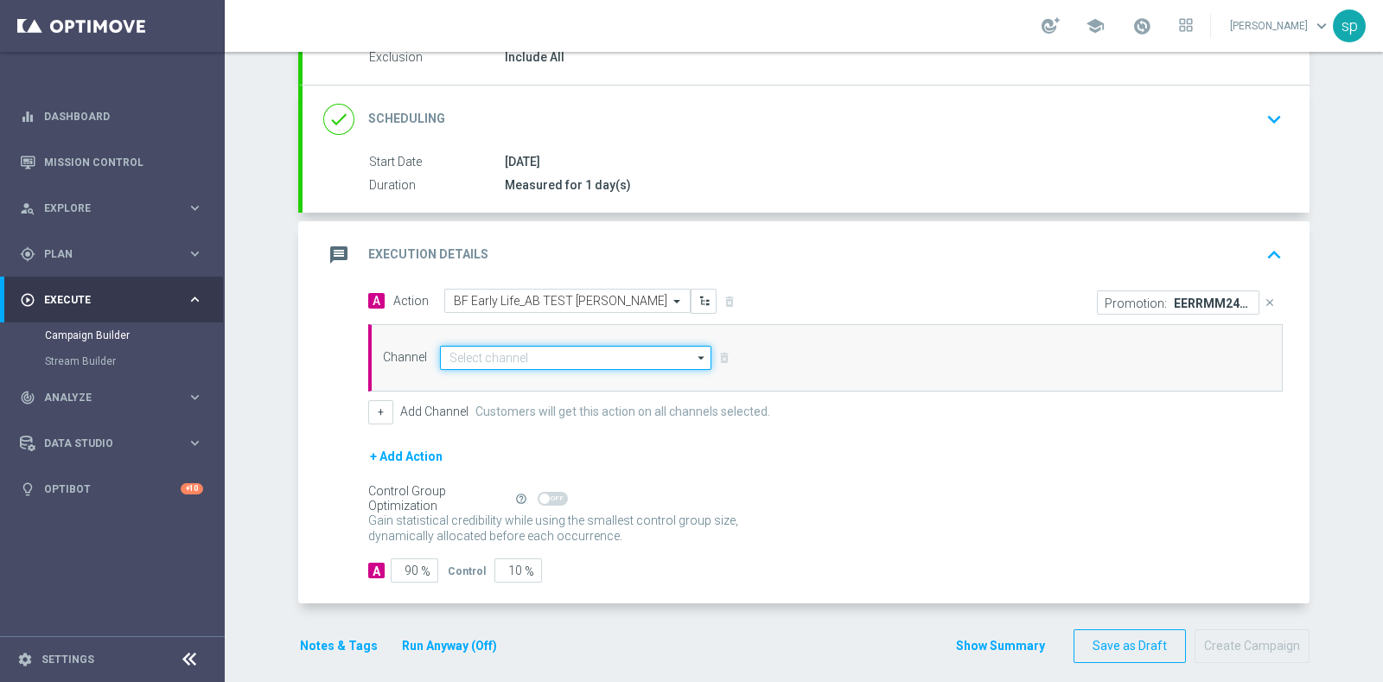
click at [516, 365] on input at bounding box center [575, 358] width 271 height 24
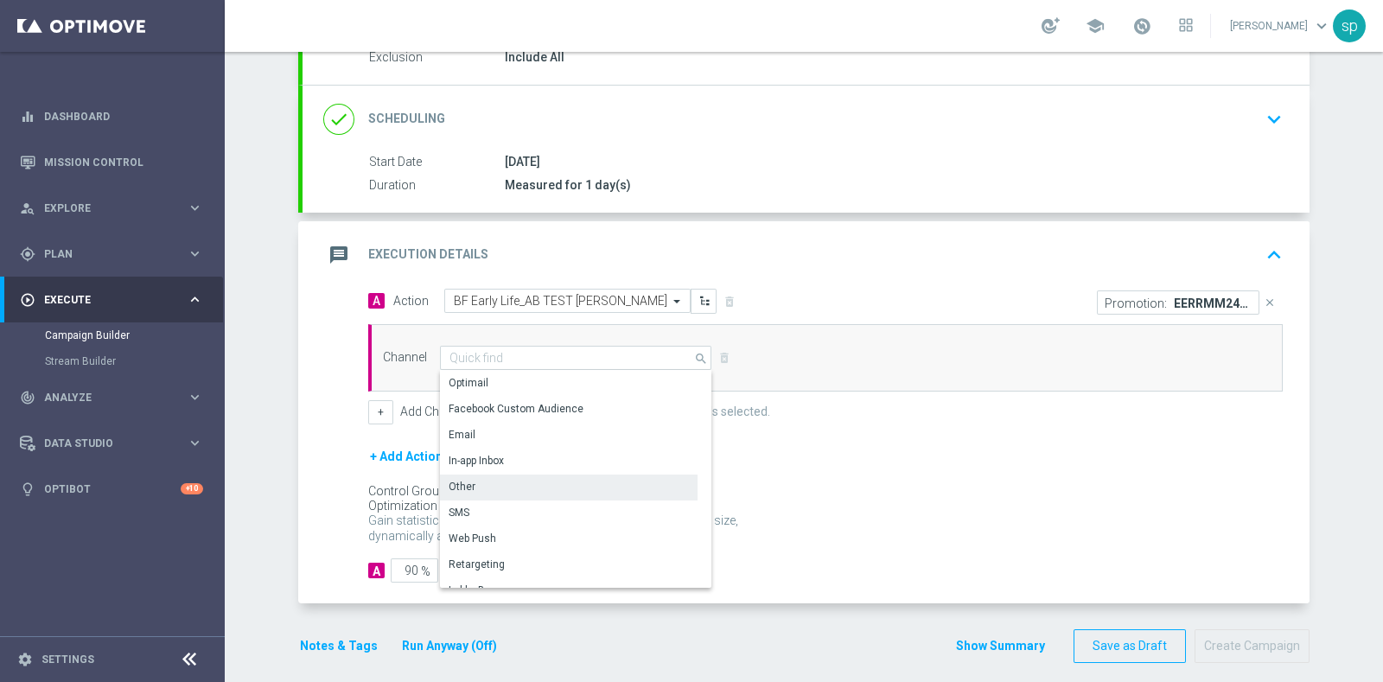
click at [507, 478] on div "Other" at bounding box center [569, 487] width 258 height 24
type input "Other"
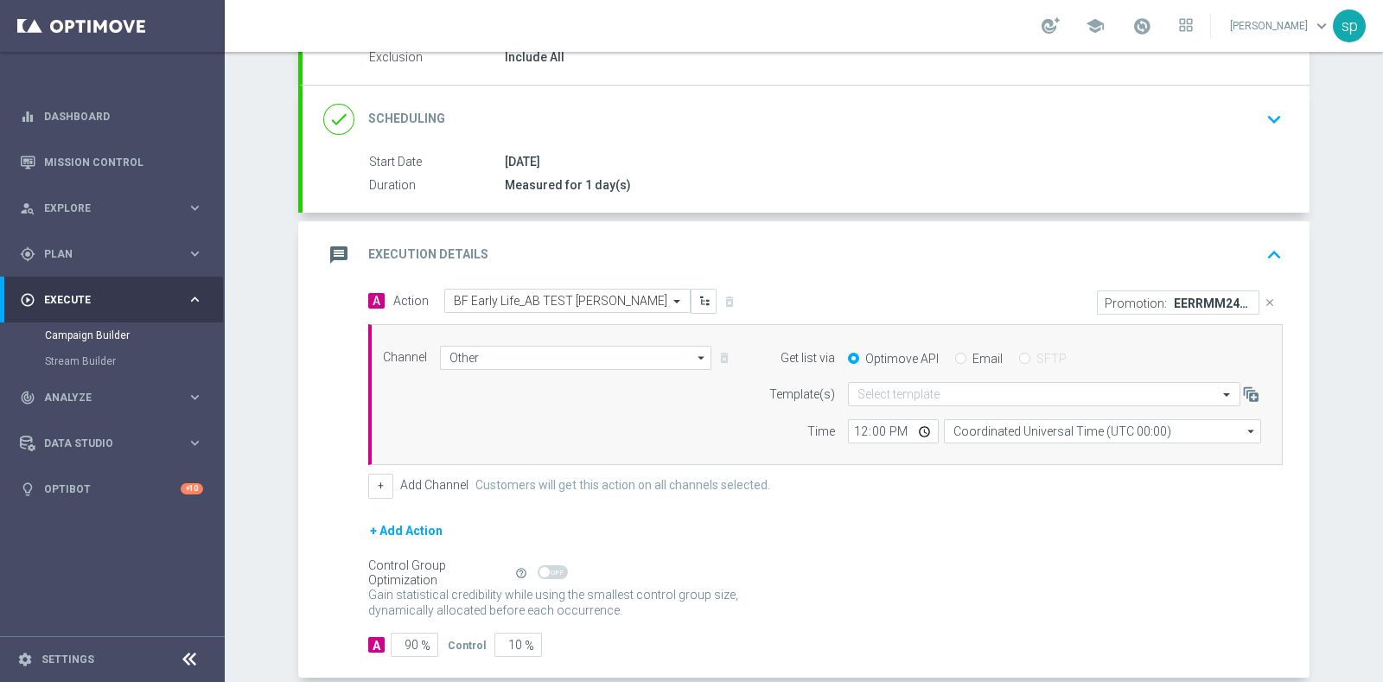
click at [973, 356] on label "Email" at bounding box center [988, 359] width 30 height 16
click at [967, 356] on input "Email" at bounding box center [960, 359] width 11 height 11
radio input "true"
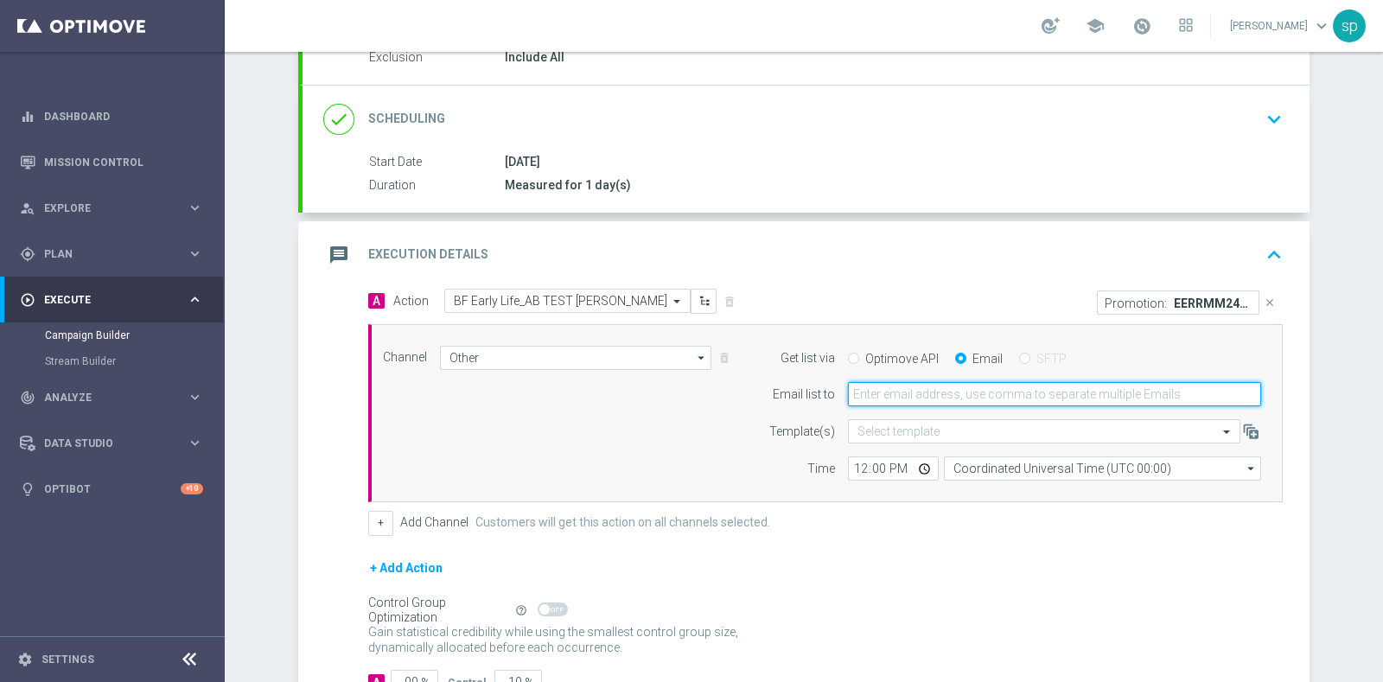
click at [982, 387] on input "email" at bounding box center [1054, 394] width 413 height 24
type input "sara.parisi@sisal.it"
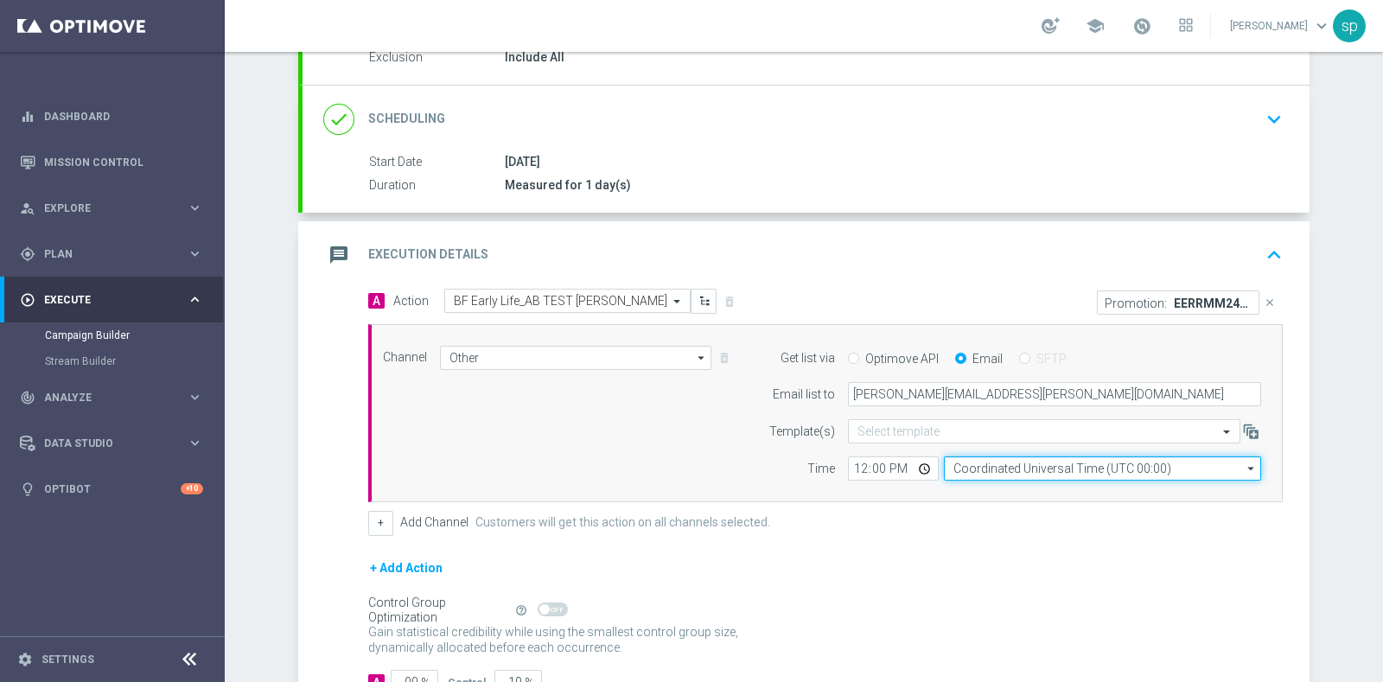
click at [1031, 466] on input "Coordinated Universal Time (UTC 00:00)" at bounding box center [1102, 468] width 317 height 24
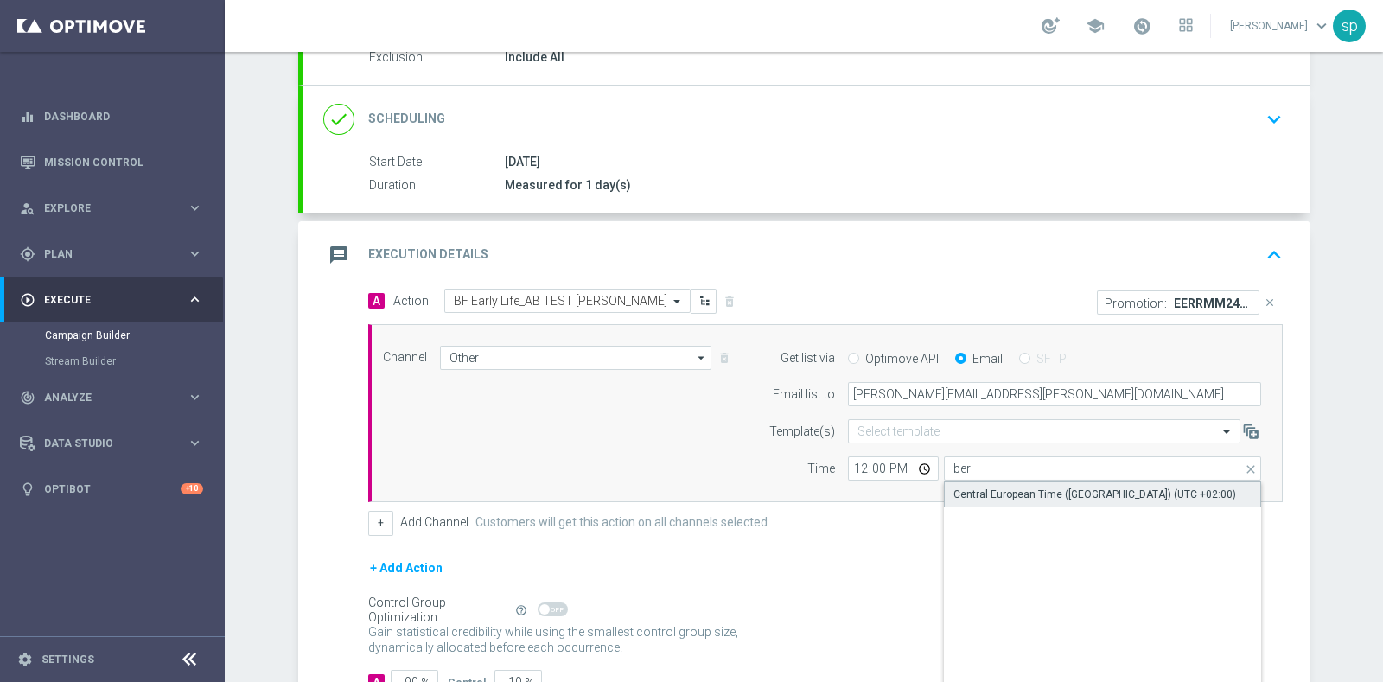
click at [1050, 489] on div "Central European Time (Berlin) (UTC +02:00)" at bounding box center [1095, 495] width 283 height 16
type input "Central European Time (Berlin) (UTC +02:00)"
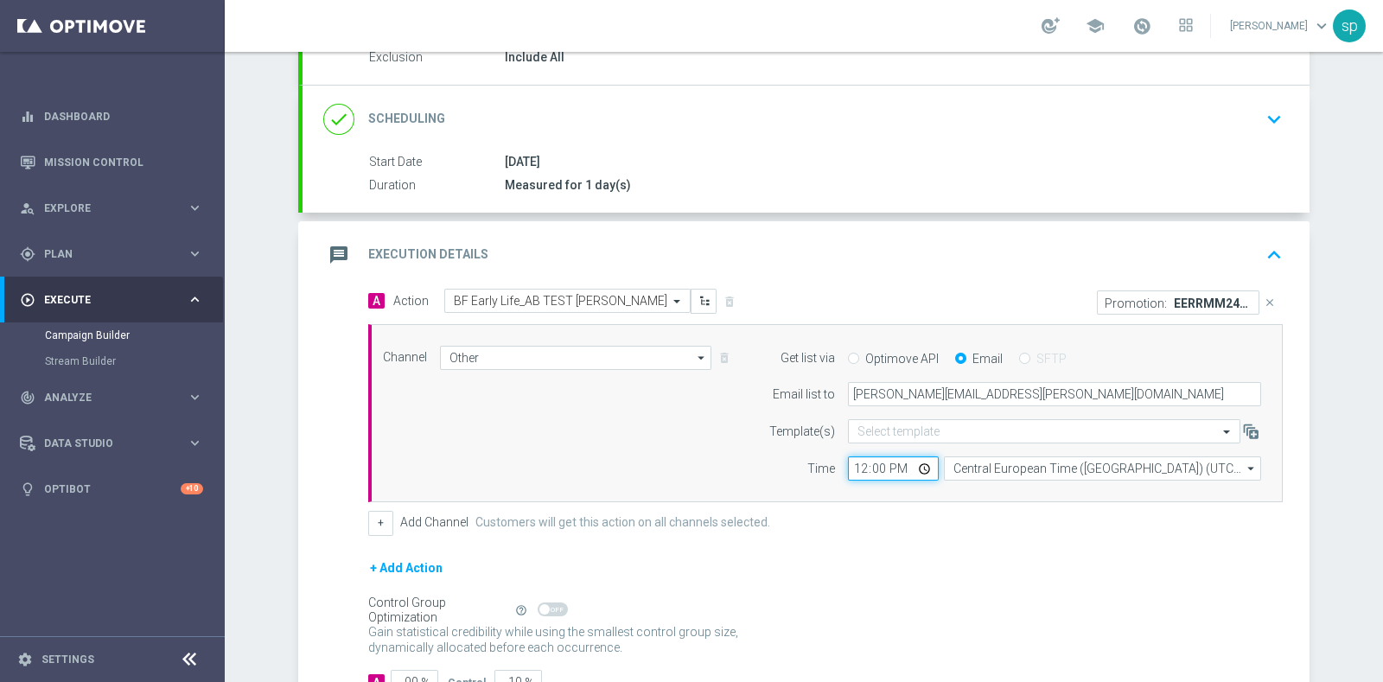
click at [855, 472] on input "12:00" at bounding box center [893, 468] width 91 height 24
type input "15:00"
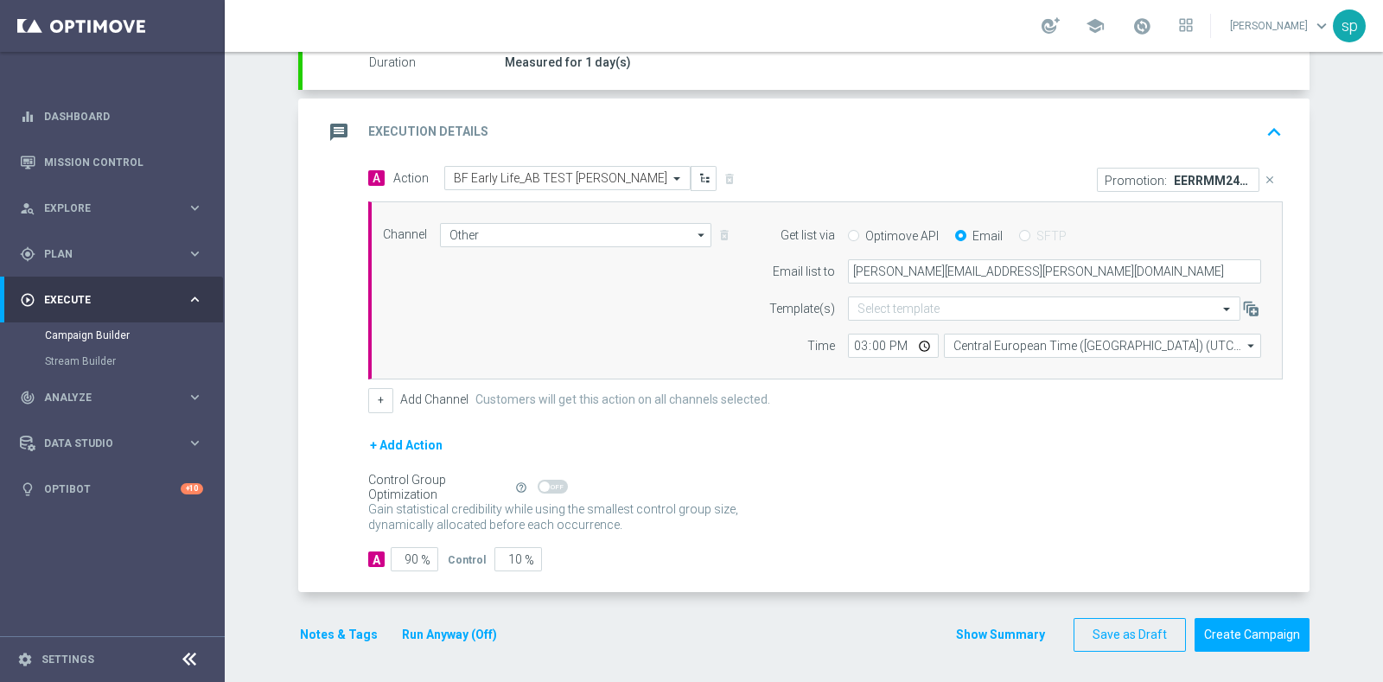
click at [392, 430] on form "A Action Select action BF Early Life_AB TEST BF lungo delete_forever Promotion:…" at bounding box center [825, 368] width 915 height 405
click at [395, 435] on button "+ Add Action" at bounding box center [406, 446] width 76 height 22
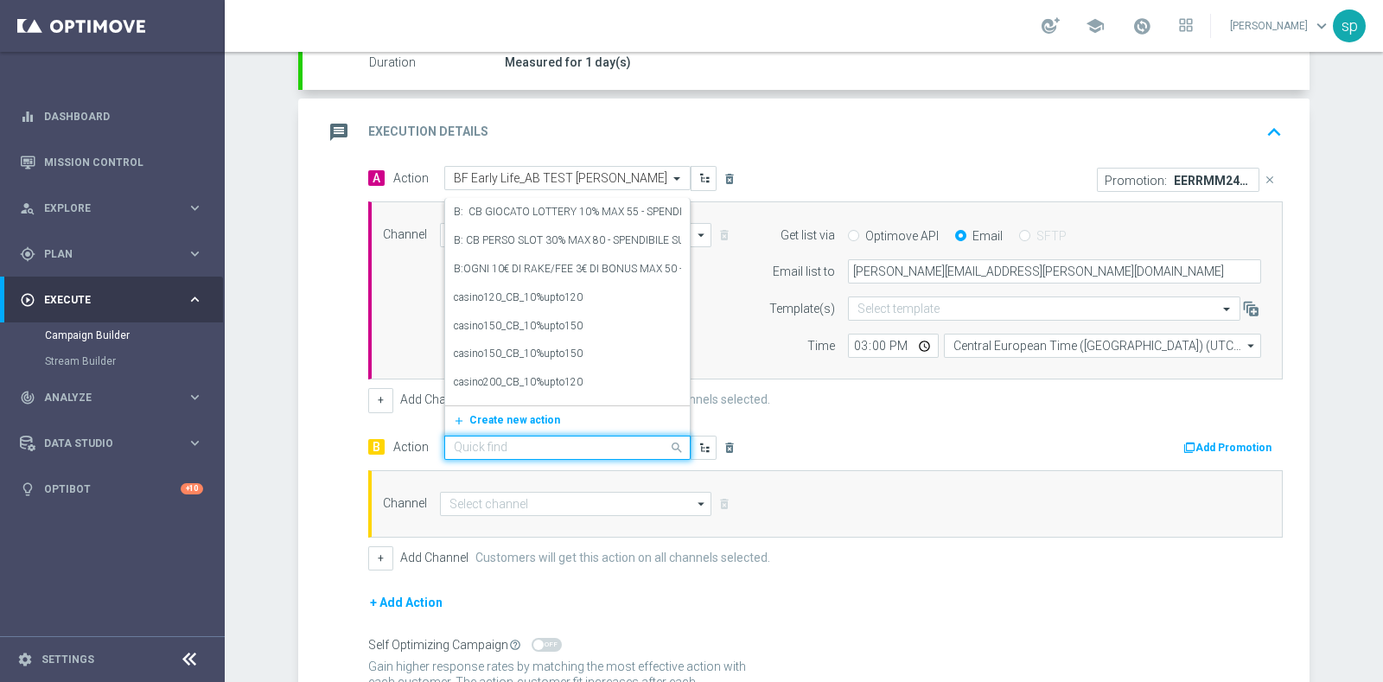
click at [500, 443] on input "text" at bounding box center [550, 448] width 193 height 15
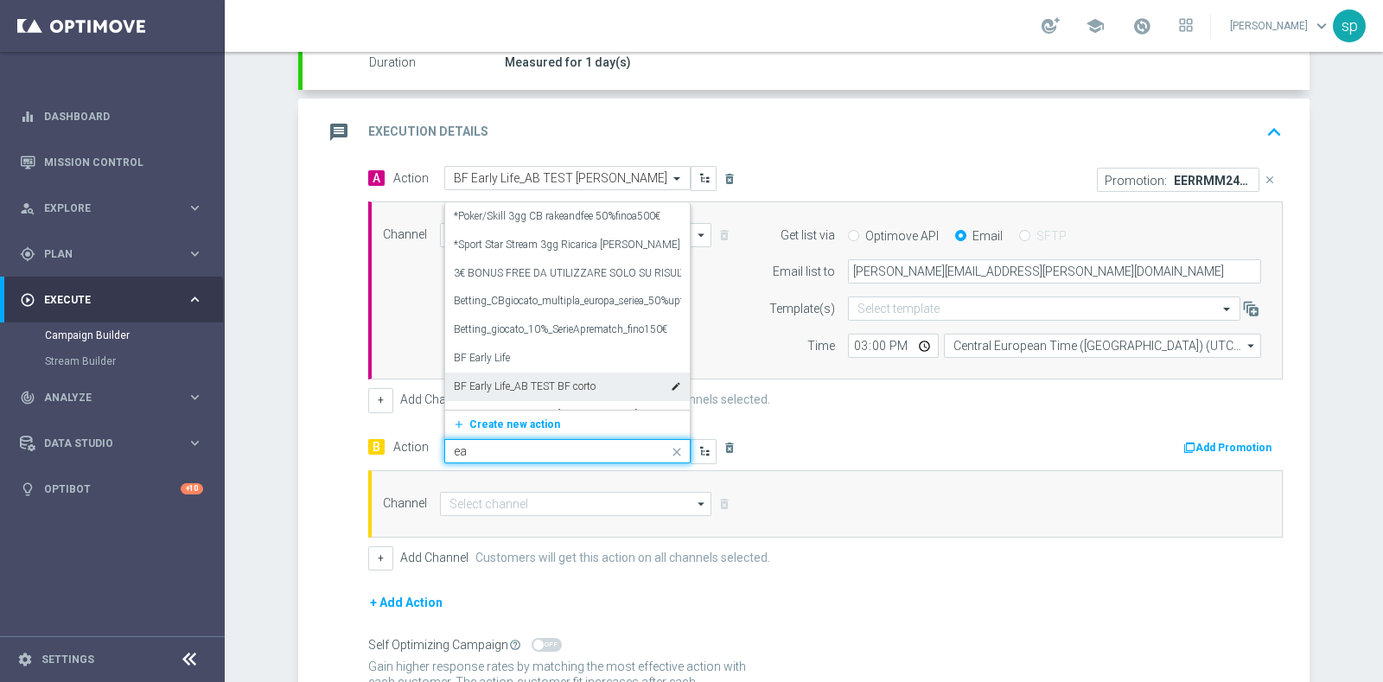
type input "e"
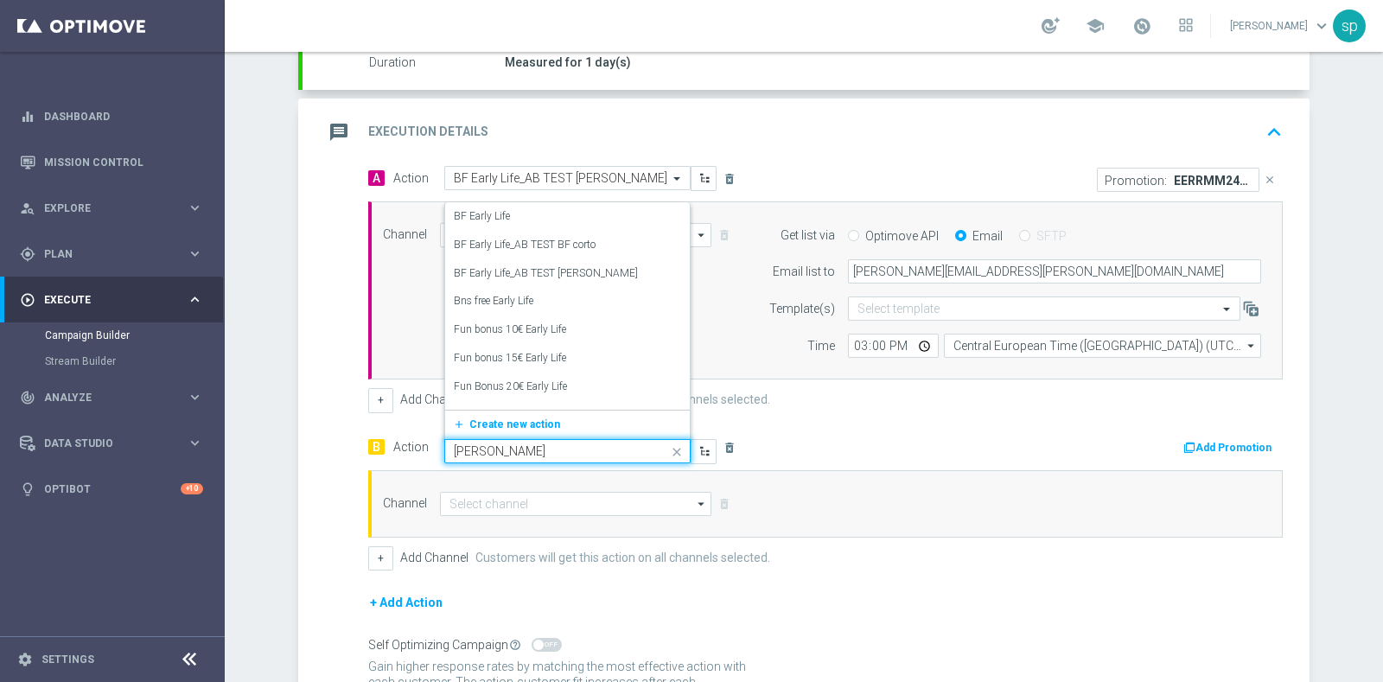
type input "early"
click at [595, 243] on div "BF Early Life_AB TEST BF corto edit" at bounding box center [567, 245] width 227 height 29
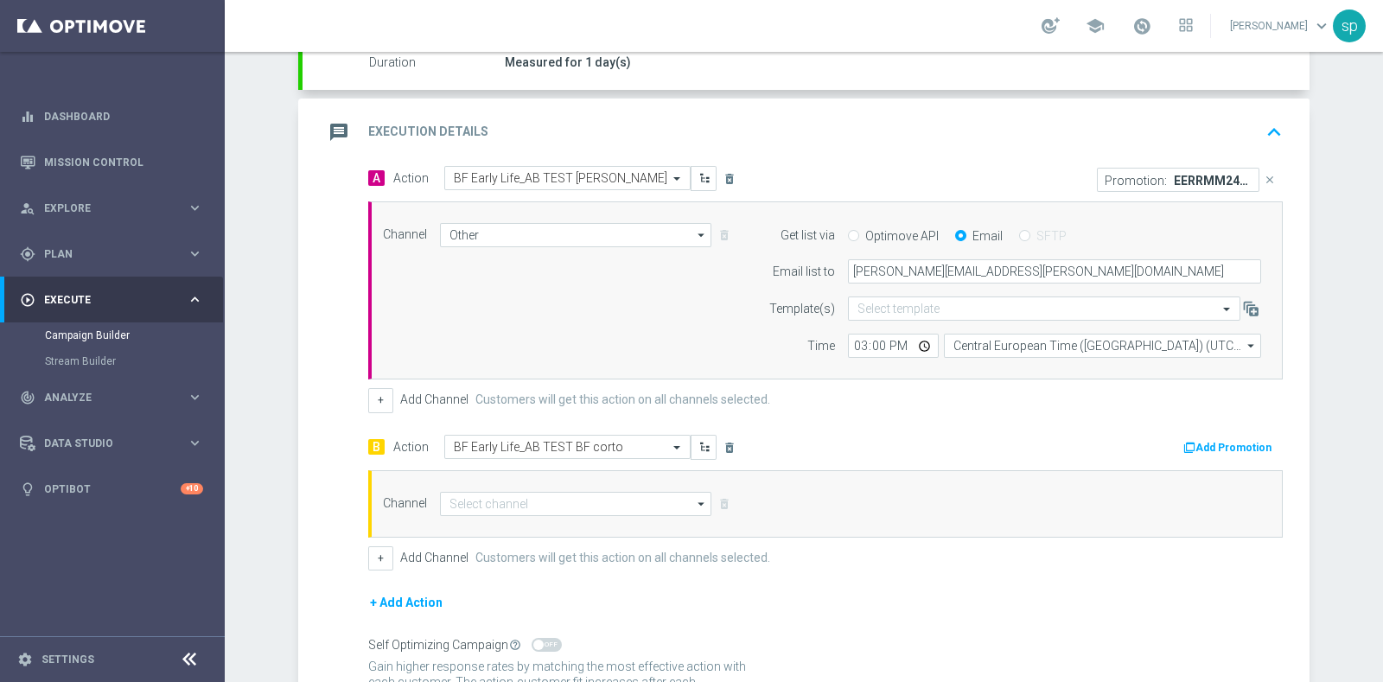
click at [1204, 446] on button "Add Promotion" at bounding box center [1230, 447] width 96 height 19
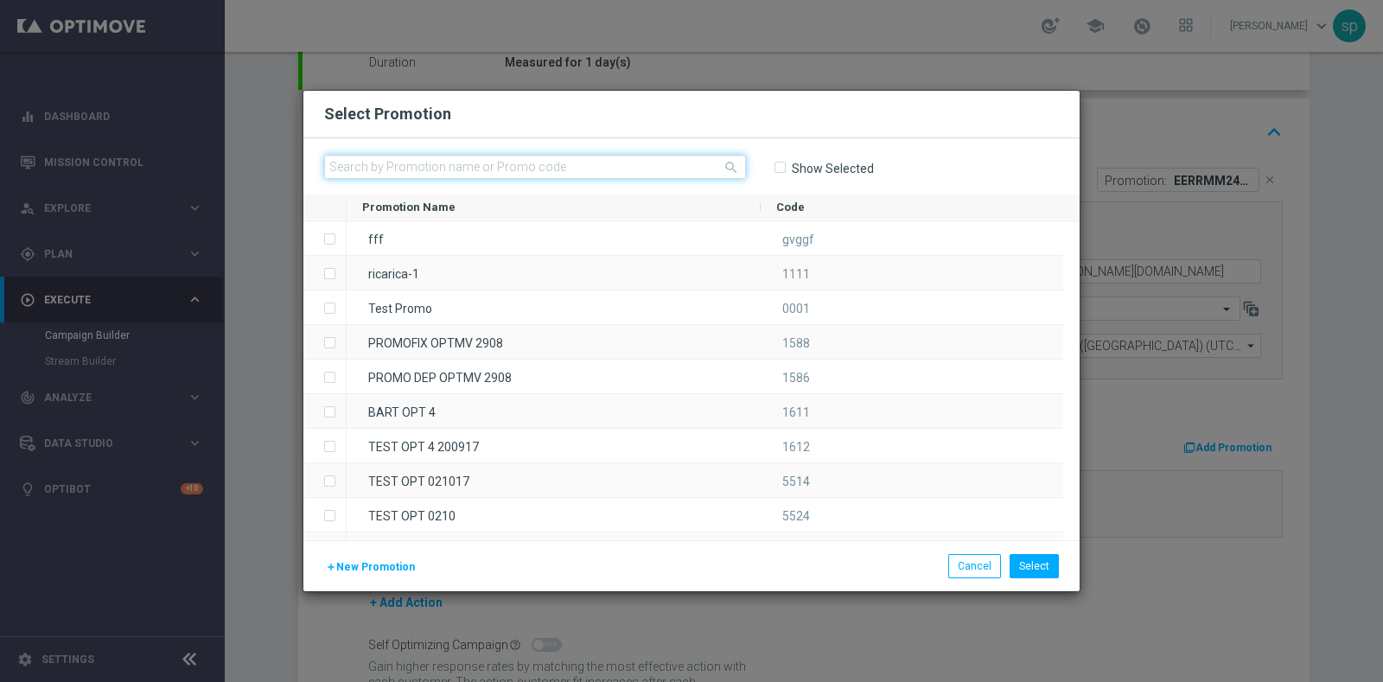
click at [565, 171] on input "text" at bounding box center [535, 167] width 422 height 24
paste input "240847"
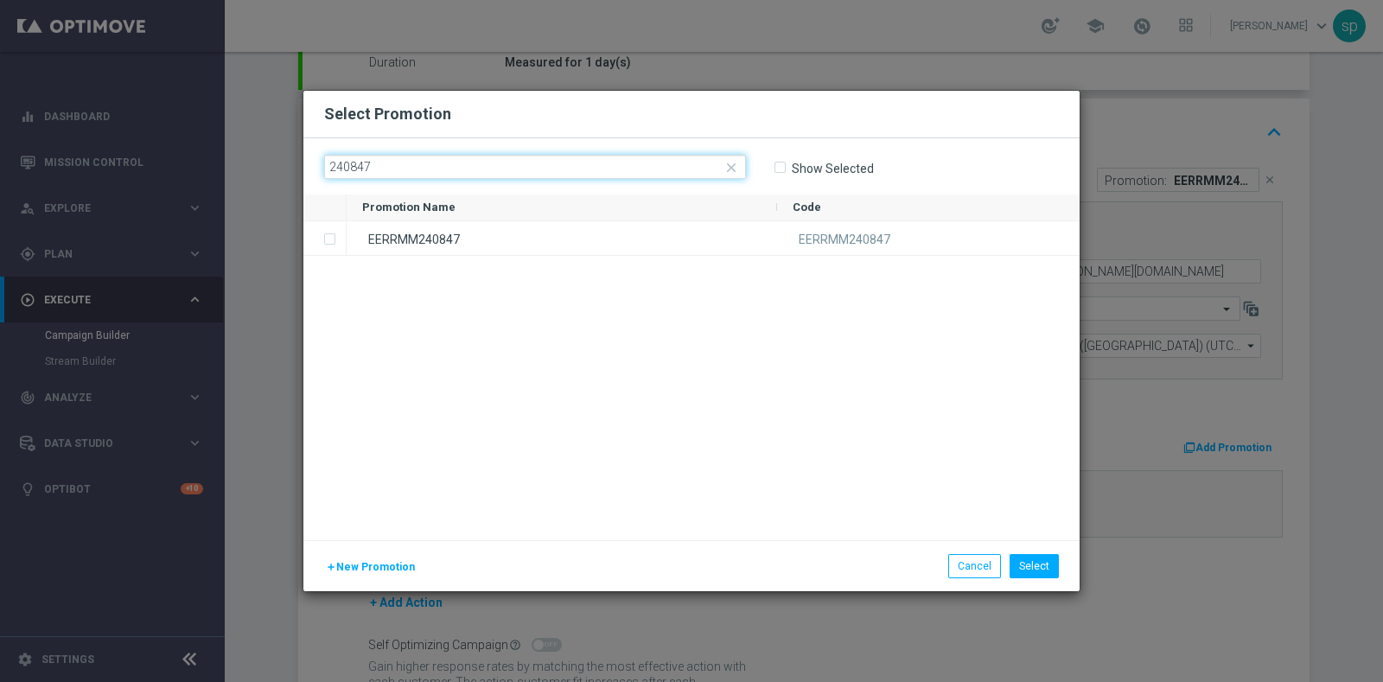
type input "240847"
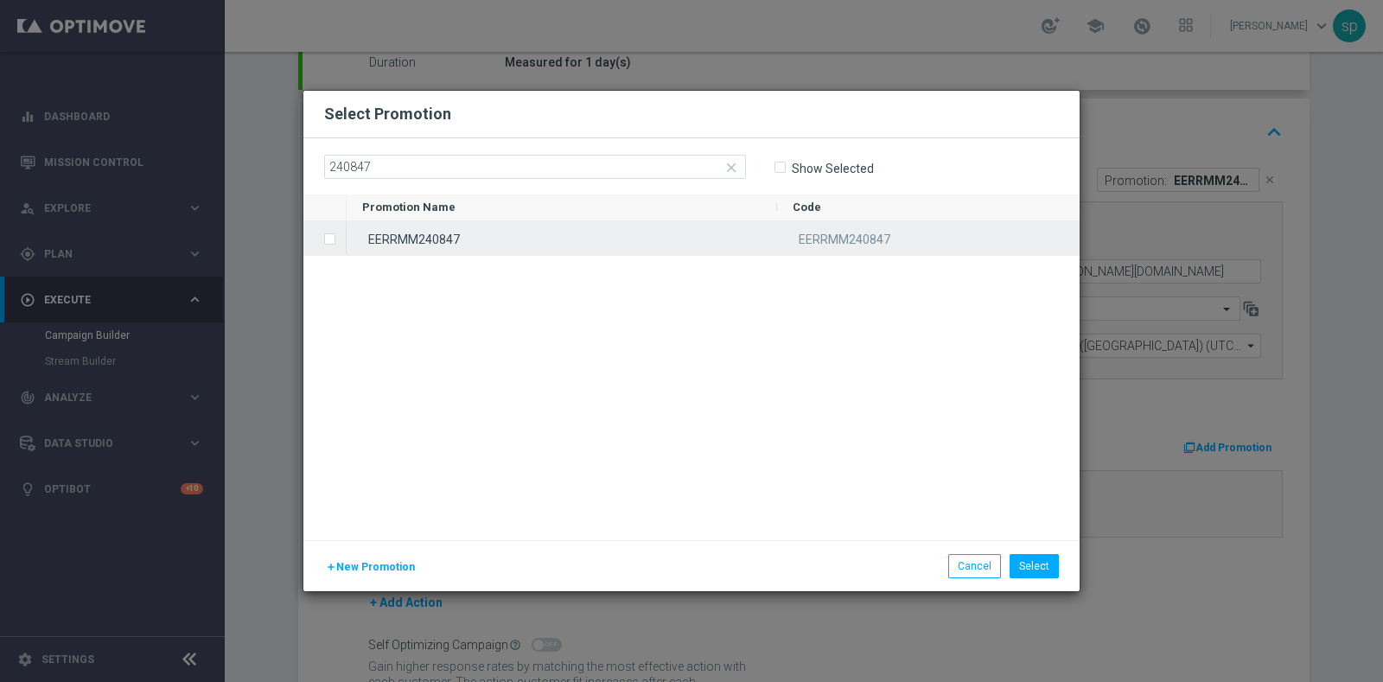
click at [539, 248] on div "EERRMM240847" at bounding box center [562, 238] width 431 height 34
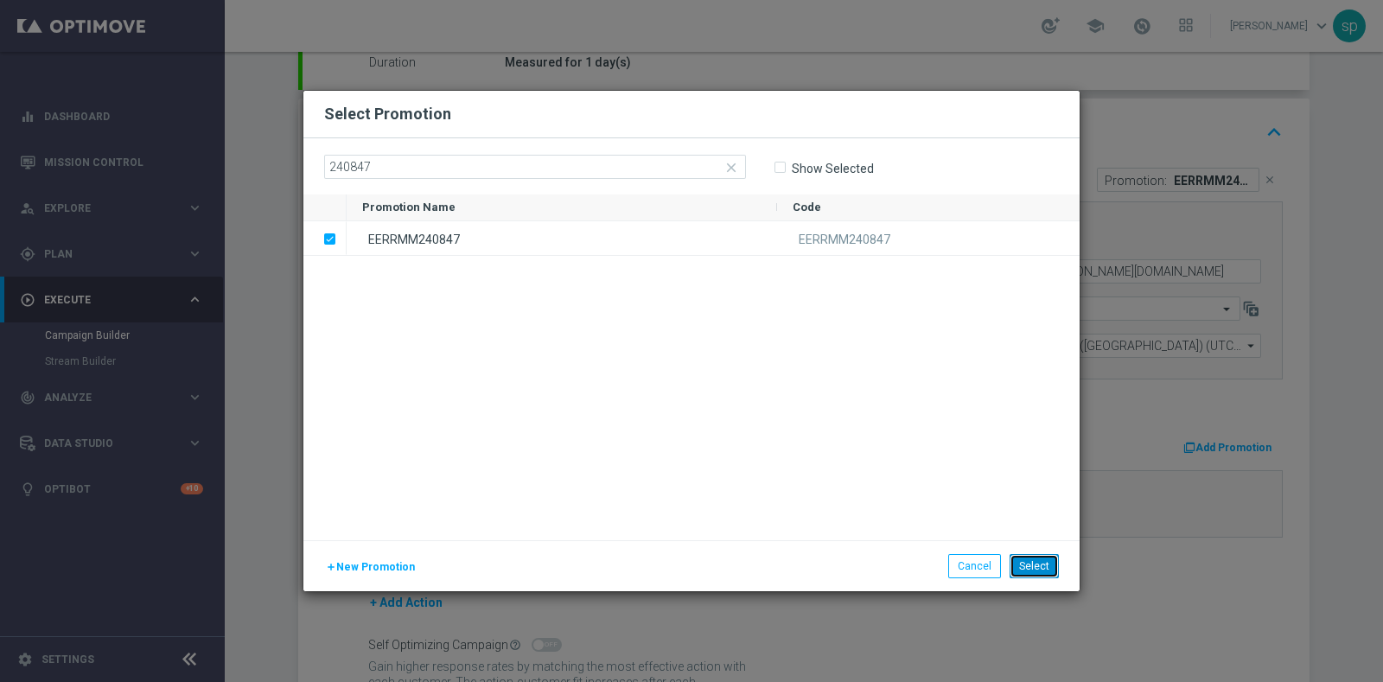
click at [1025, 564] on button "Select" at bounding box center [1034, 566] width 49 height 24
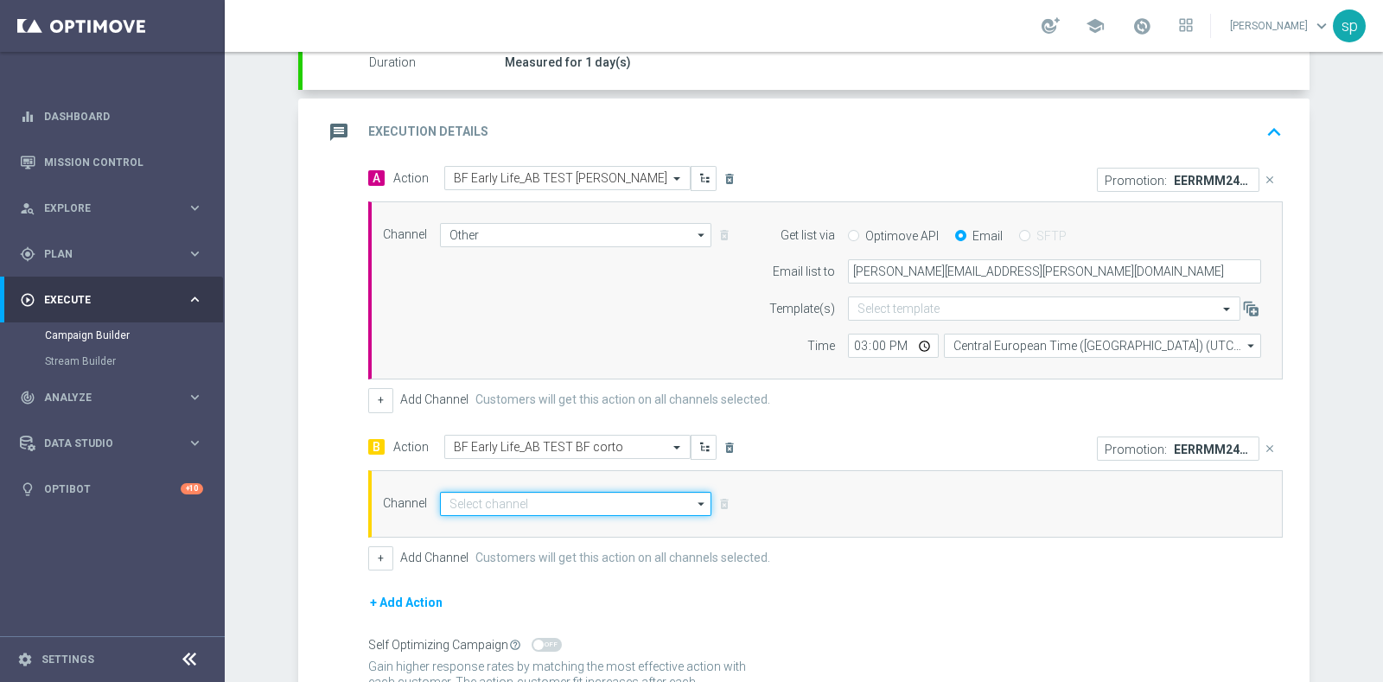
click at [576, 498] on input at bounding box center [575, 504] width 271 height 24
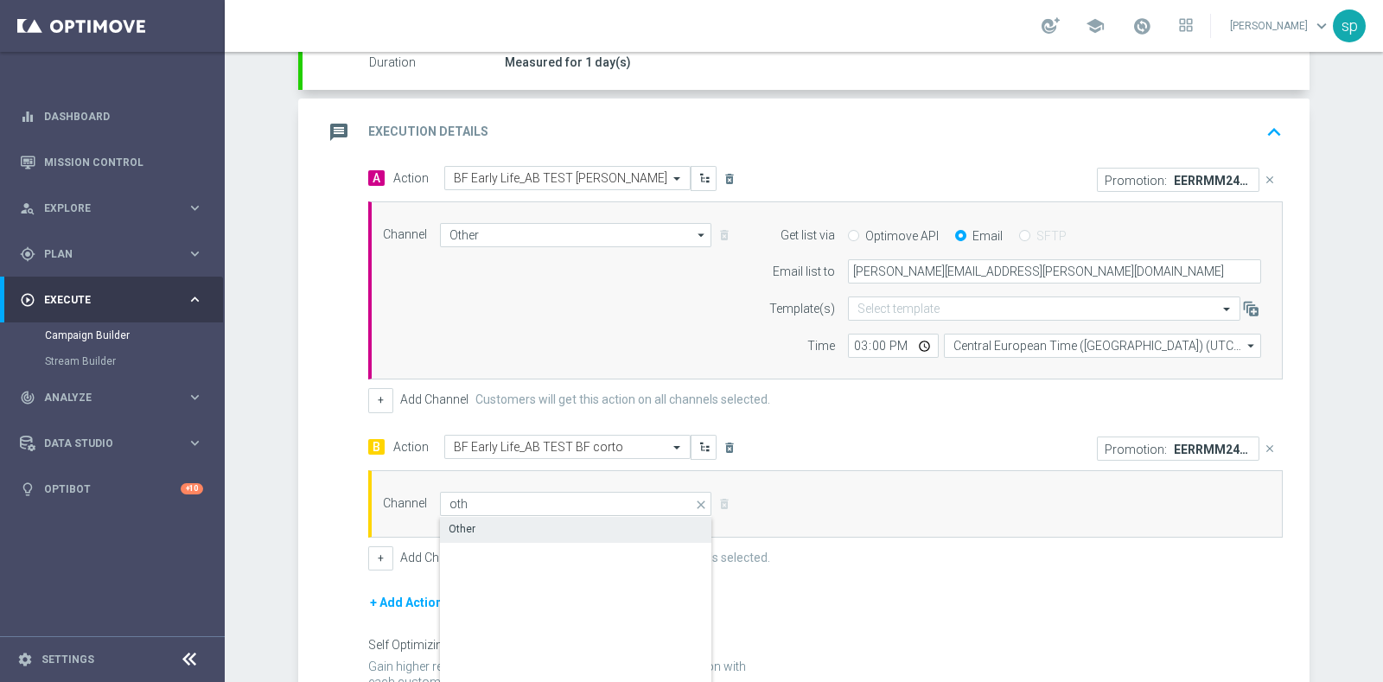
click at [579, 527] on div "Other" at bounding box center [576, 529] width 272 height 24
type input "Other"
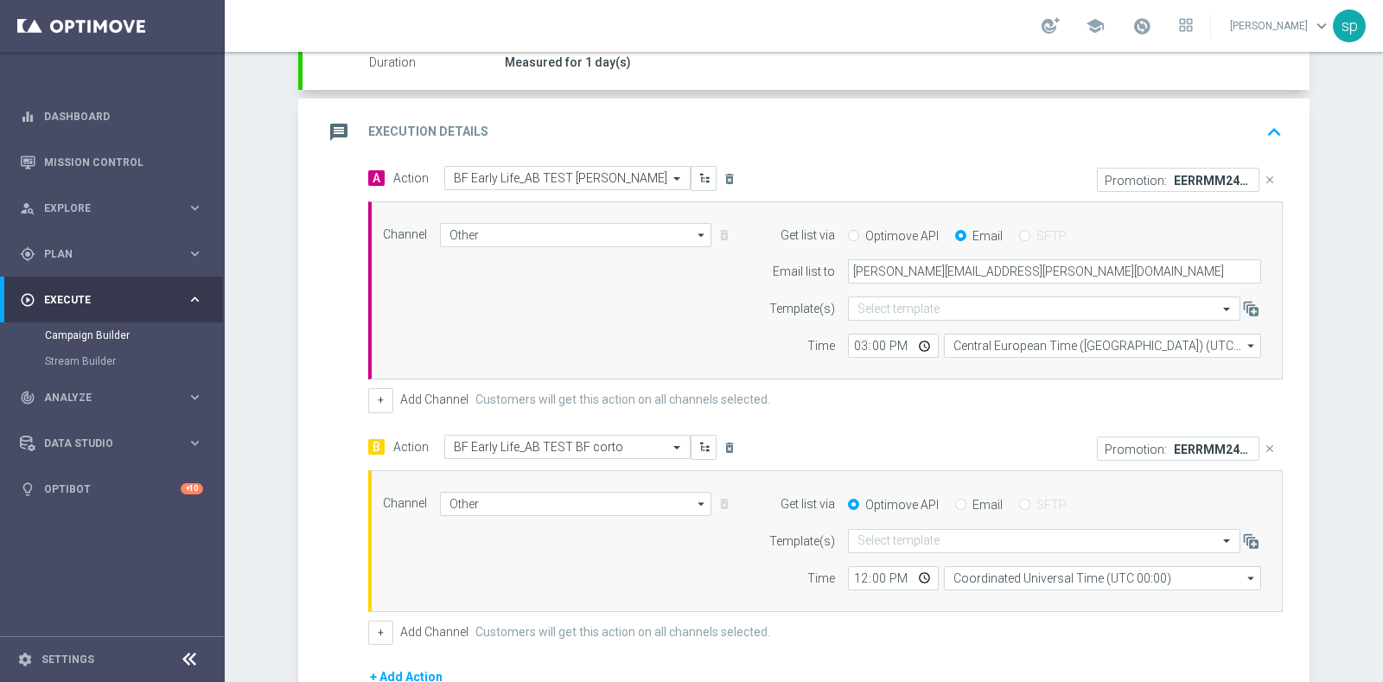
click at [961, 499] on div "Email" at bounding box center [979, 505] width 48 height 16
click at [955, 501] on input "Email" at bounding box center [960, 506] width 11 height 11
radio input "true"
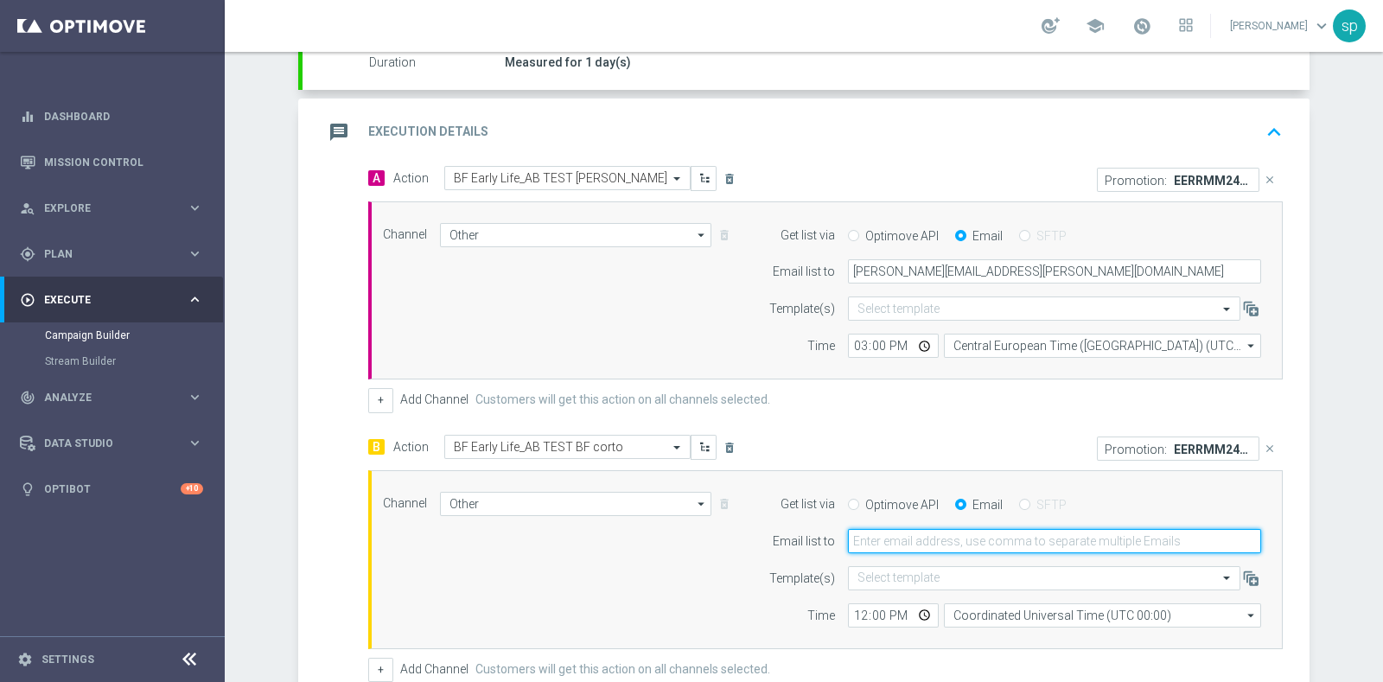
click at [961, 533] on input "email" at bounding box center [1054, 541] width 413 height 24
type input "sara.parisi@sisal.it"
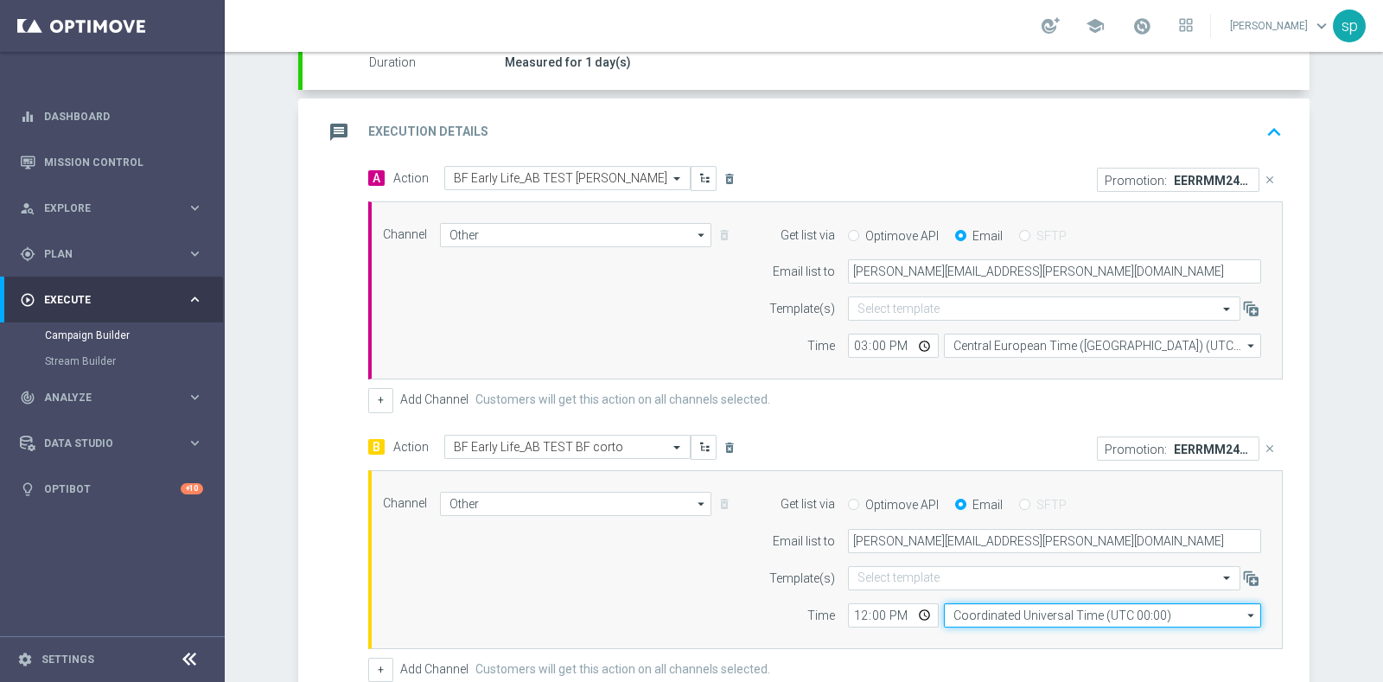
click at [1037, 611] on input "Coordinated Universal Time (UTC 00:00)" at bounding box center [1102, 615] width 317 height 24
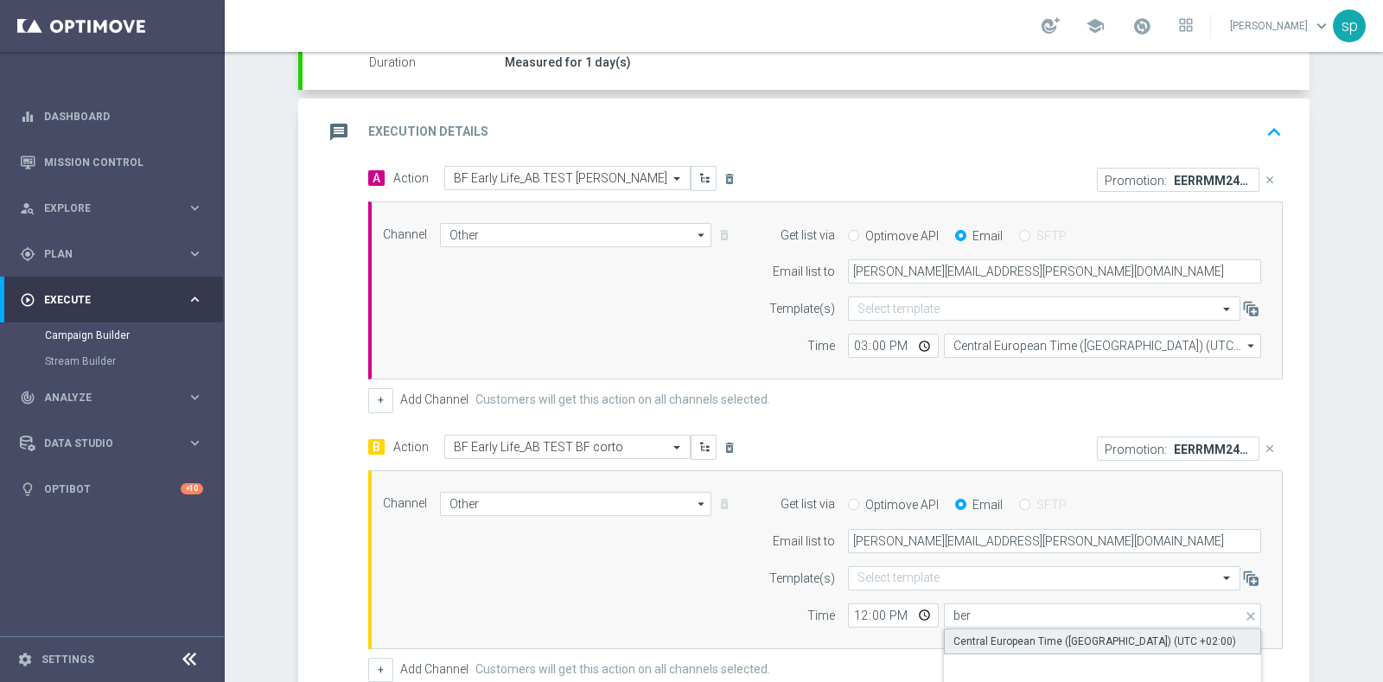
click at [1050, 634] on div "Central European Time (Berlin) (UTC +02:00)" at bounding box center [1095, 642] width 283 height 16
type input "Central European Time (Berlin) (UTC +02:00)"
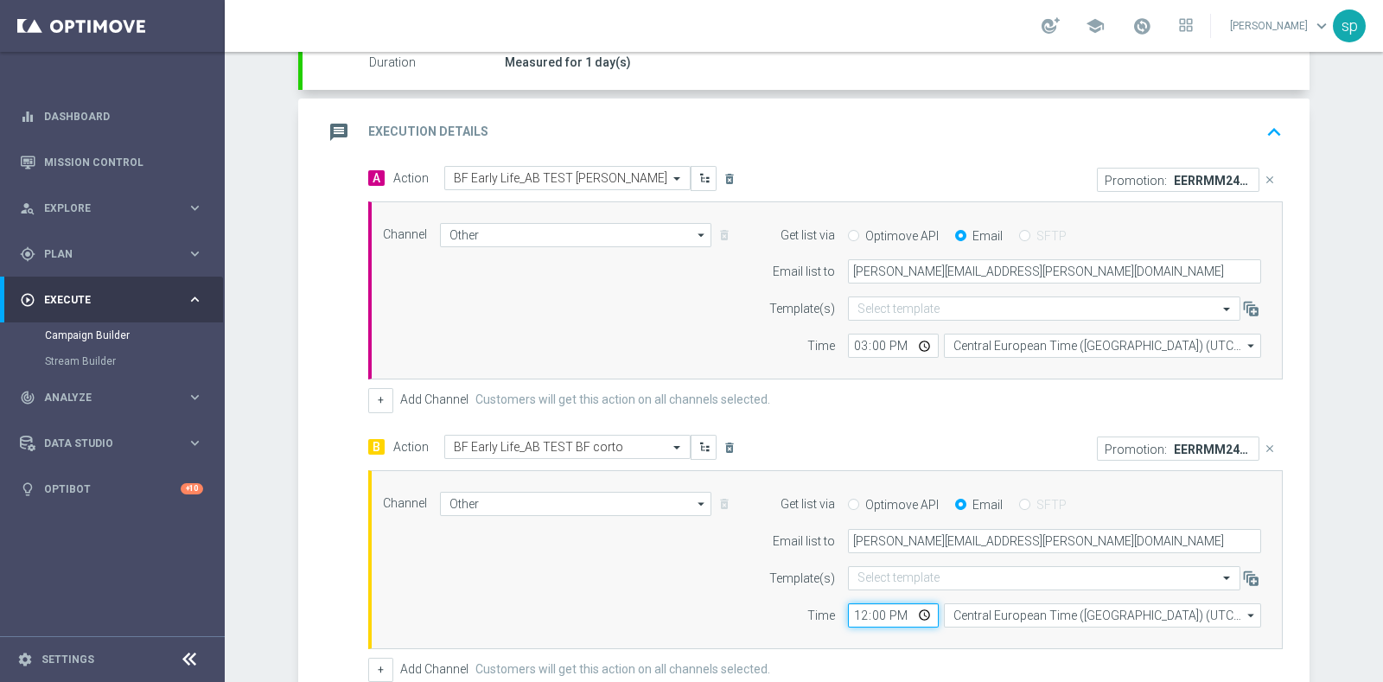
click at [848, 607] on input "12:00" at bounding box center [893, 615] width 91 height 24
type input "15:00"
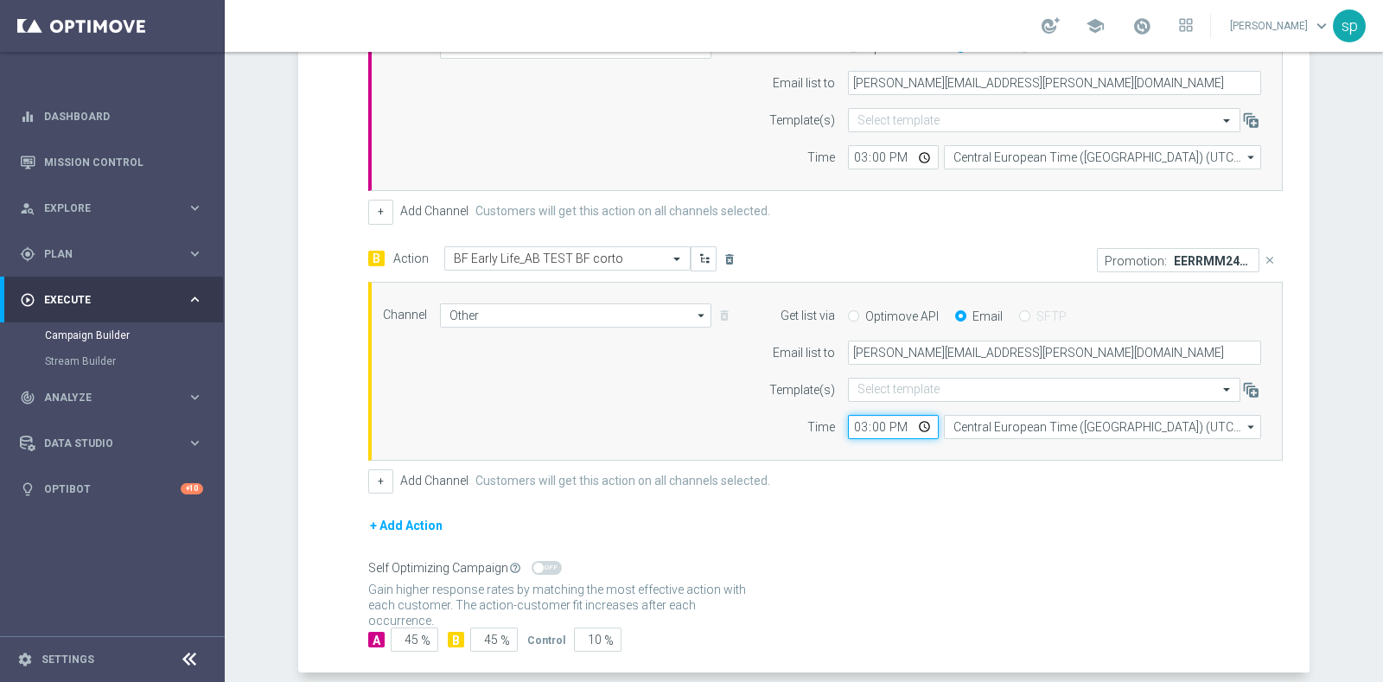
scroll to position [588, 0]
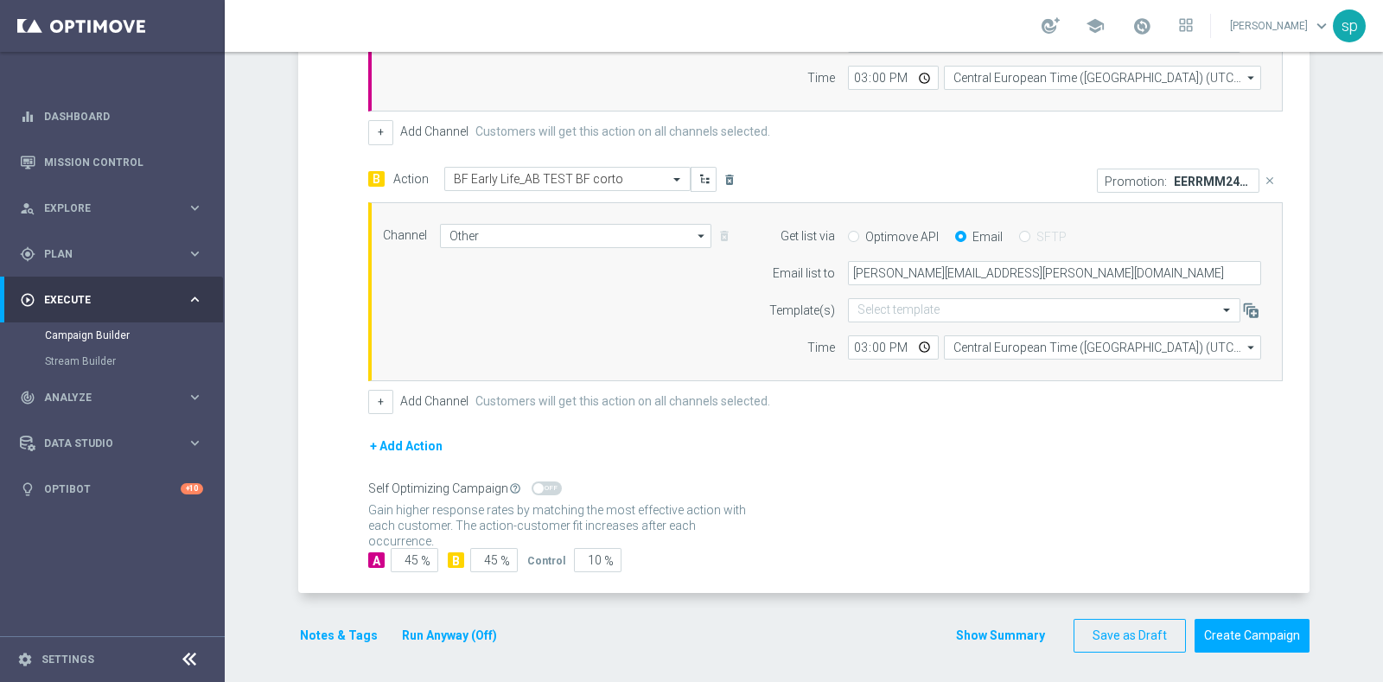
click at [421, 559] on span "%" at bounding box center [426, 561] width 10 height 15
click at [408, 555] on input "45" at bounding box center [415, 560] width 48 height 24
type input "4"
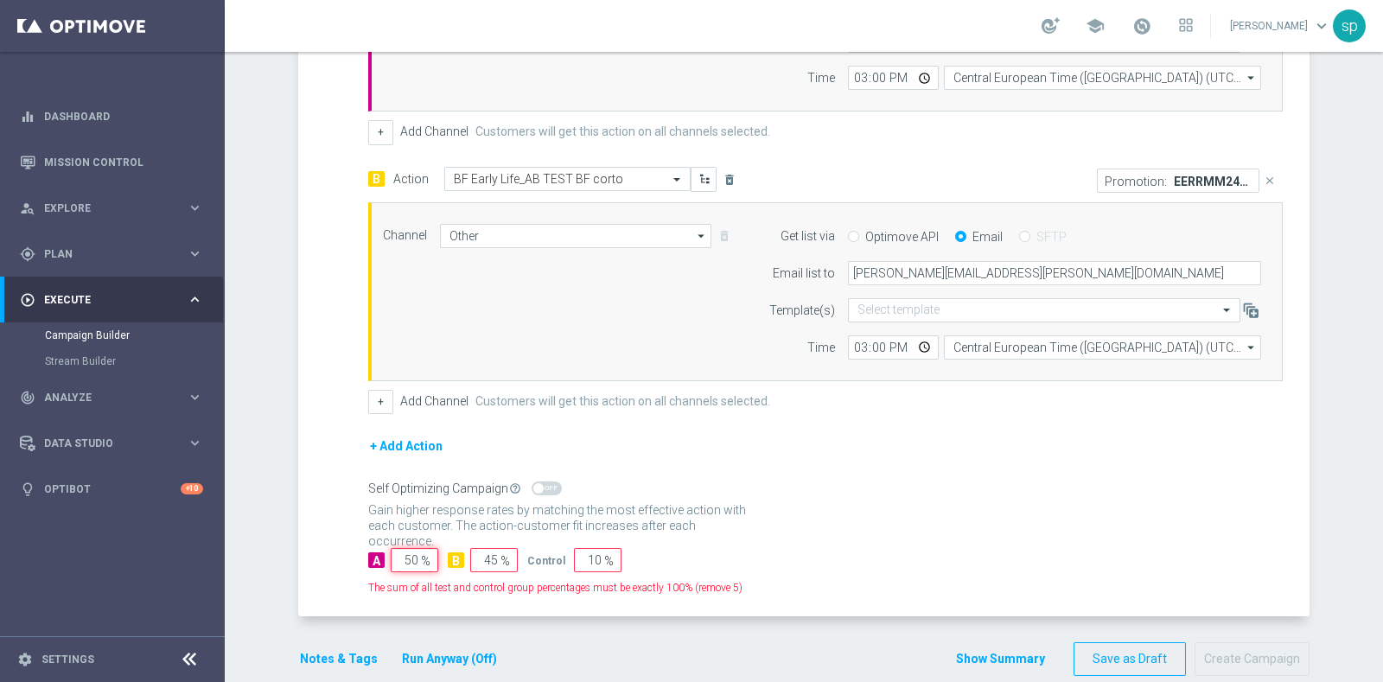
type input "50"
click at [501, 554] on span "%" at bounding box center [506, 561] width 10 height 15
click at [488, 556] on input "45" at bounding box center [494, 560] width 48 height 24
type input "4"
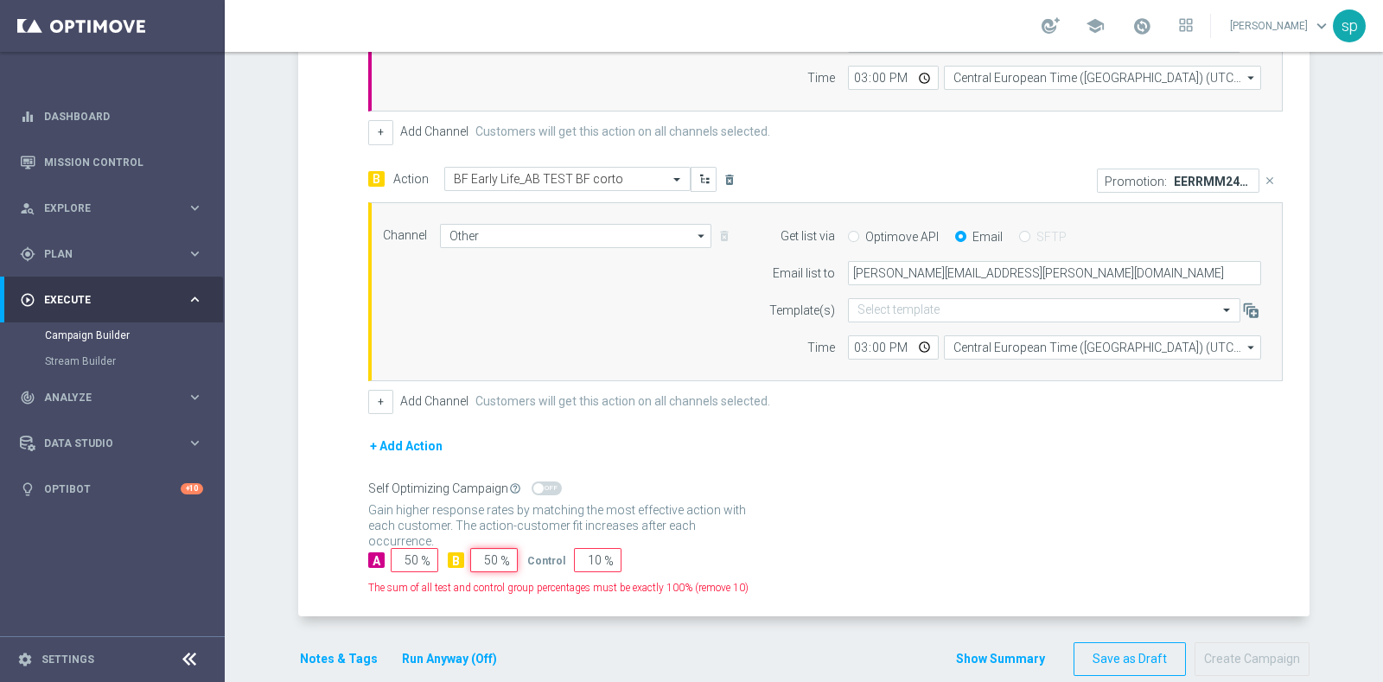
type input "50"
click at [583, 550] on input "10" at bounding box center [598, 560] width 48 height 24
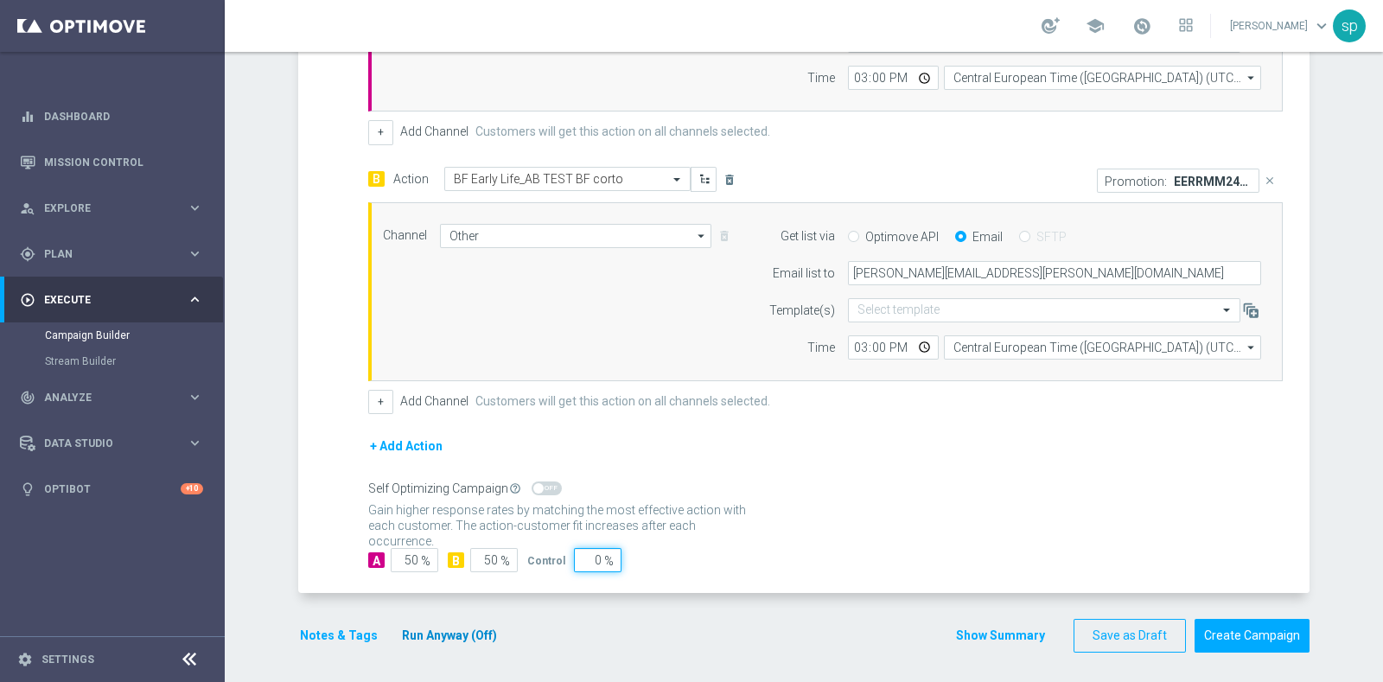
type input "0"
click at [463, 626] on button "Run Anyway (Off)" at bounding box center [449, 636] width 99 height 22
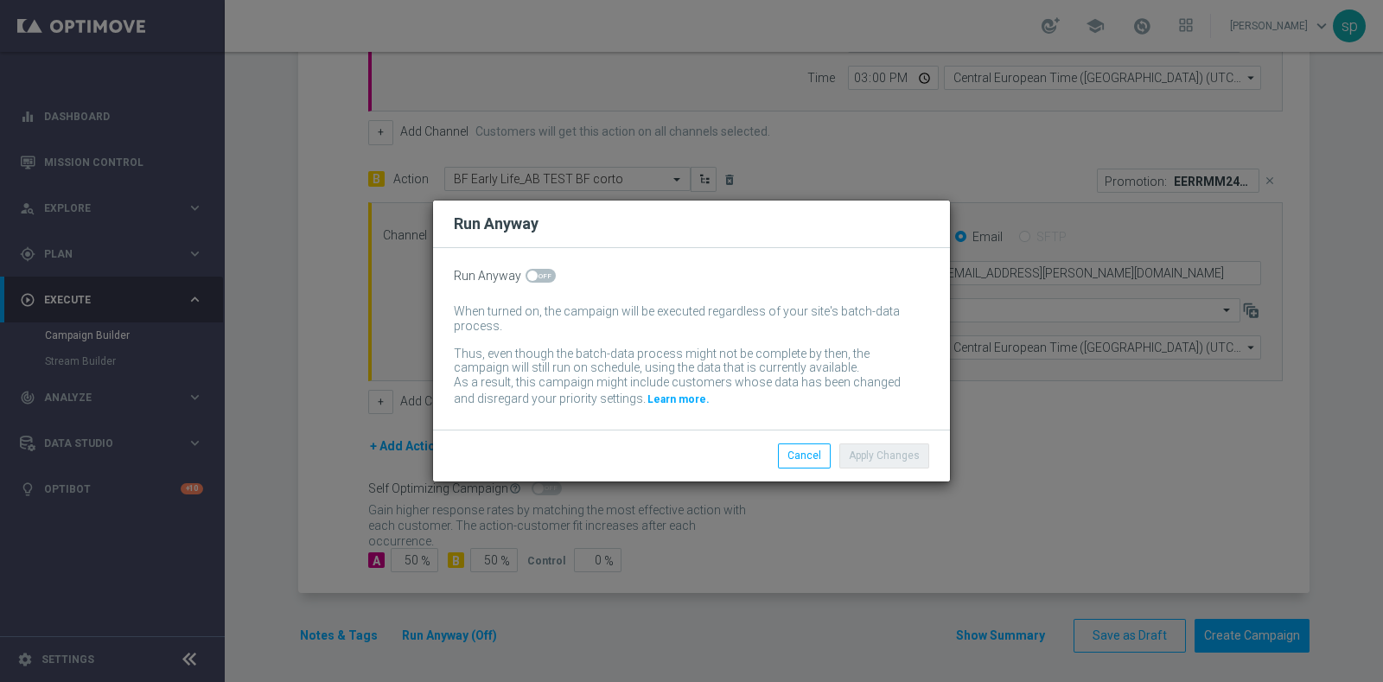
click at [800, 469] on div "Apply Changes Cancel" at bounding box center [691, 455] width 517 height 51
click at [813, 456] on button "Cancel" at bounding box center [804, 456] width 53 height 24
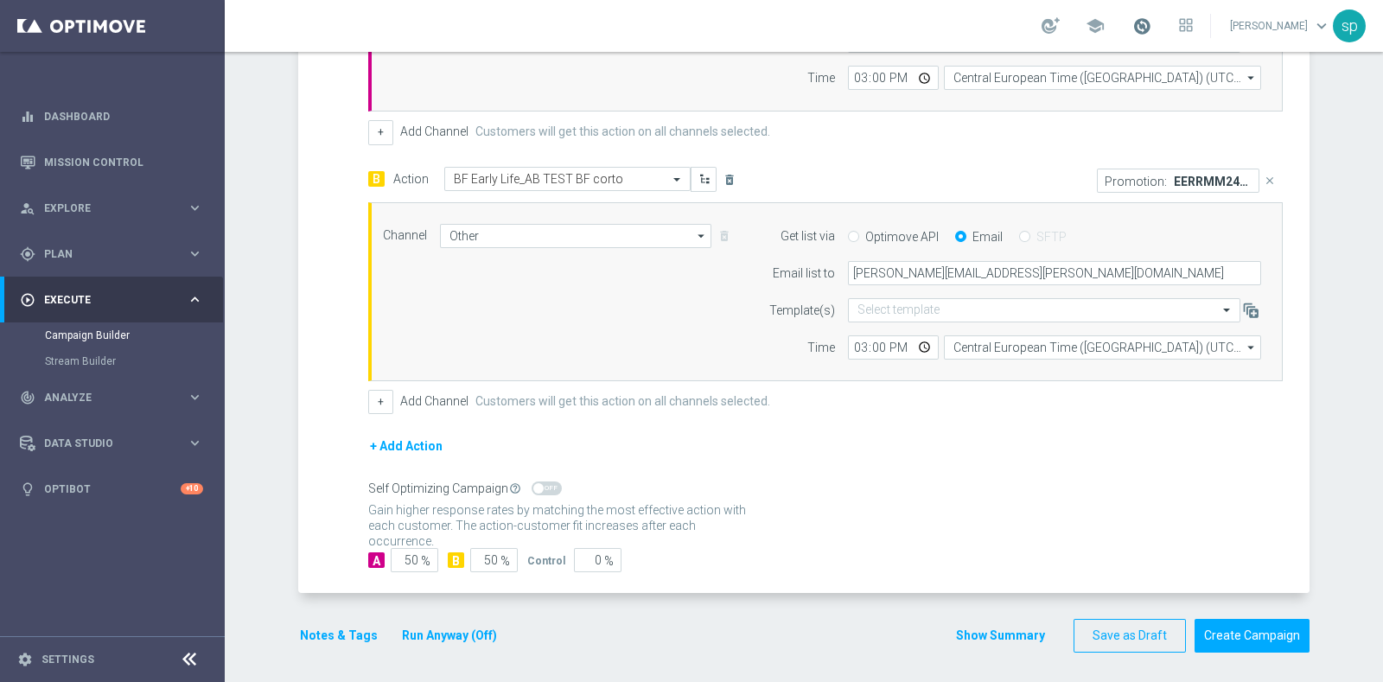
click at [1152, 26] on span at bounding box center [1142, 25] width 19 height 19
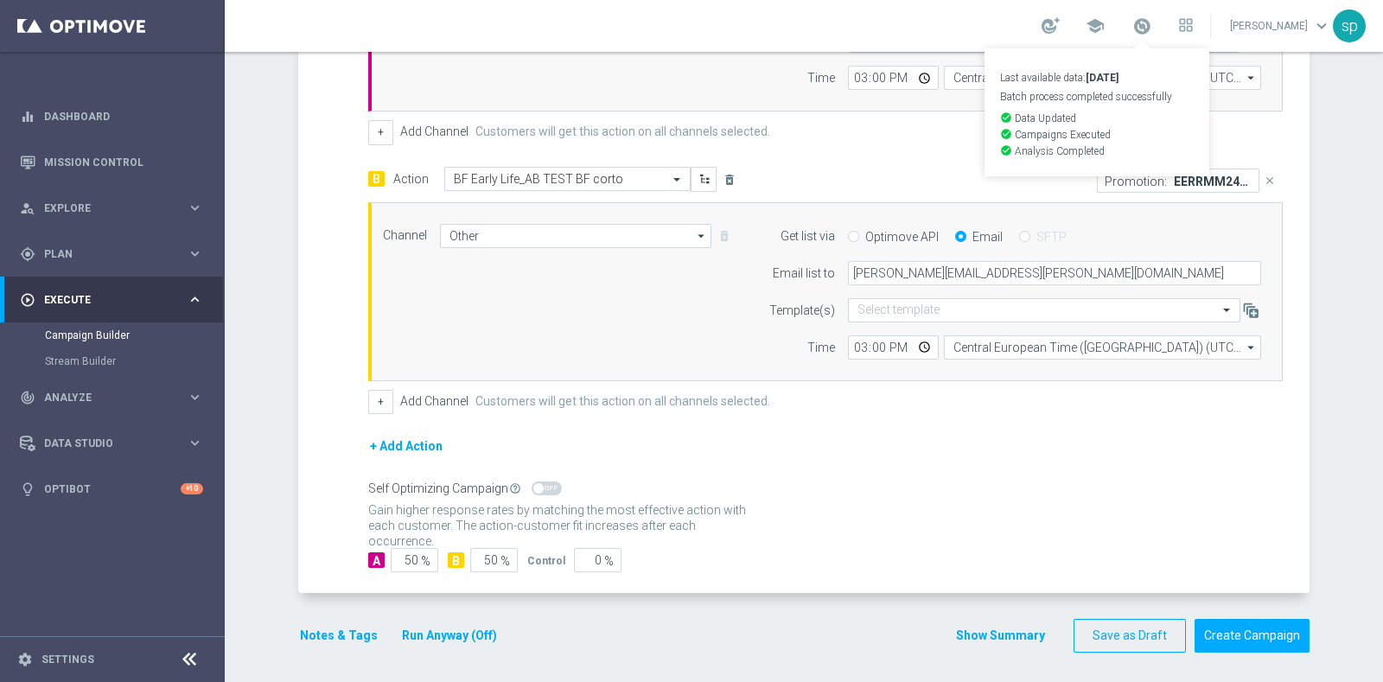
click at [332, 625] on button "Notes & Tags" at bounding box center [338, 636] width 81 height 22
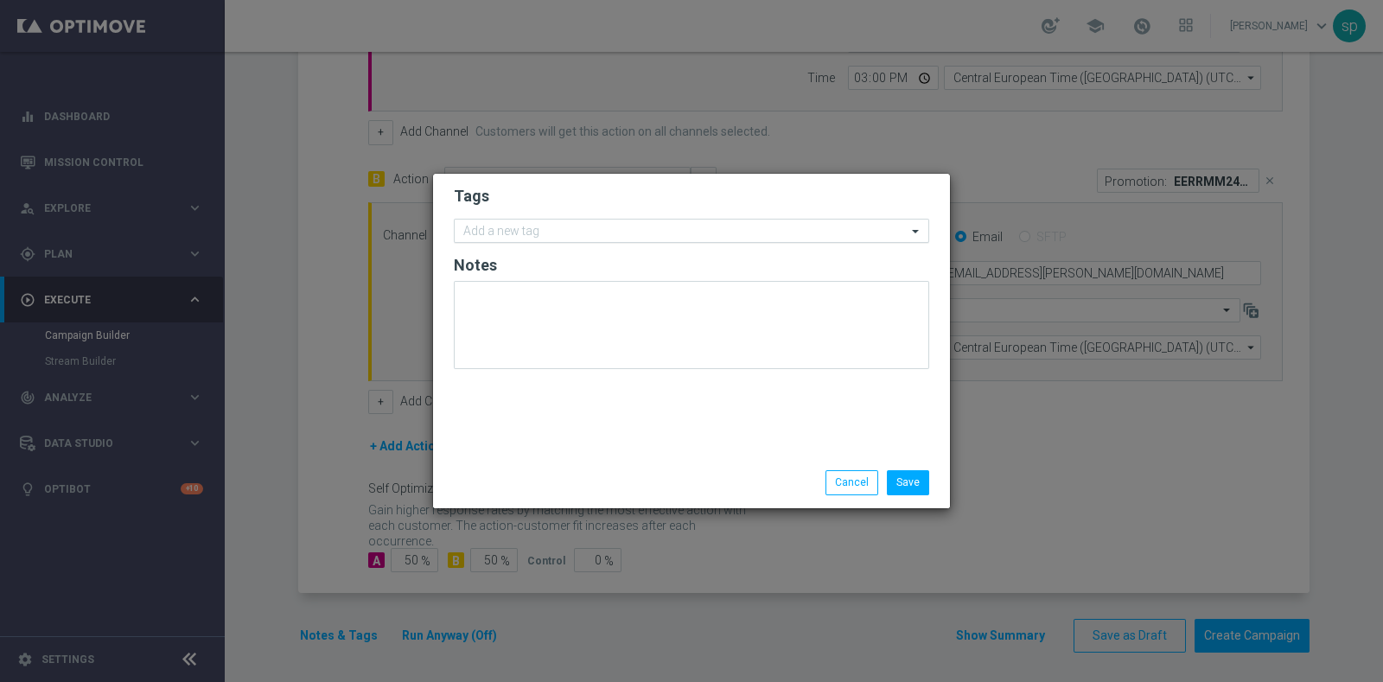
click at [501, 237] on input "text" at bounding box center [685, 232] width 444 height 15
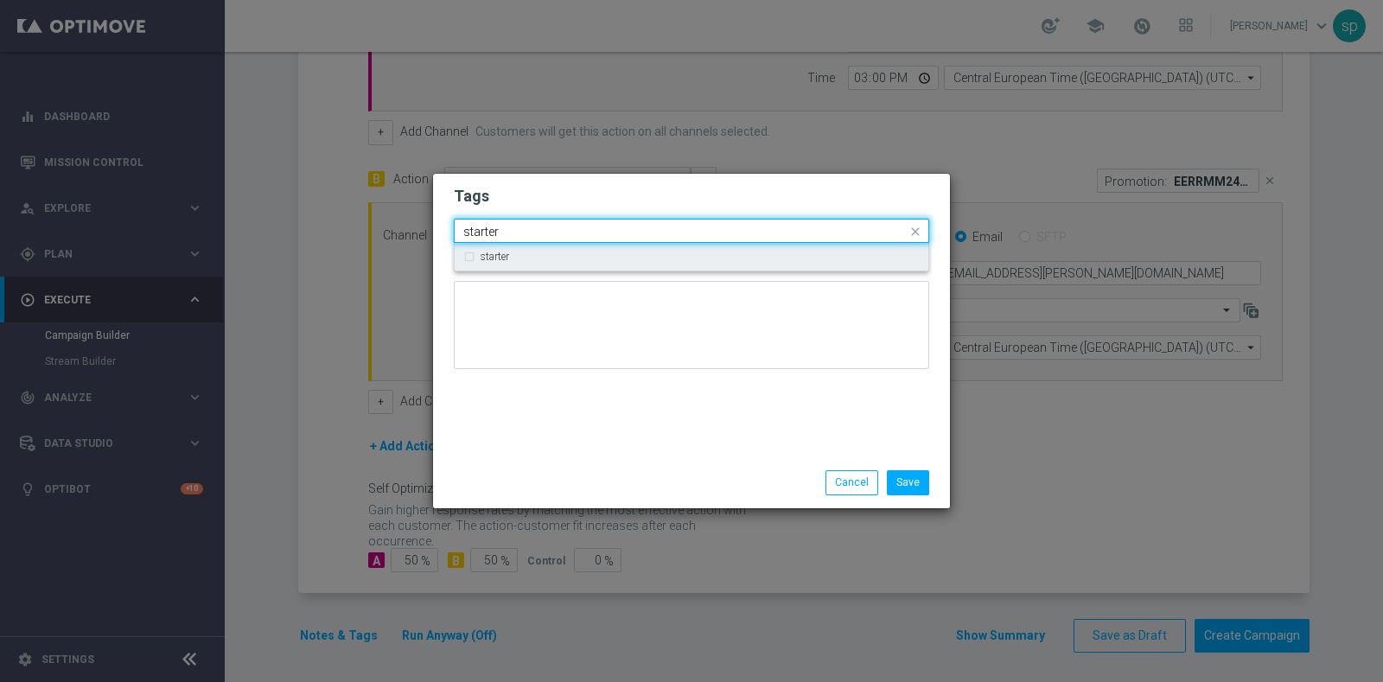
click at [653, 252] on div "starter" at bounding box center [700, 257] width 439 height 10
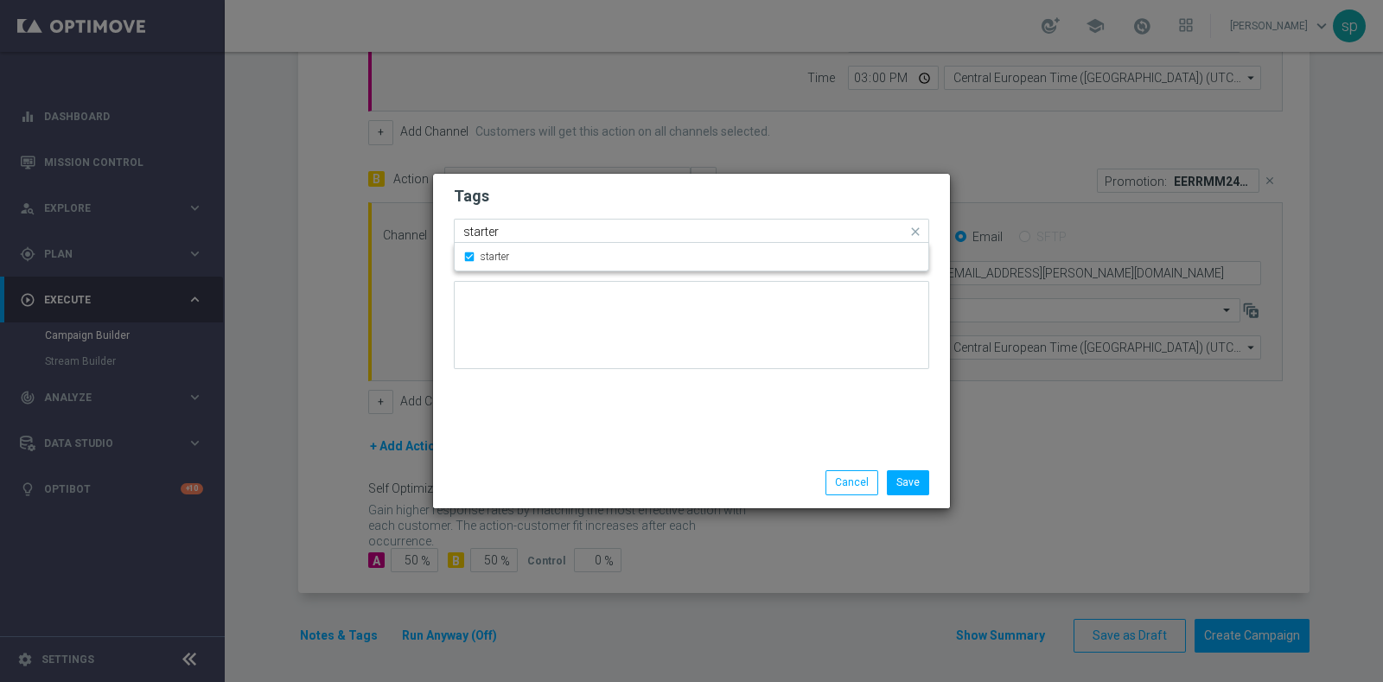
drag, startPoint x: 579, startPoint y: 230, endPoint x: 156, endPoint y: 145, distance: 432.0
click at [156, 145] on modal-container "Tags Quick find × starter starter starter Notes Save Cancel" at bounding box center [691, 341] width 1383 height 682
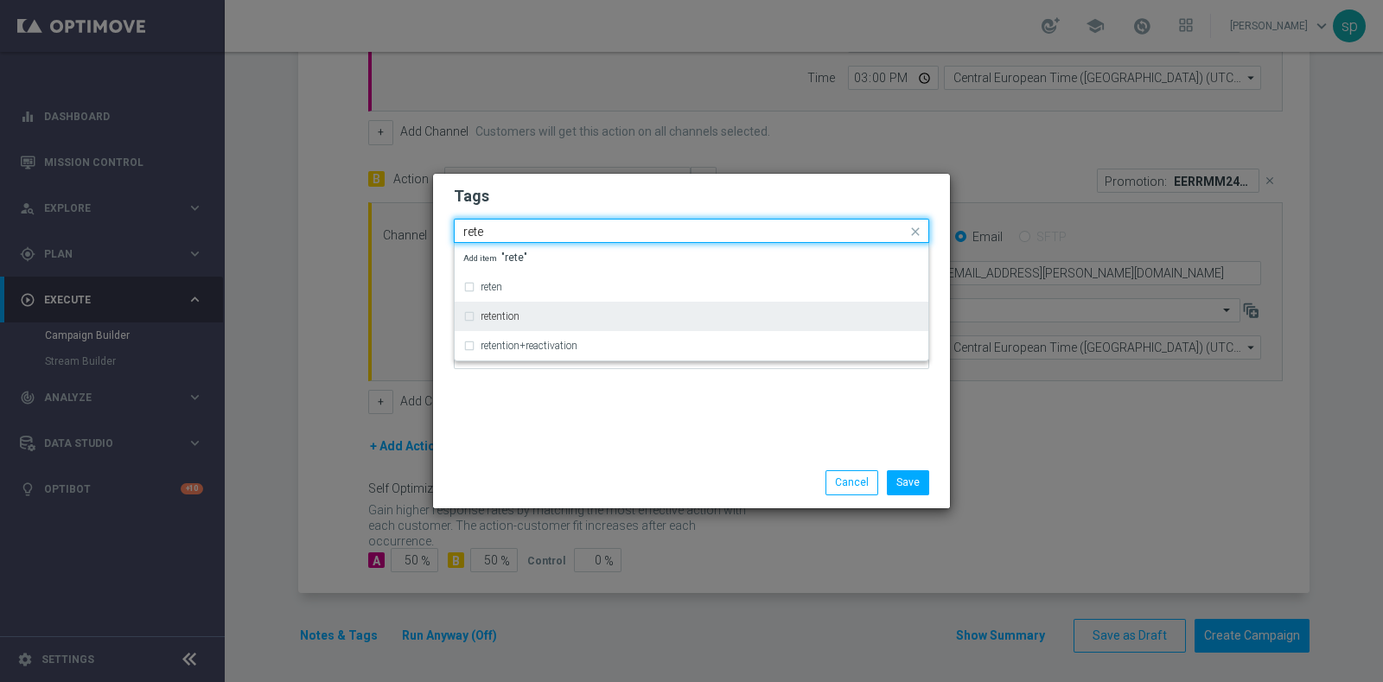
click at [504, 316] on label "retention" at bounding box center [500, 316] width 39 height 10
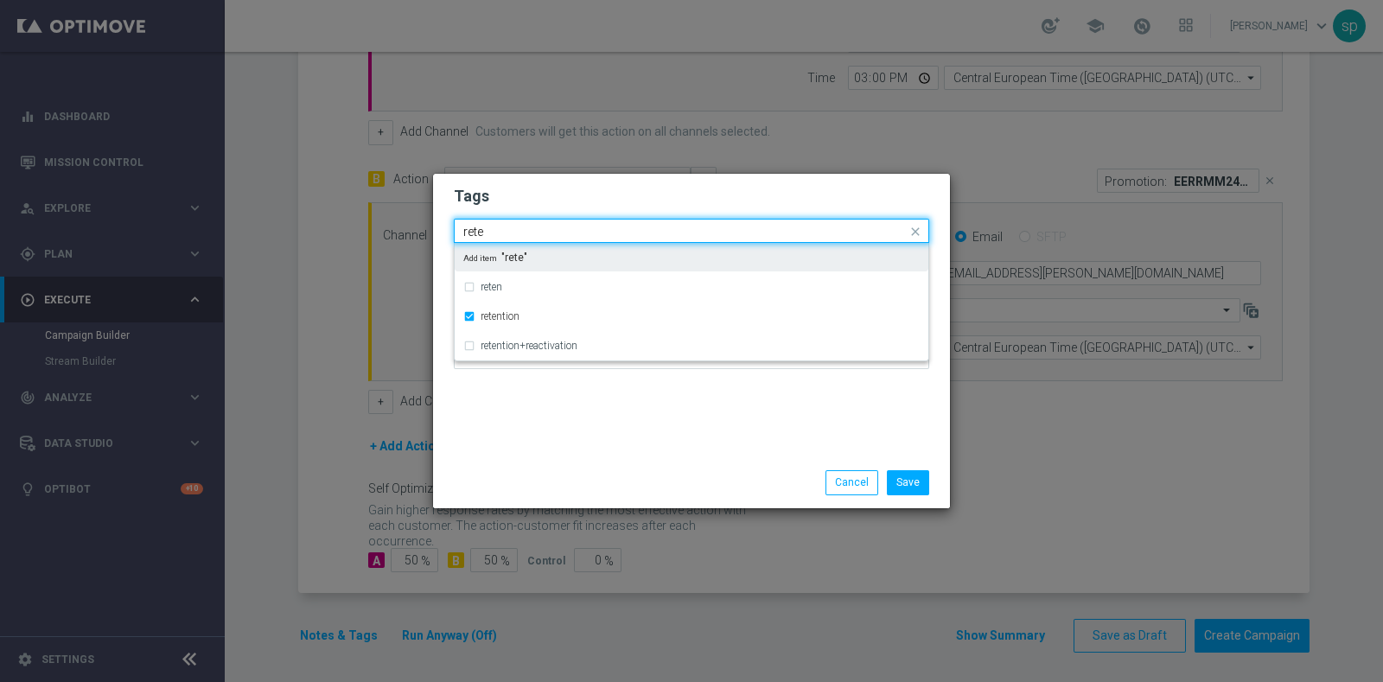
drag, startPoint x: 490, startPoint y: 231, endPoint x: 328, endPoint y: 243, distance: 163.0
click at [328, 243] on modal-container "Tags Quick find × starter × retention rete reten retention retention+reactivati…" at bounding box center [691, 341] width 1383 height 682
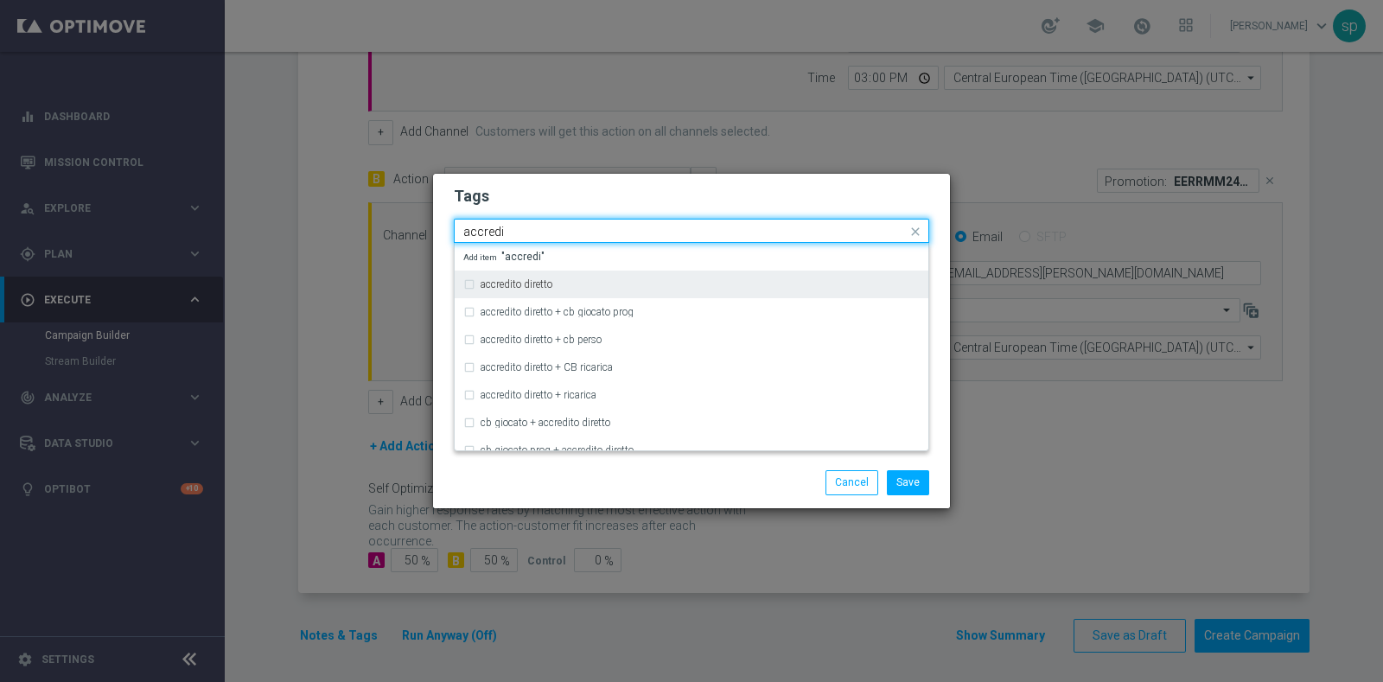
click at [517, 279] on label "accredito diretto" at bounding box center [517, 284] width 72 height 10
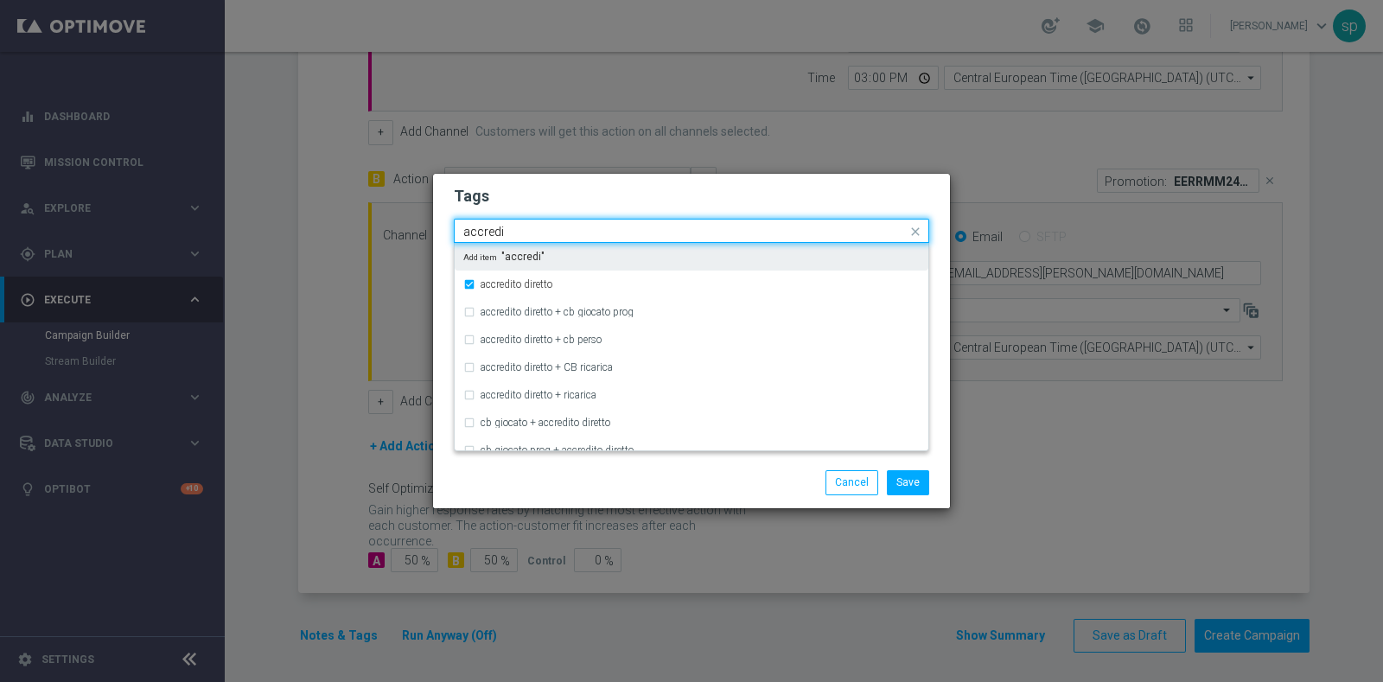
drag, startPoint x: 515, startPoint y: 233, endPoint x: 207, endPoint y: 203, distance: 309.2
click at [207, 203] on modal-container "Tags Quick find × starter × retention × accredito diretto accredi accredito dir…" at bounding box center [691, 341] width 1383 height 682
click at [491, 253] on div "all" at bounding box center [700, 257] width 439 height 10
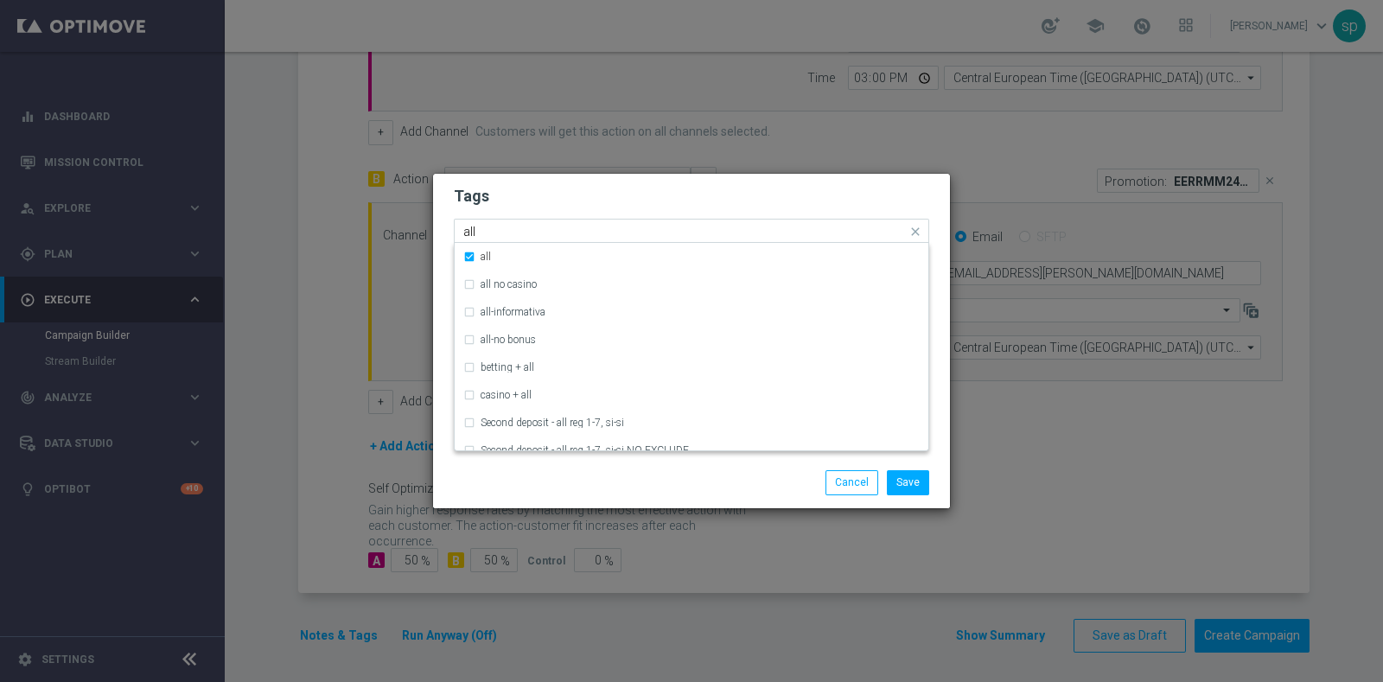
click at [510, 235] on input "all" at bounding box center [685, 232] width 444 height 15
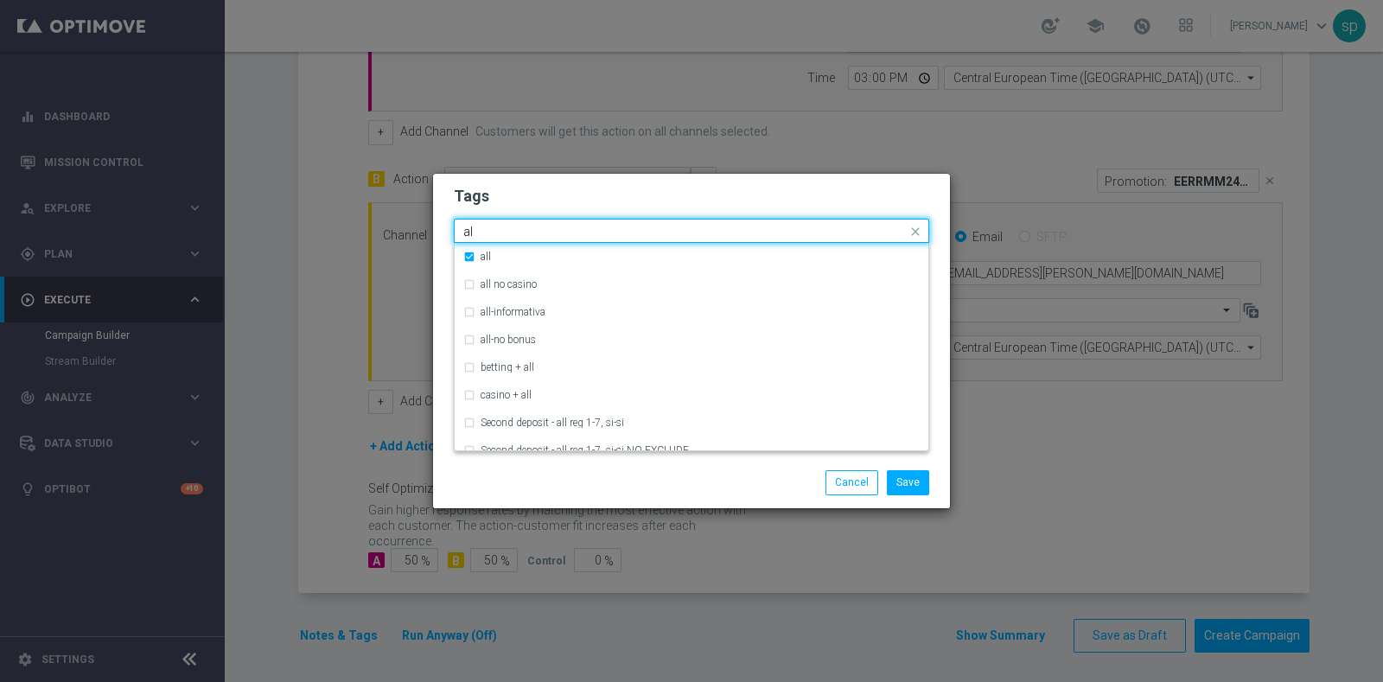
type input "a"
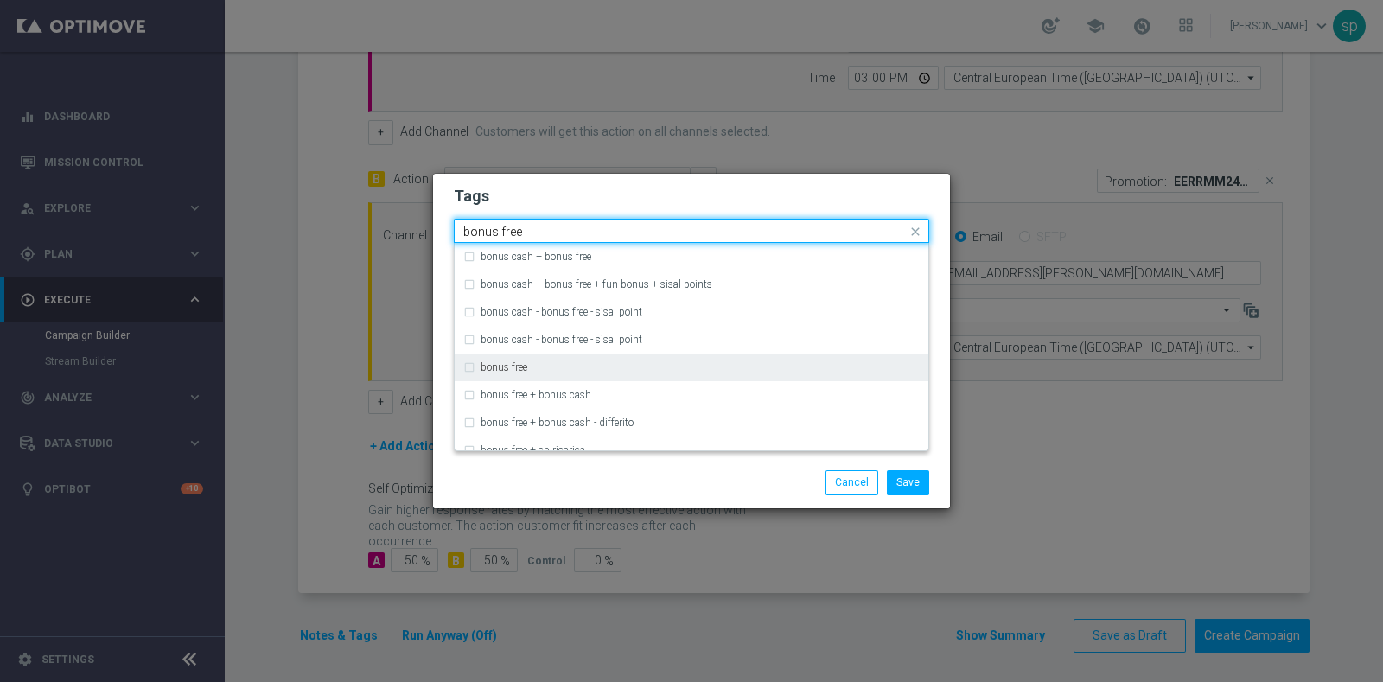
click at [550, 366] on div "bonus free" at bounding box center [700, 367] width 439 height 10
type input "bonus free"
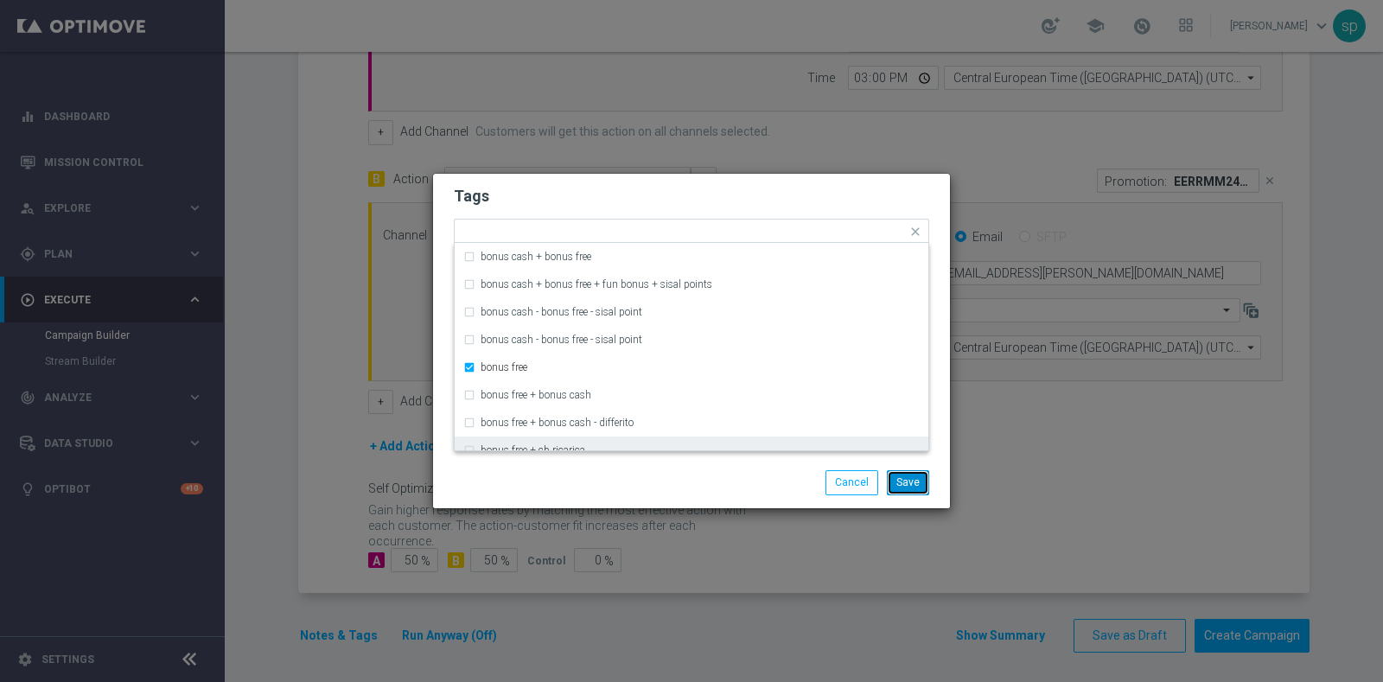
click at [916, 479] on button "Save" at bounding box center [908, 482] width 42 height 24
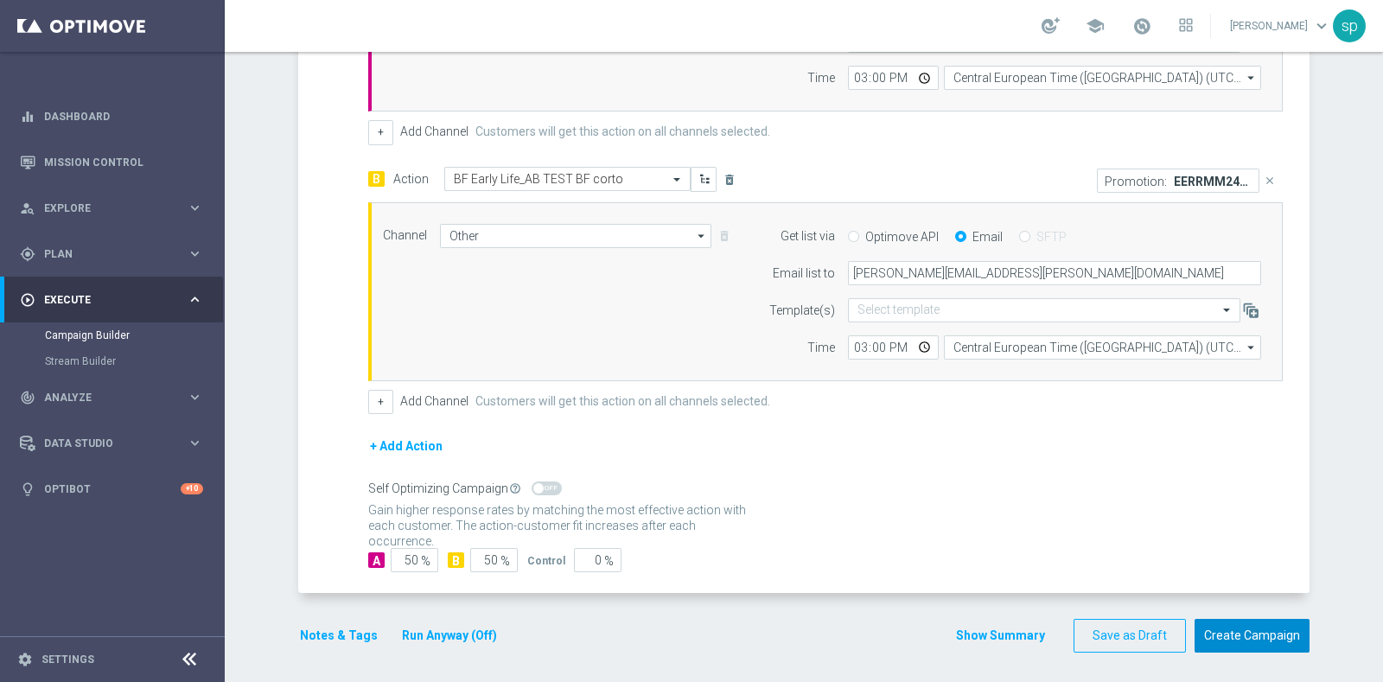
click at [1269, 629] on button "Create Campaign" at bounding box center [1252, 636] width 115 height 34
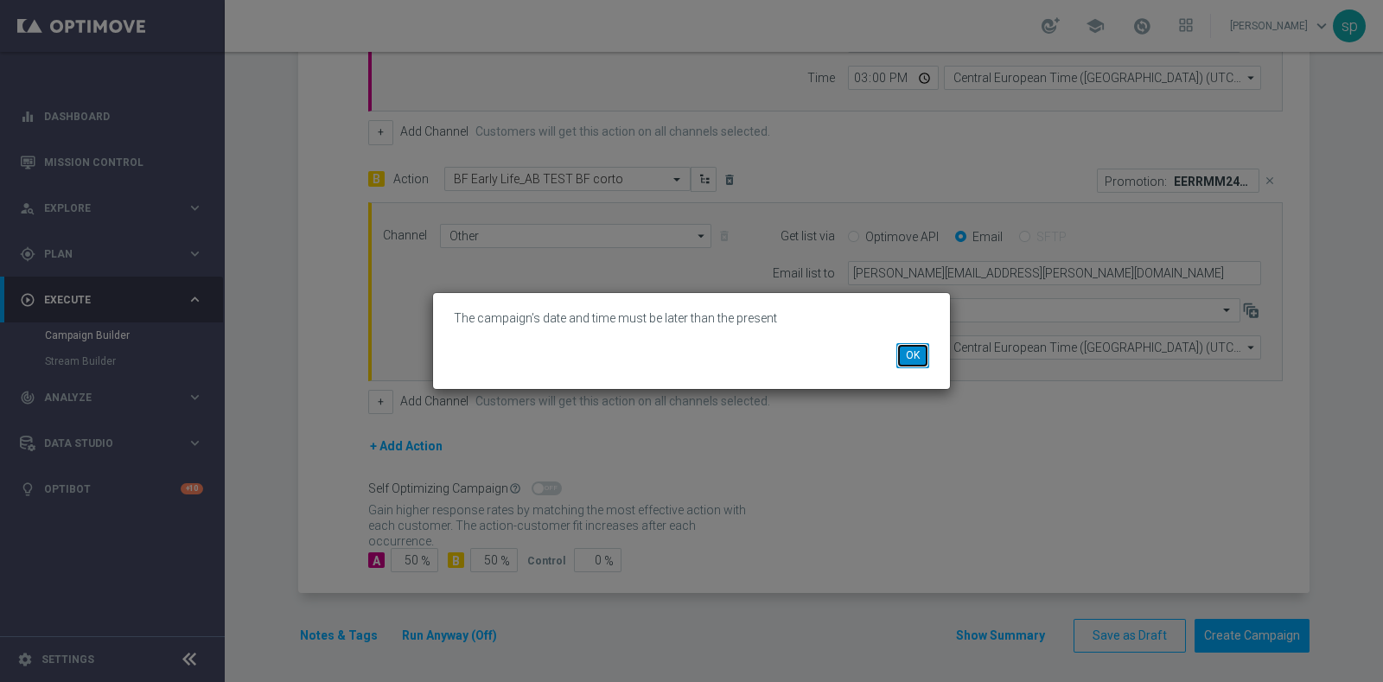
click at [915, 359] on button "OK" at bounding box center [913, 355] width 33 height 24
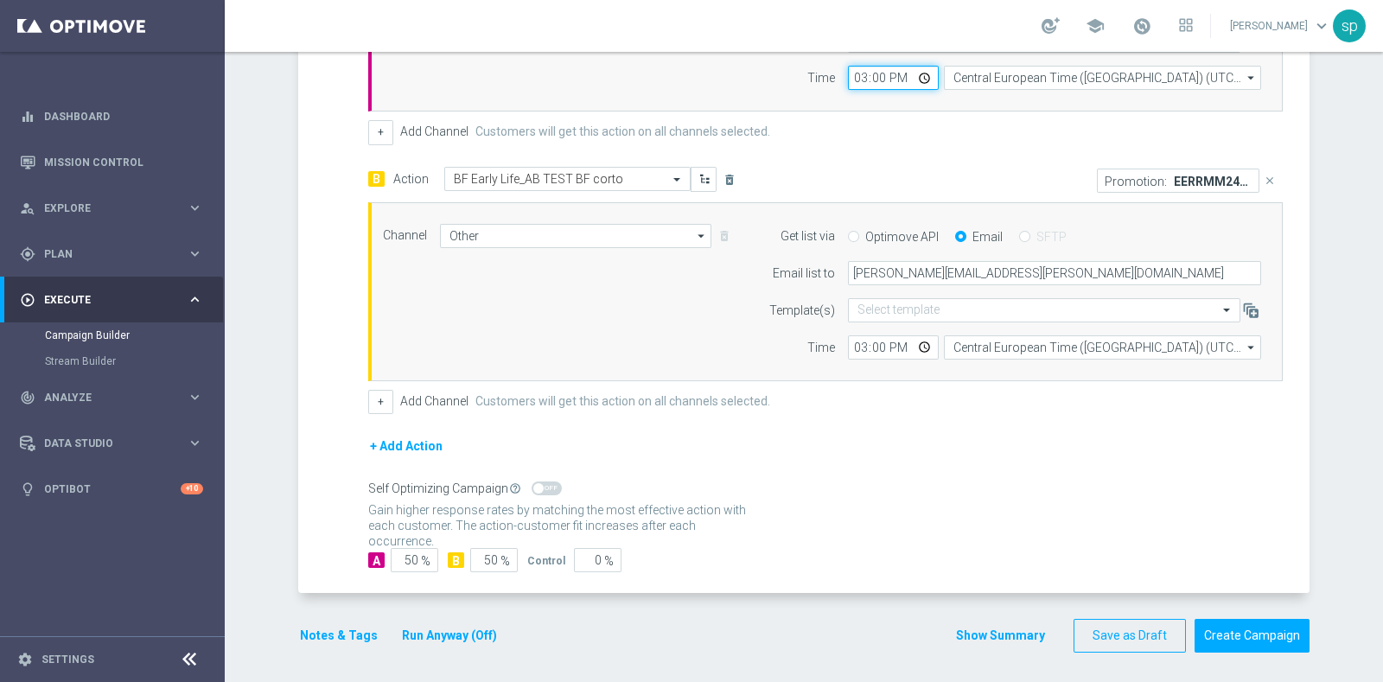
click at [873, 66] on input "15:00" at bounding box center [893, 78] width 91 height 24
click at [870, 74] on input "15:00" at bounding box center [893, 78] width 91 height 24
type input "15:05"
click at [871, 348] on input "15:00" at bounding box center [893, 347] width 91 height 24
type input "15:05"
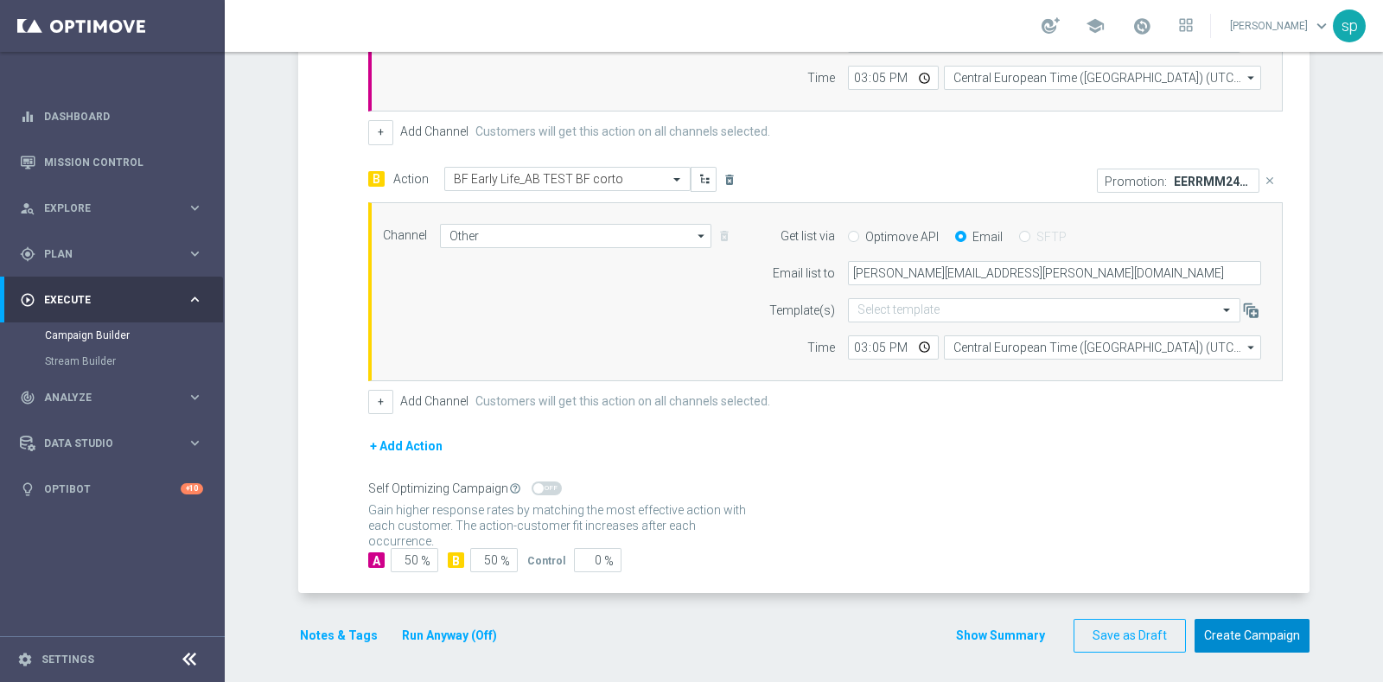
click at [1257, 629] on button "Create Campaign" at bounding box center [1252, 636] width 115 height 34
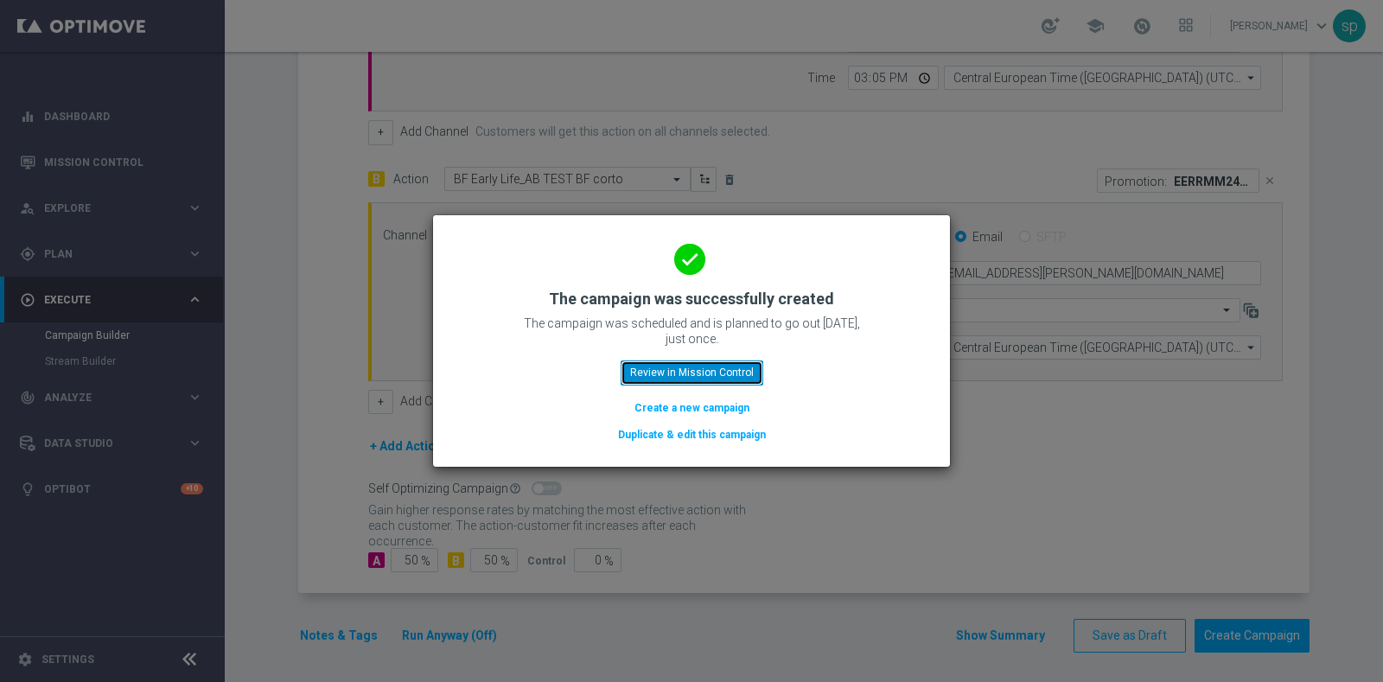
click at [677, 372] on button "Review in Mission Control" at bounding box center [692, 373] width 143 height 24
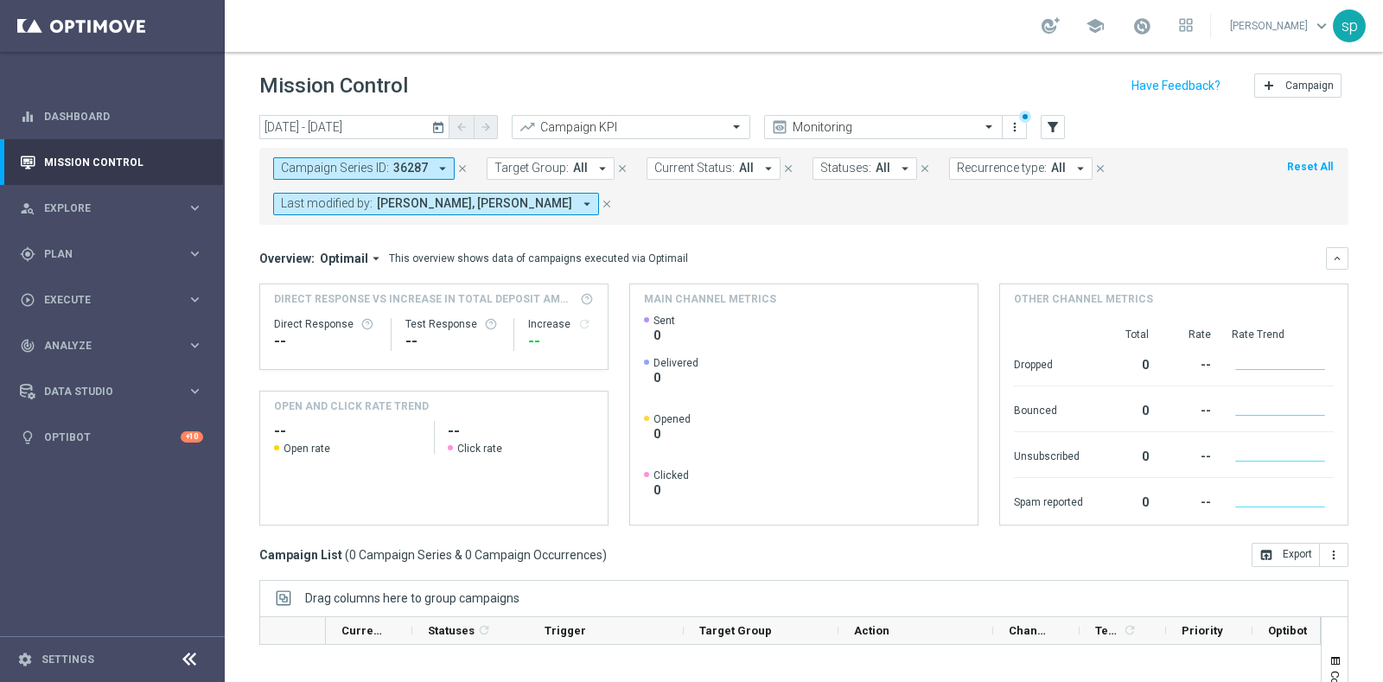
click at [613, 198] on icon "close" at bounding box center [607, 204] width 12 height 12
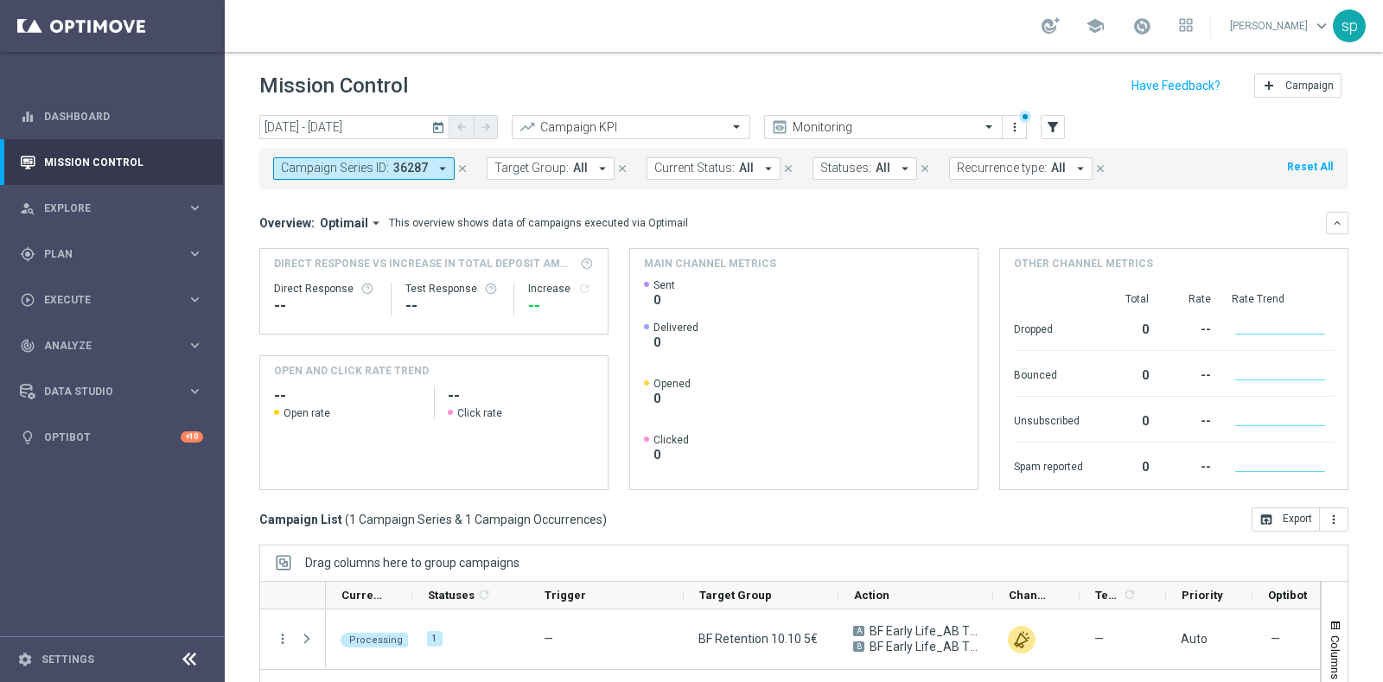
click at [1153, 23] on link at bounding box center [1142, 27] width 22 height 28
click at [839, 87] on div "Mission Control add Campaign" at bounding box center [803, 86] width 1089 height 34
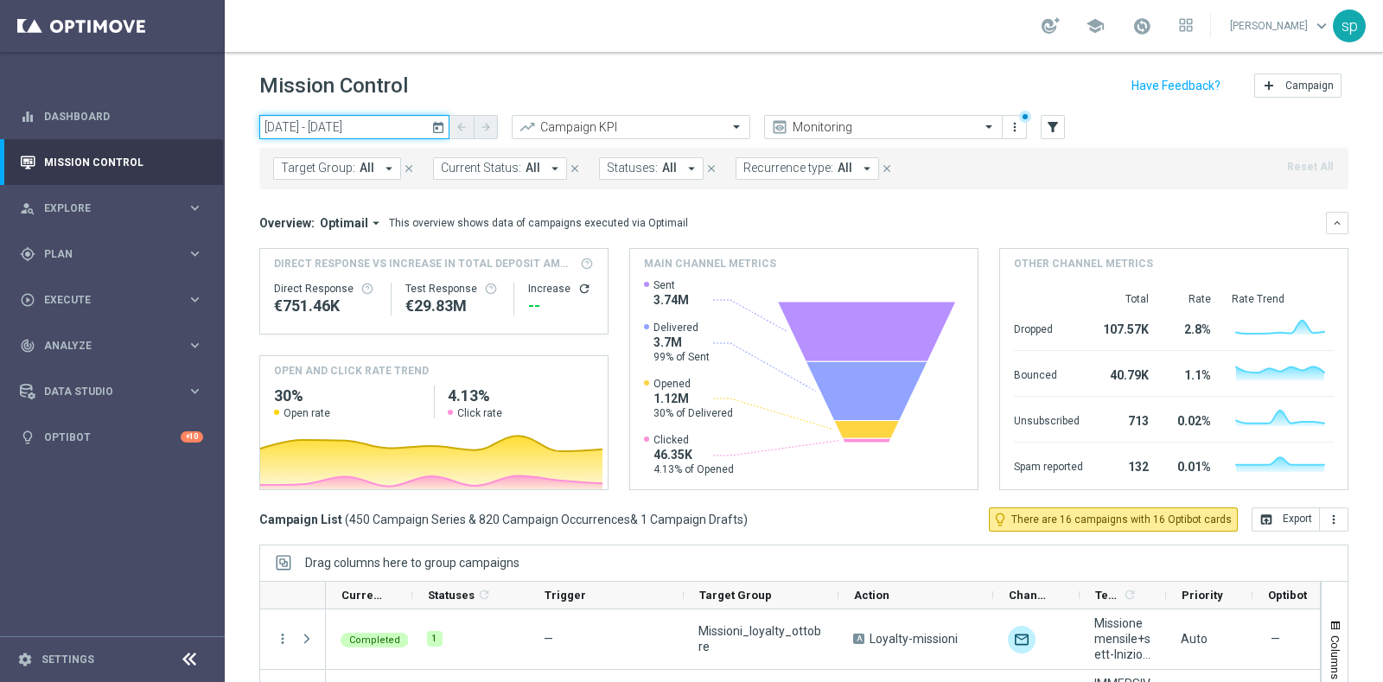
click at [334, 127] on input "01 Oct 2025 - 09 Oct 2025" at bounding box center [354, 127] width 190 height 24
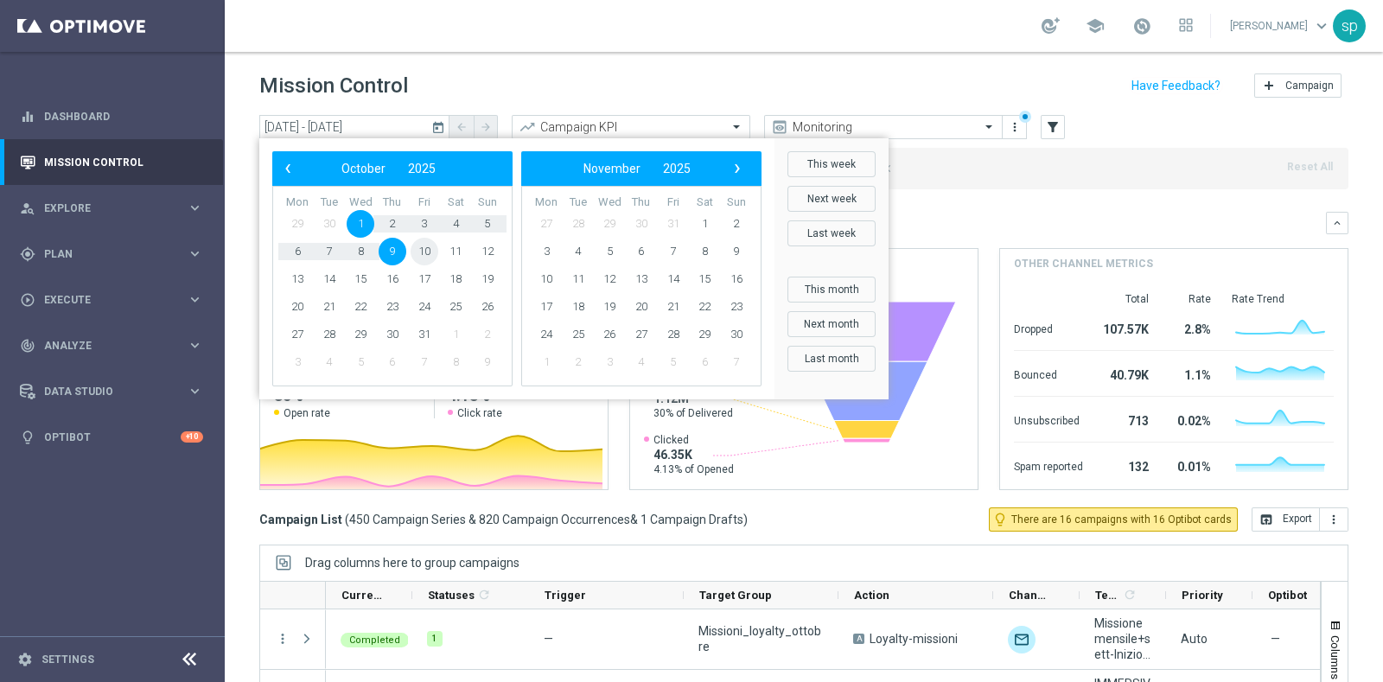
click at [421, 259] on span "10" at bounding box center [425, 252] width 28 height 28
type input "10 Oct 2025 - 10 Oct 2025"
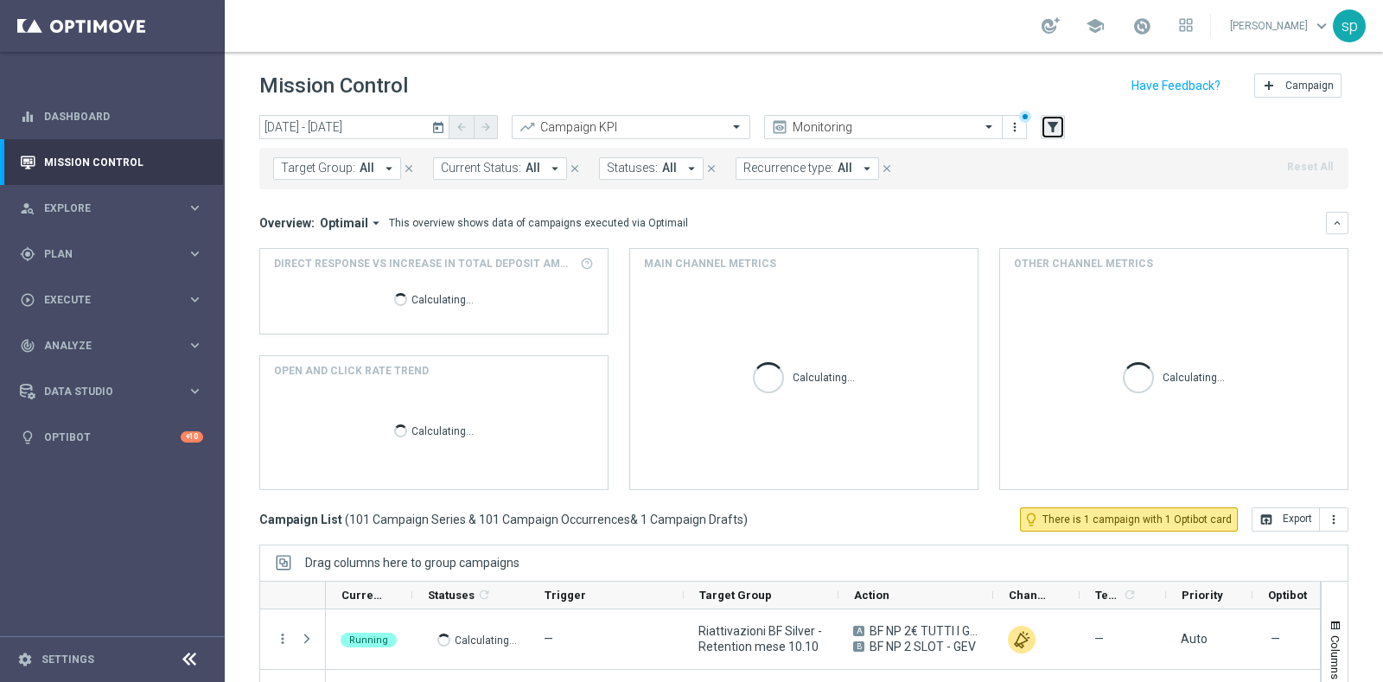
click at [1055, 124] on icon "filter_alt" at bounding box center [1053, 127] width 16 height 16
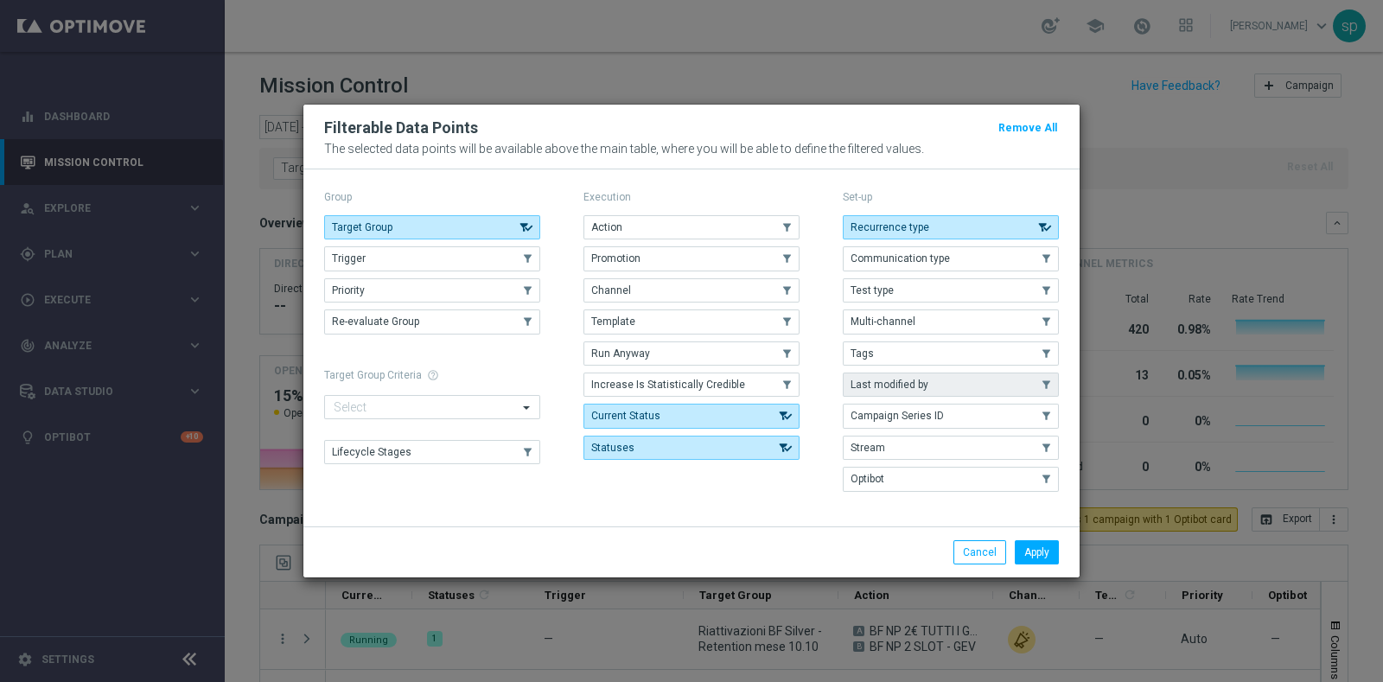
click at [931, 379] on button "Last modified by" at bounding box center [951, 385] width 216 height 24
click at [1037, 553] on button "Apply" at bounding box center [1037, 552] width 44 height 24
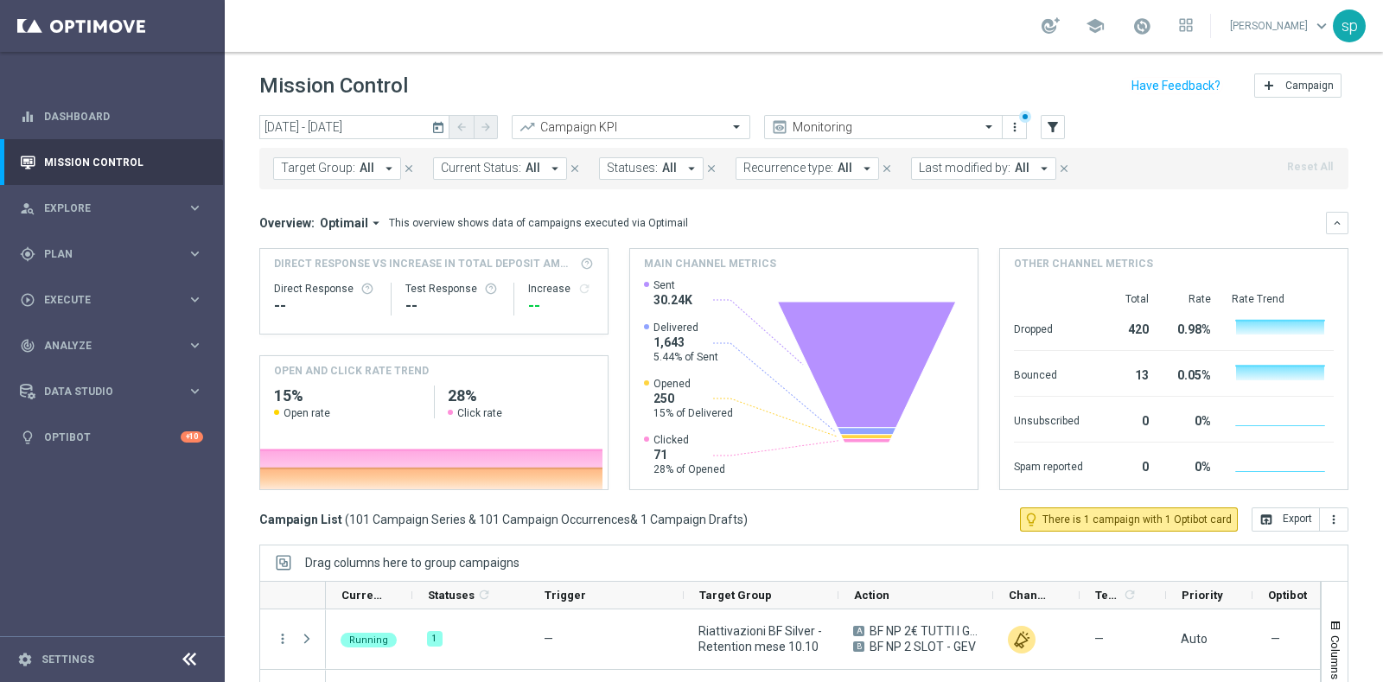
click at [984, 172] on span "Last modified by:" at bounding box center [965, 168] width 92 height 15
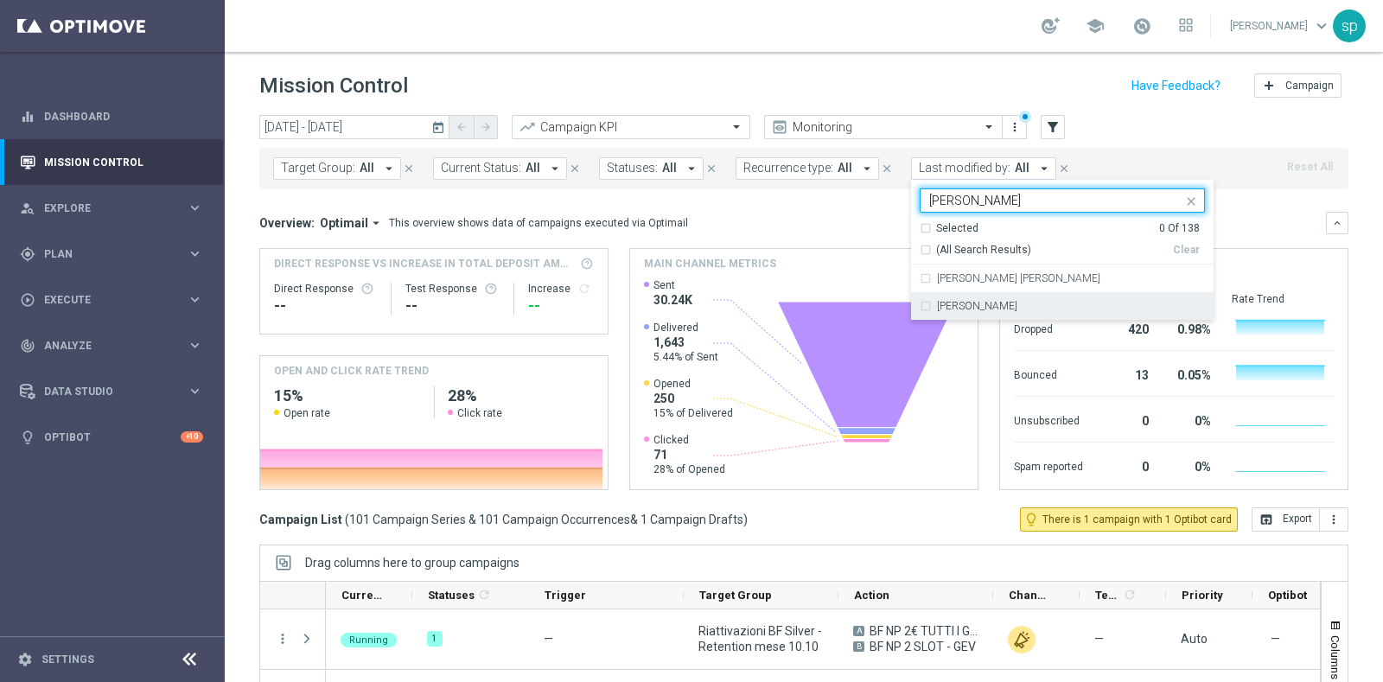
click at [978, 310] on div "[PERSON_NAME]" at bounding box center [1071, 306] width 268 height 10
type input "sara"
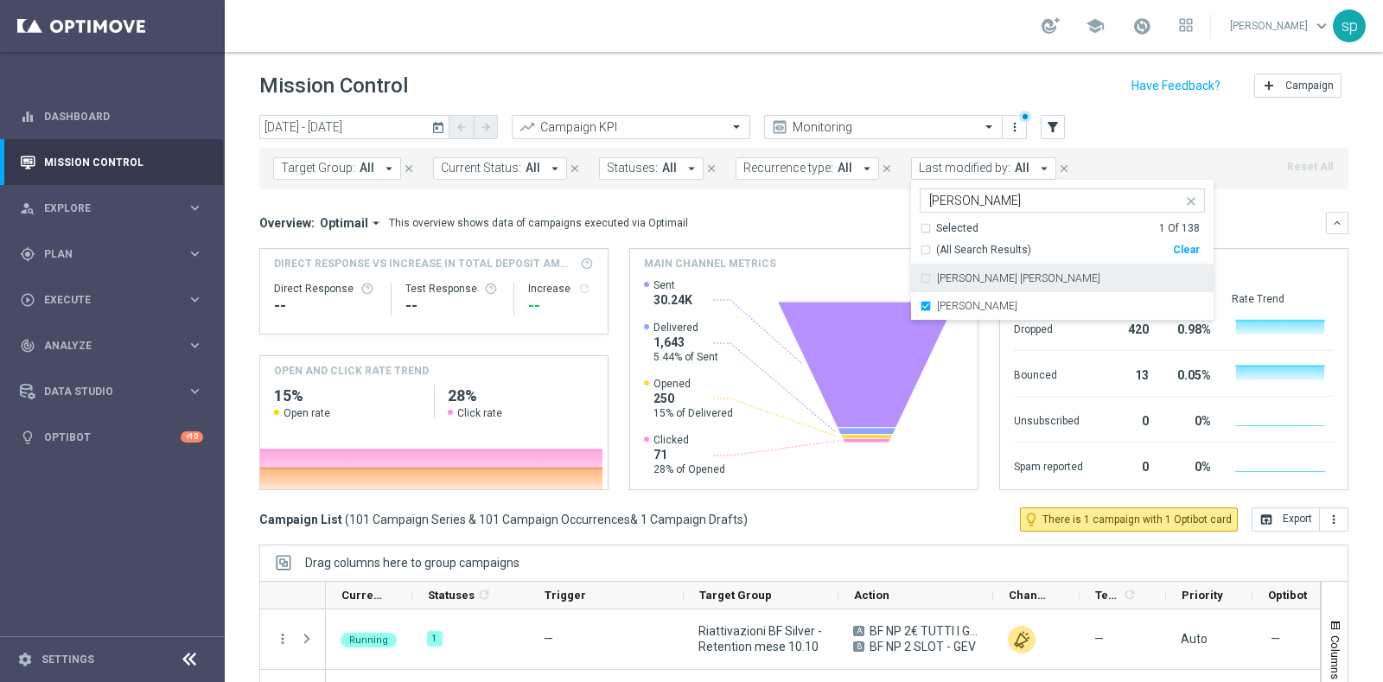
click at [852, 218] on div "Overview: Optimail arrow_drop_down This overview shows data of campaigns execut…" at bounding box center [792, 223] width 1067 height 16
